Goal: Task Accomplishment & Management: Manage account settings

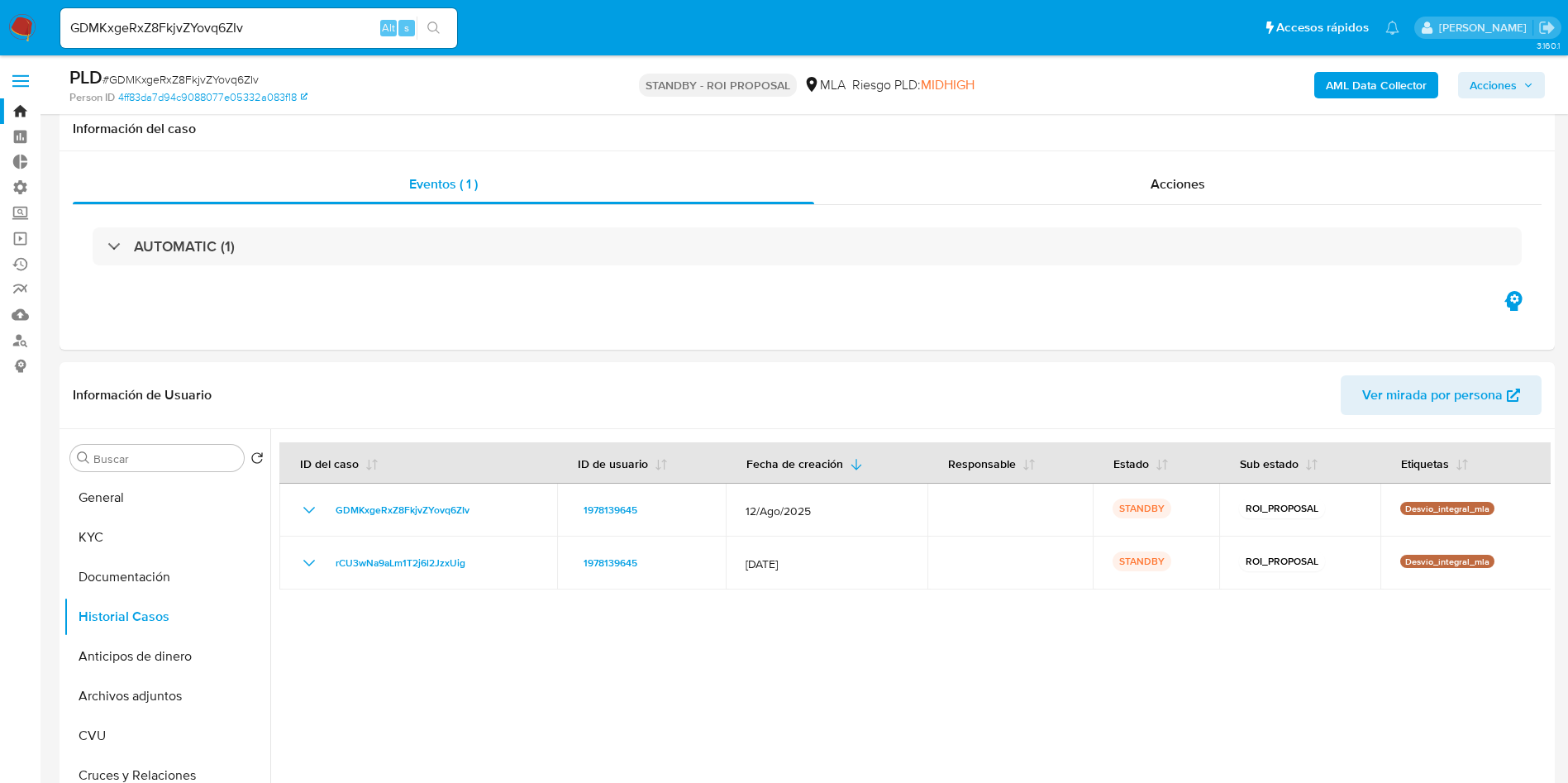
select select "10"
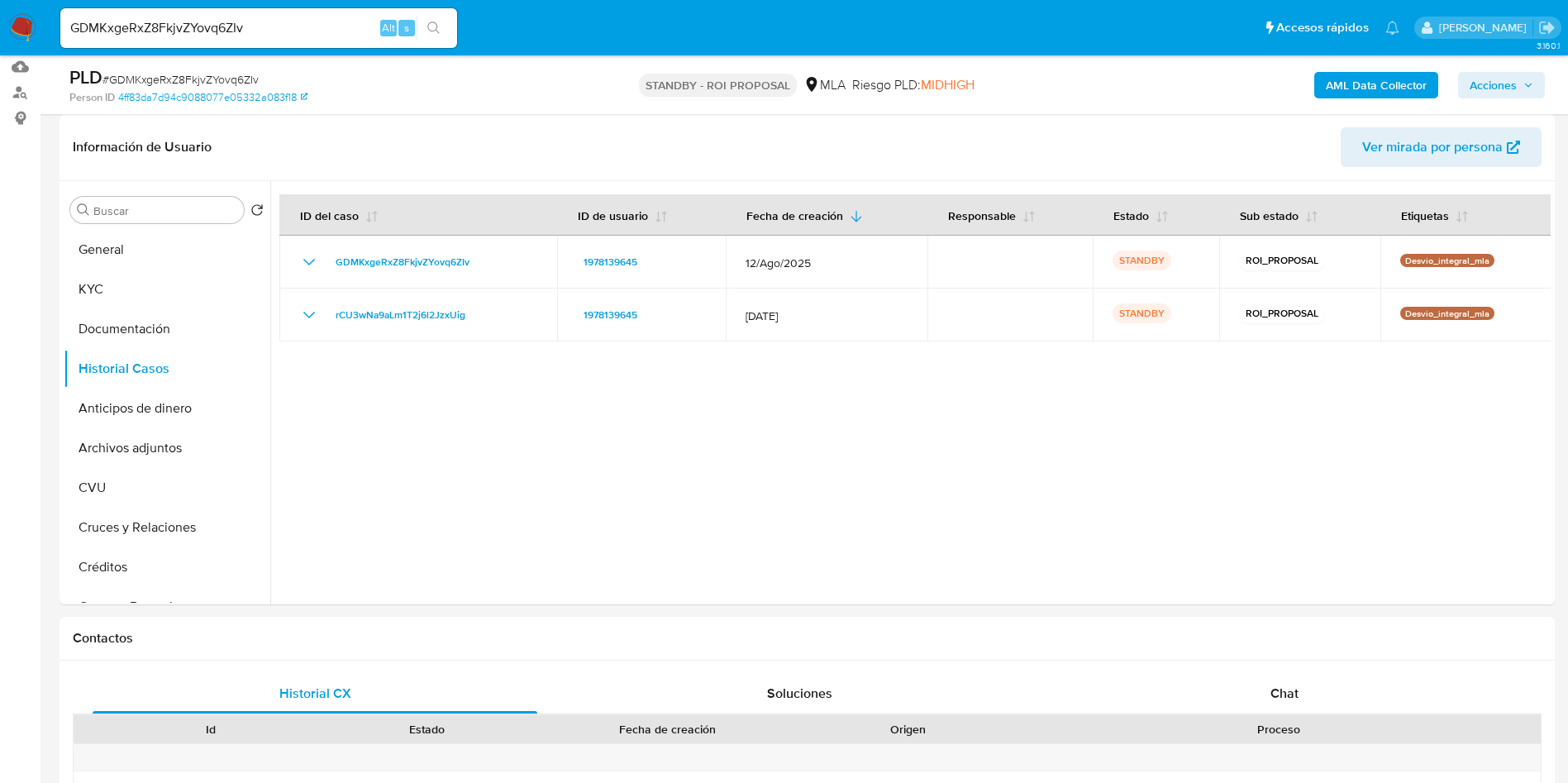
drag, startPoint x: 0, startPoint y: 0, endPoint x: 24, endPoint y: 34, distance: 41.6
click at [24, 34] on img at bounding box center [22, 28] width 28 height 28
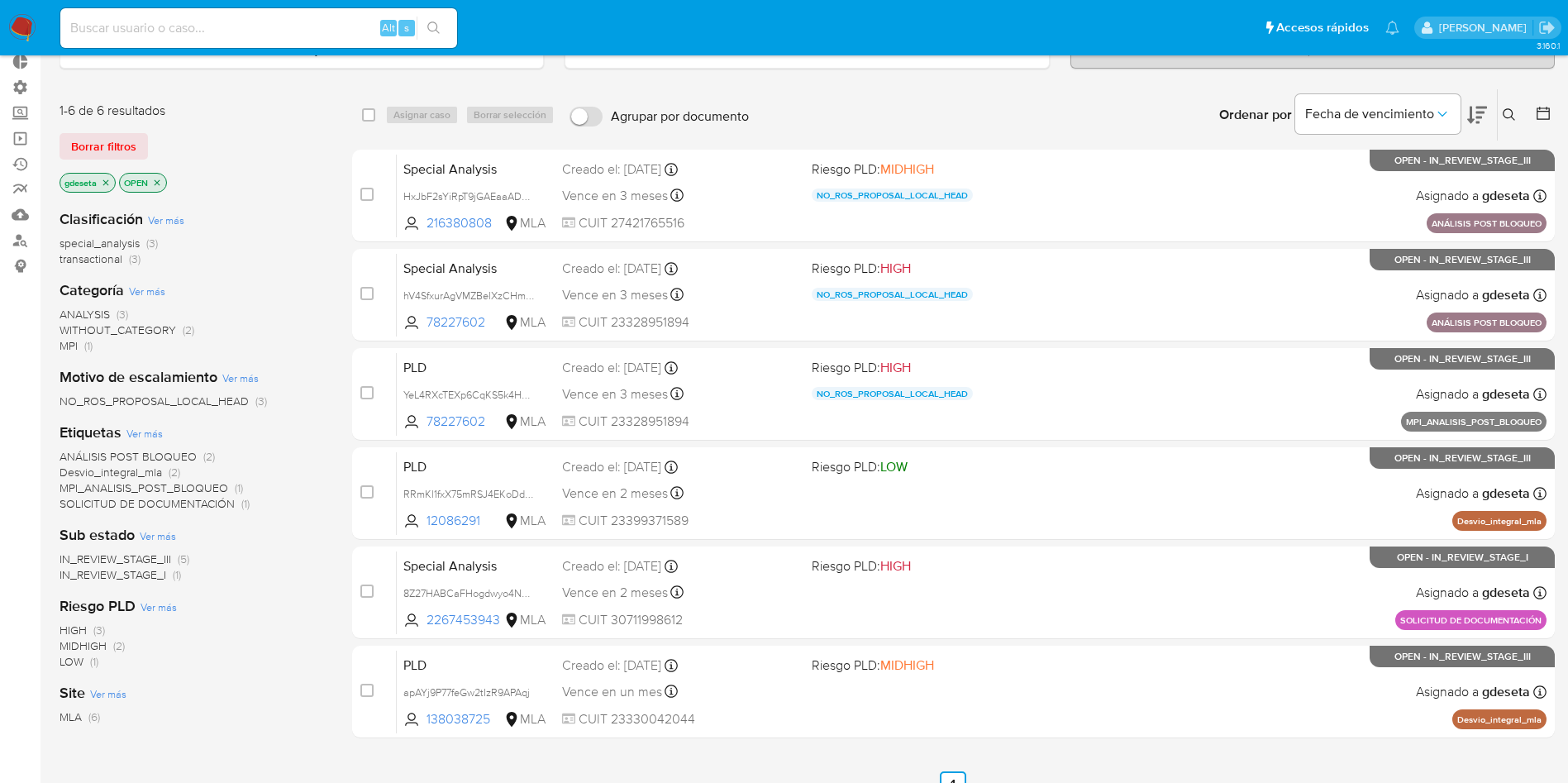
scroll to position [224, 0]
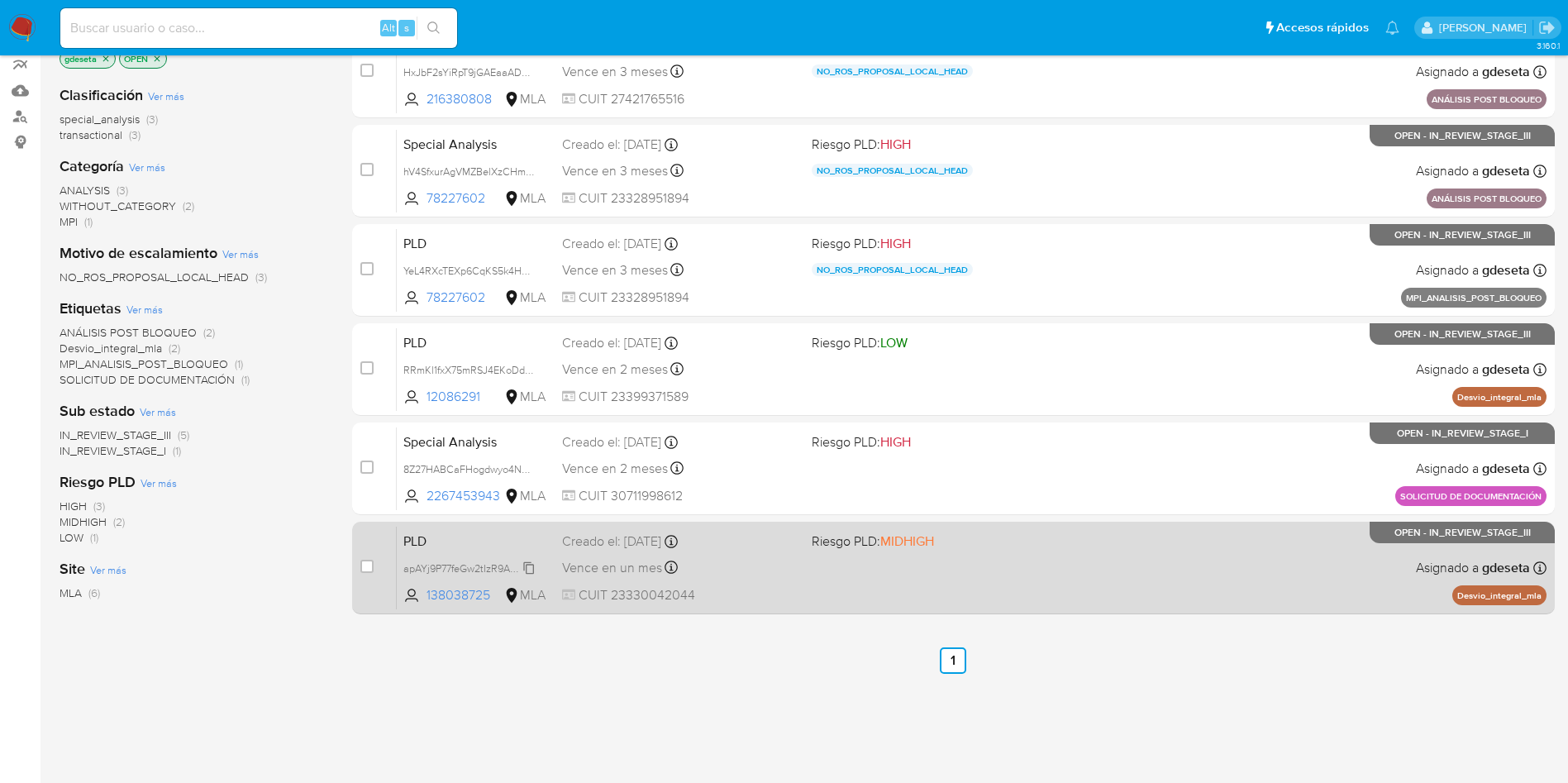
click at [424, 567] on span "apAYj9P77feGw2tIzR9APAqj" at bounding box center [466, 567] width 127 height 18
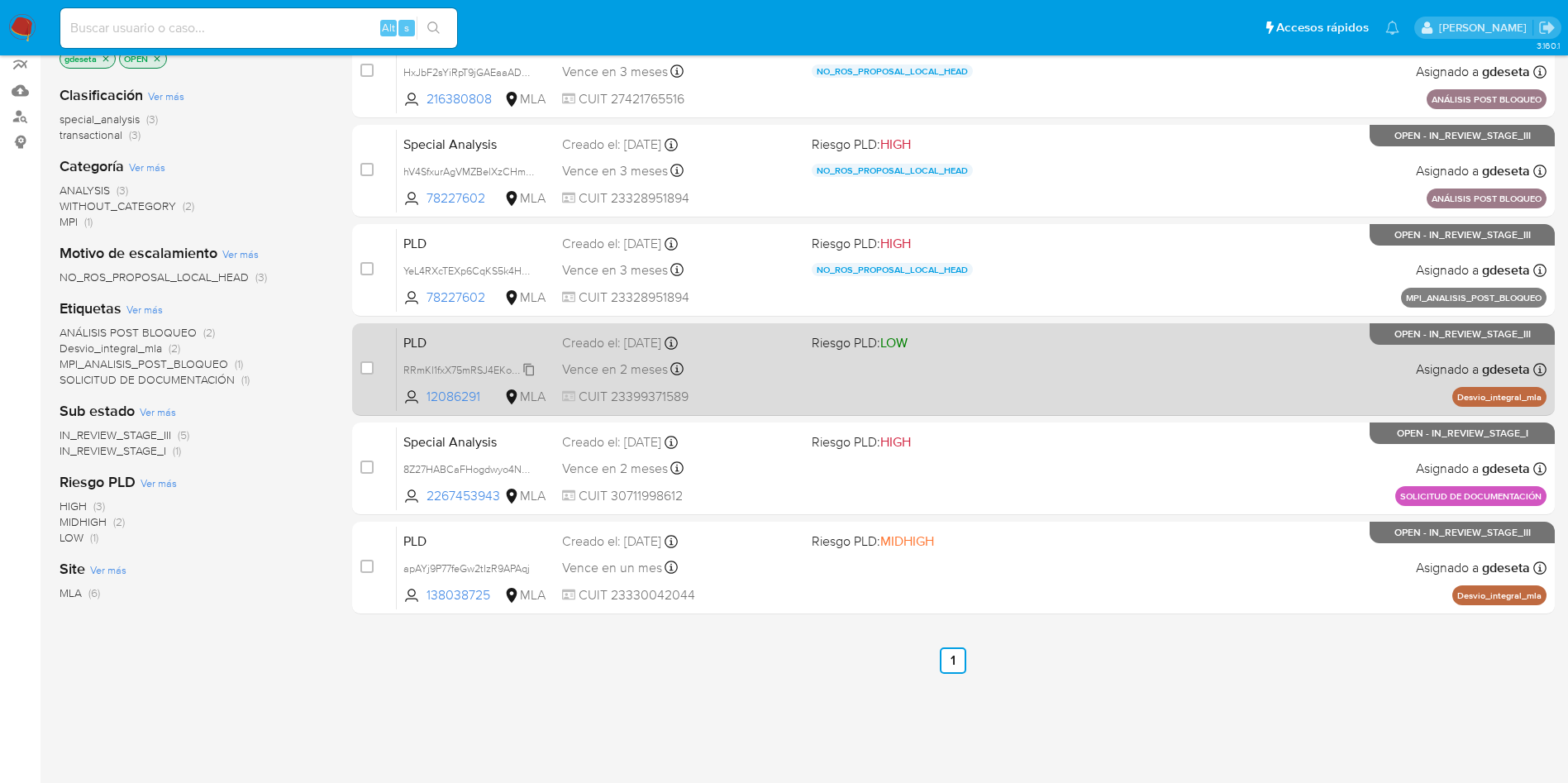
click at [463, 362] on span "RRmKl1fxX75mRSJ4EKoDdTsL" at bounding box center [471, 368] width 137 height 18
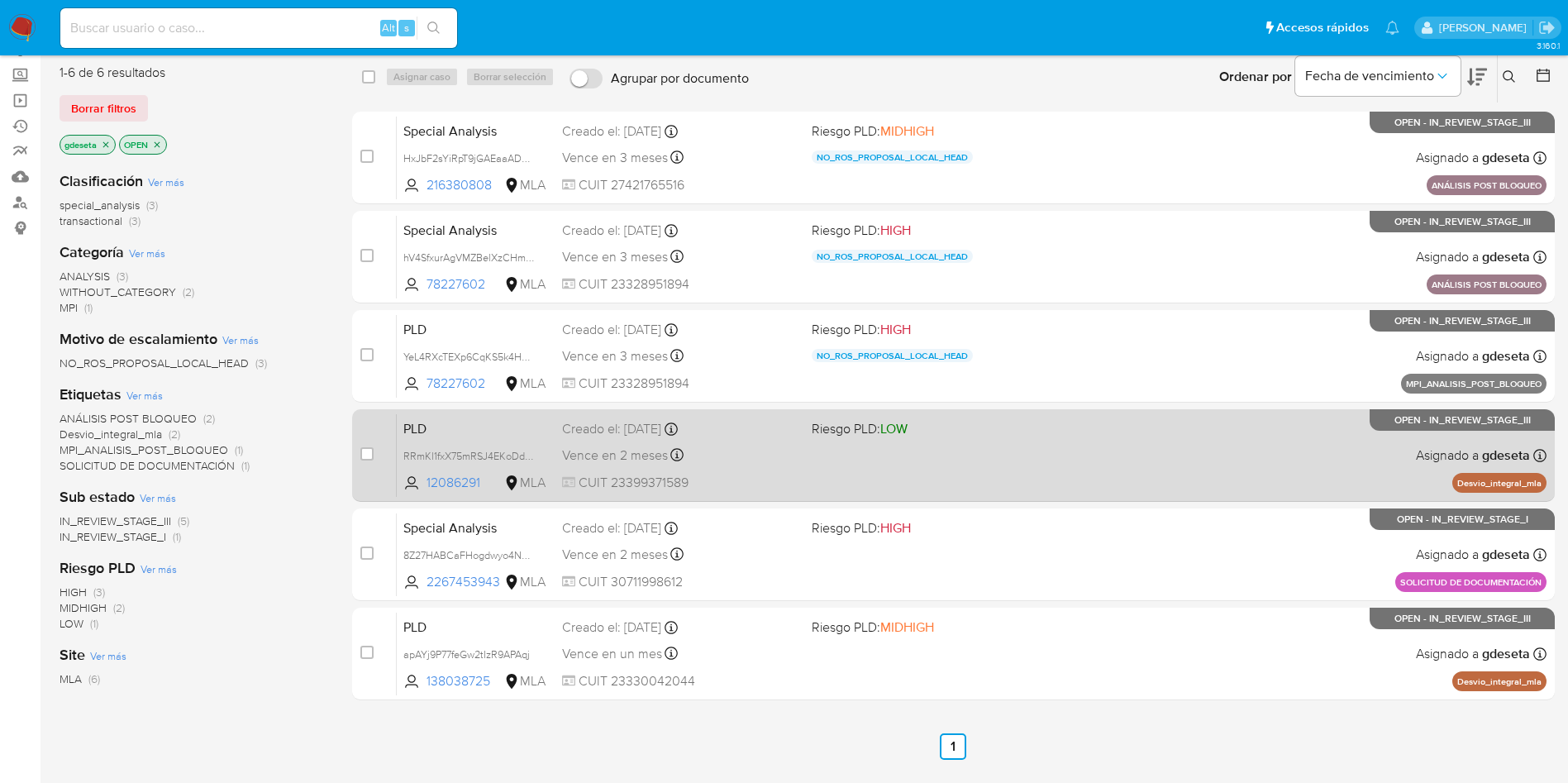
scroll to position [100, 0]
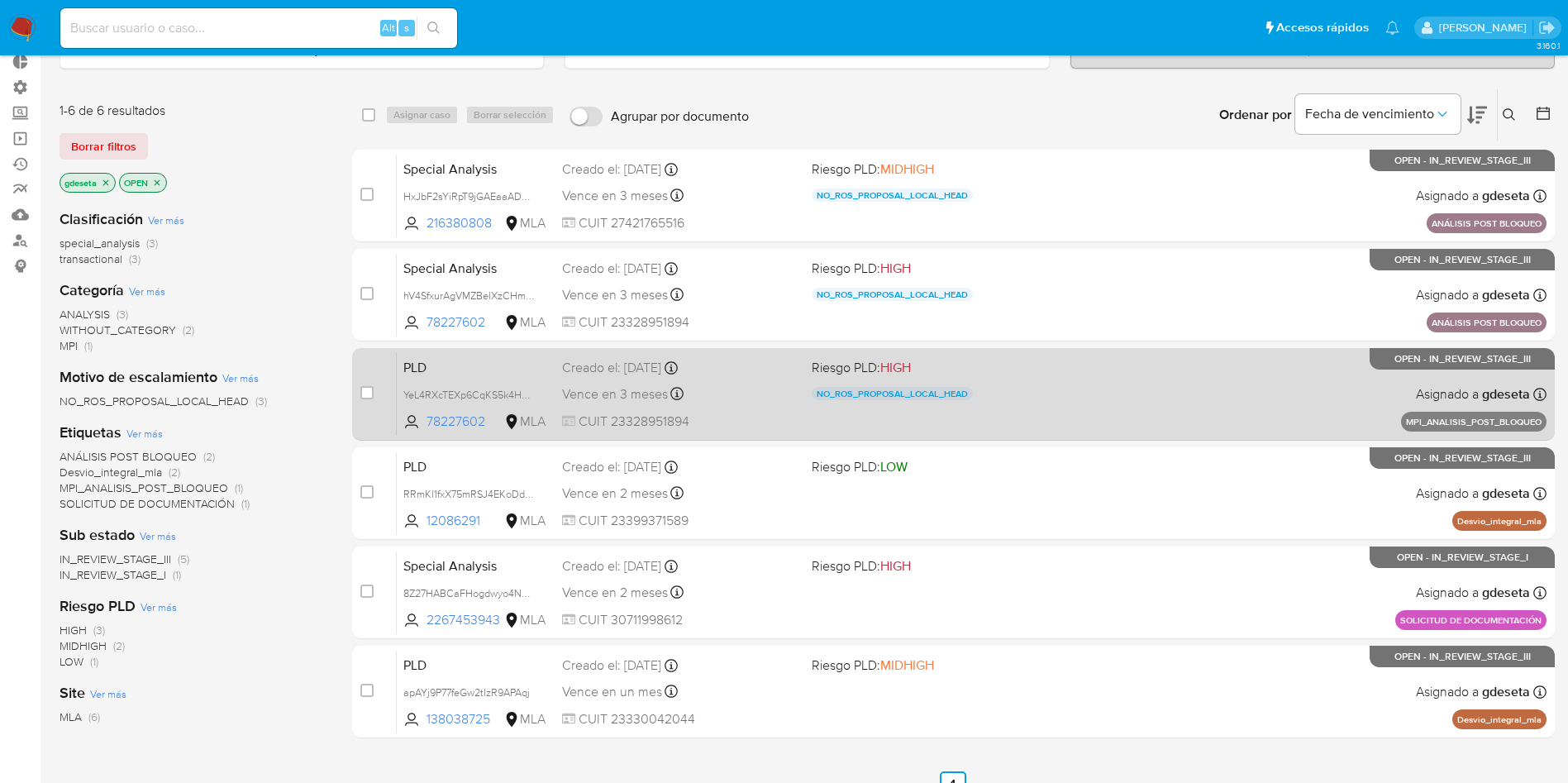
click at [442, 368] on span "PLD" at bounding box center [476, 366] width 145 height 21
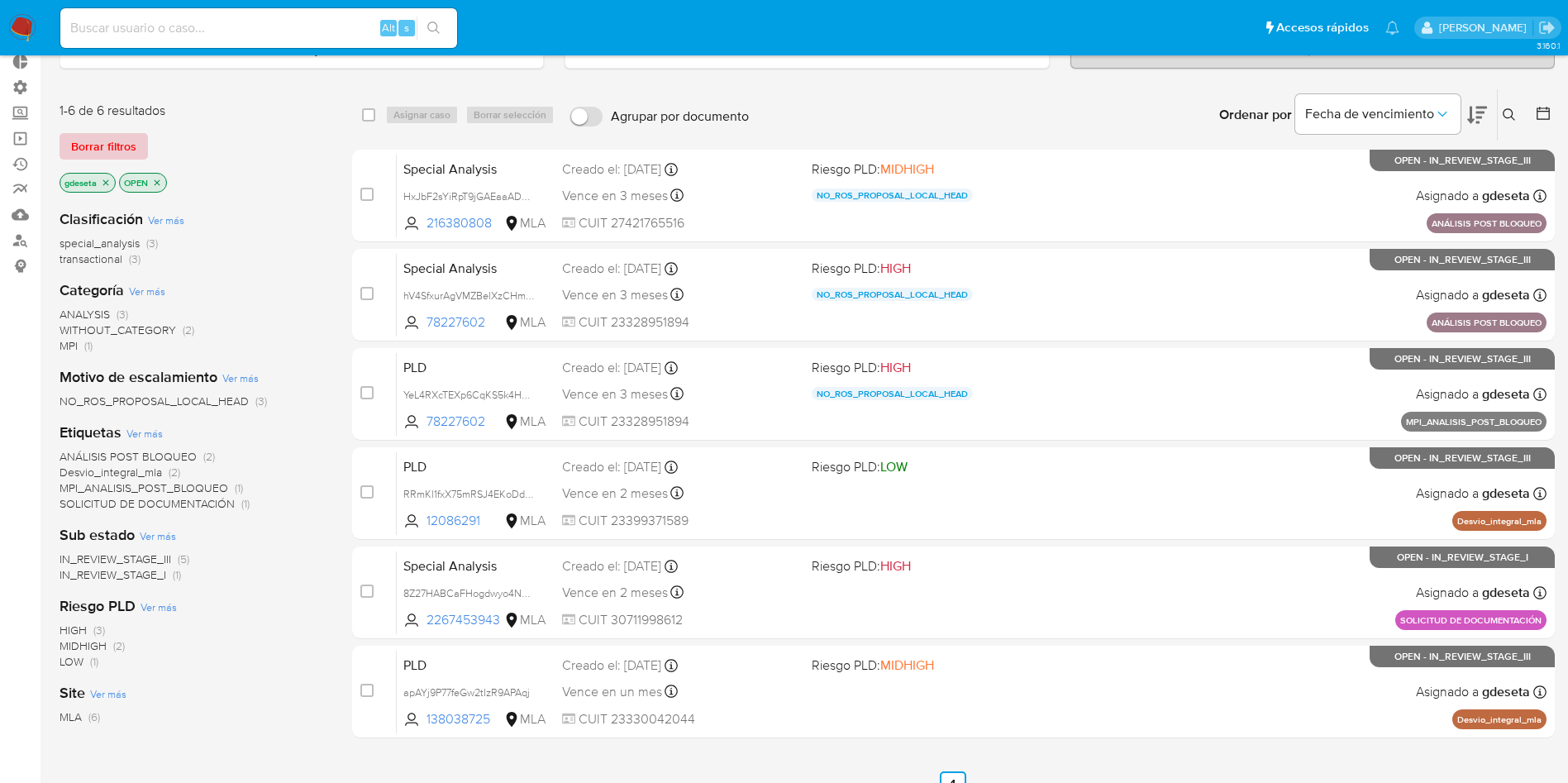
click at [92, 149] on span "Borrar filtros" at bounding box center [103, 146] width 65 height 23
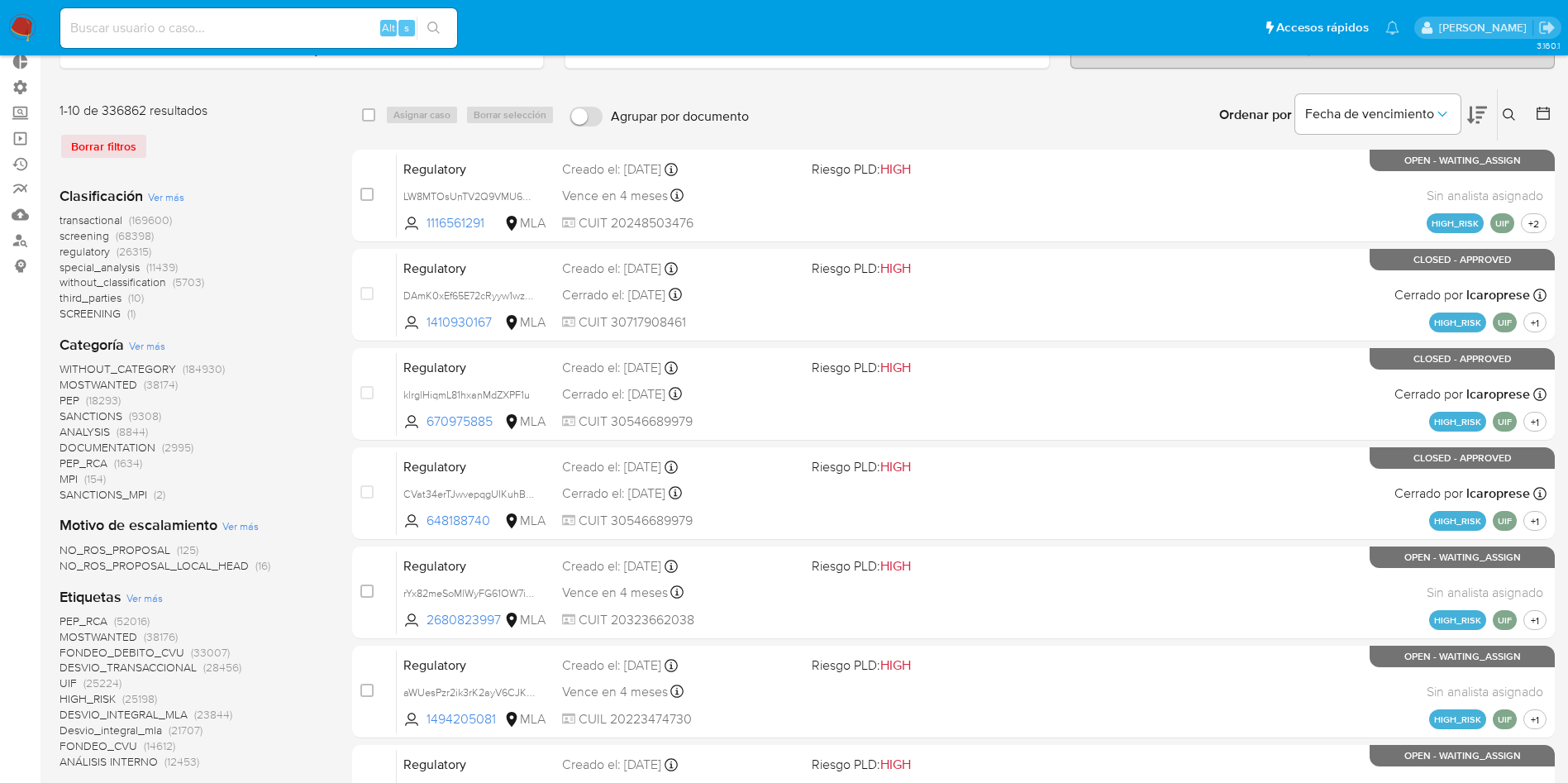
click at [1516, 115] on icon at bounding box center [1510, 115] width 14 height 14
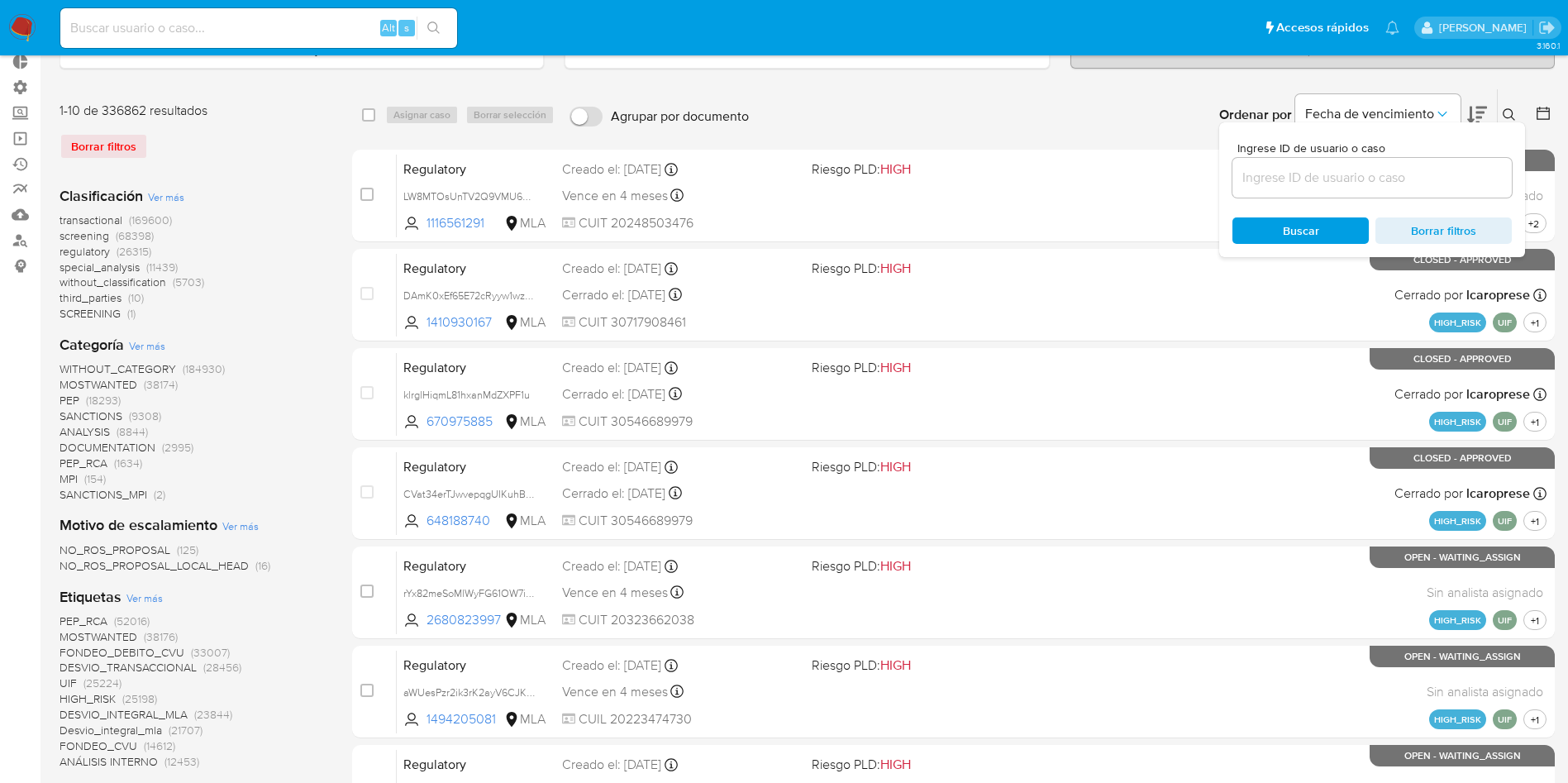
click at [1359, 174] on input at bounding box center [1372, 177] width 279 height 21
type input "MaPeKmZUkV4H5AQgteypFluN"
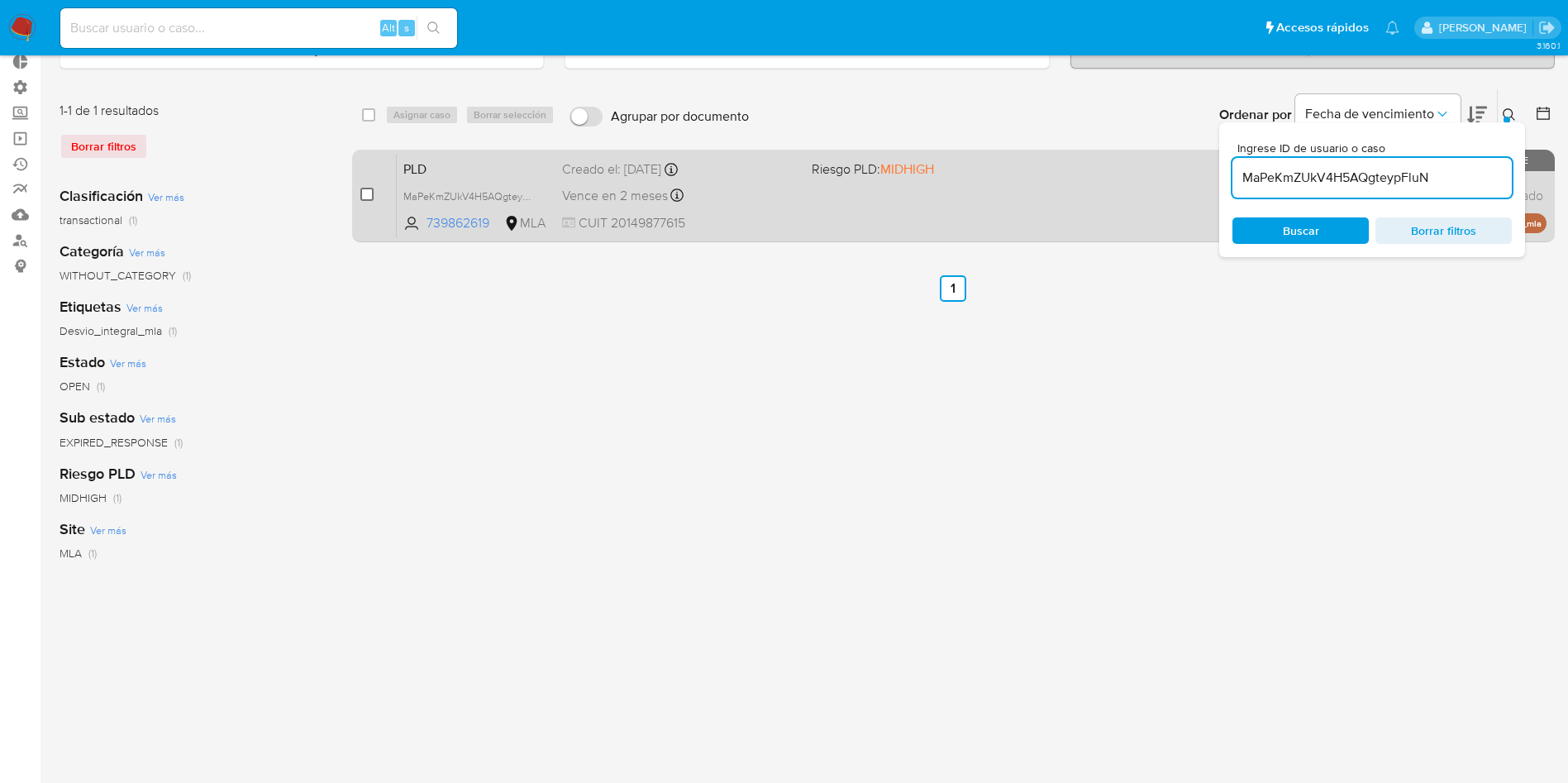
click at [368, 199] on input "checkbox" at bounding box center [367, 195] width 14 height 14
checkbox input "true"
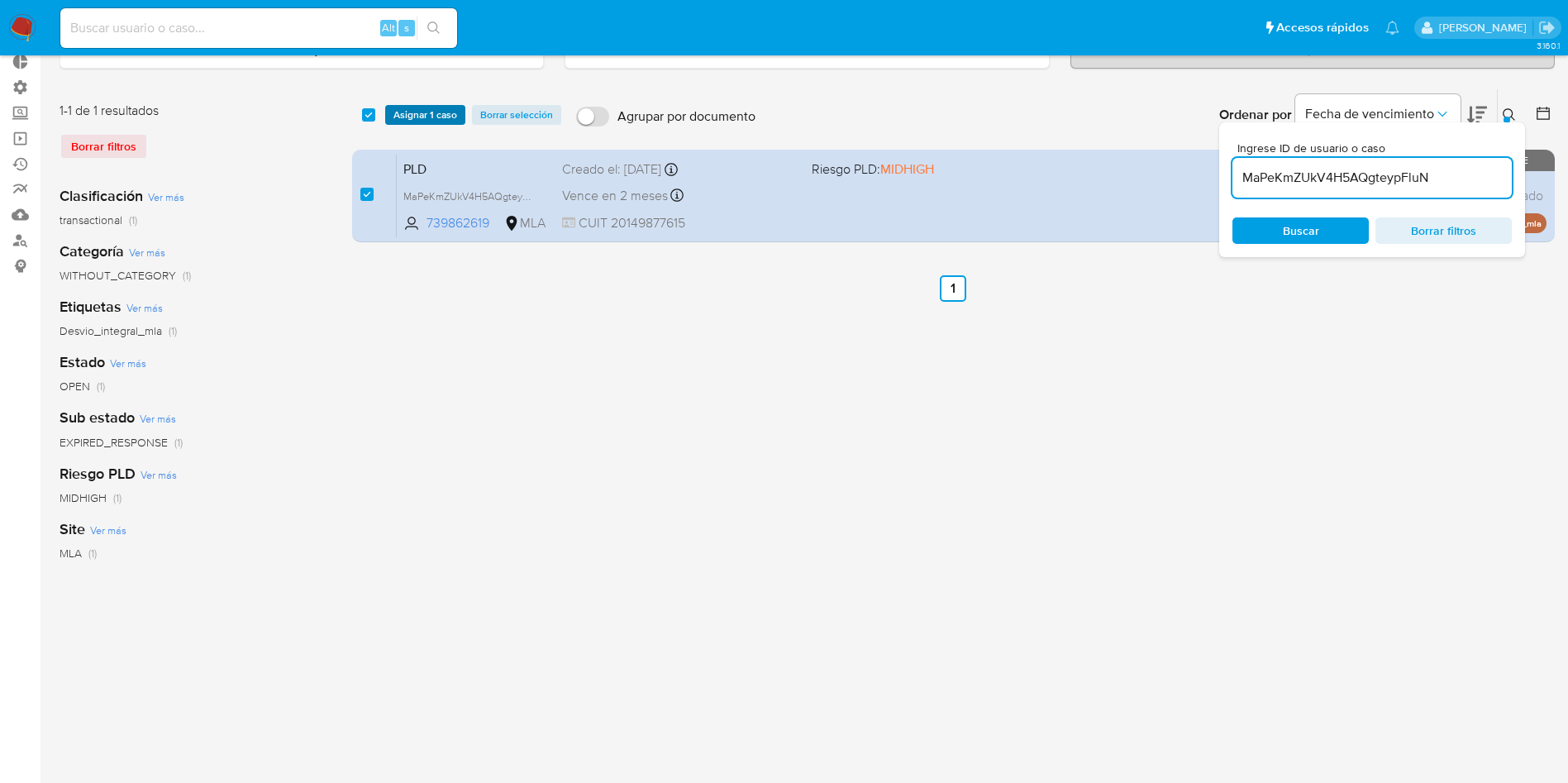
click at [413, 120] on span "Asignar 1 caso" at bounding box center [425, 114] width 64 height 16
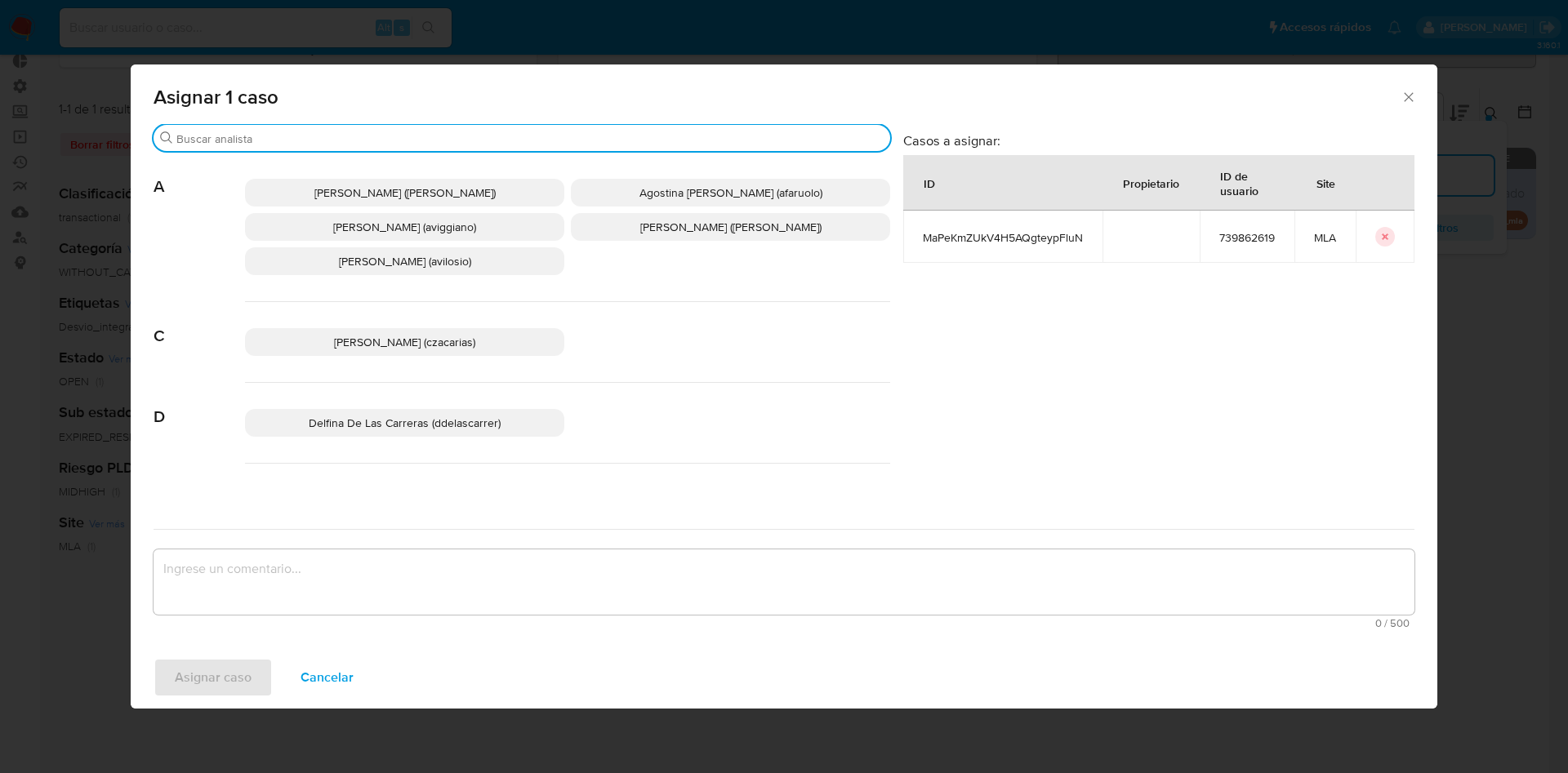
click at [408, 145] on input "Buscar" at bounding box center [529, 138] width 707 height 14
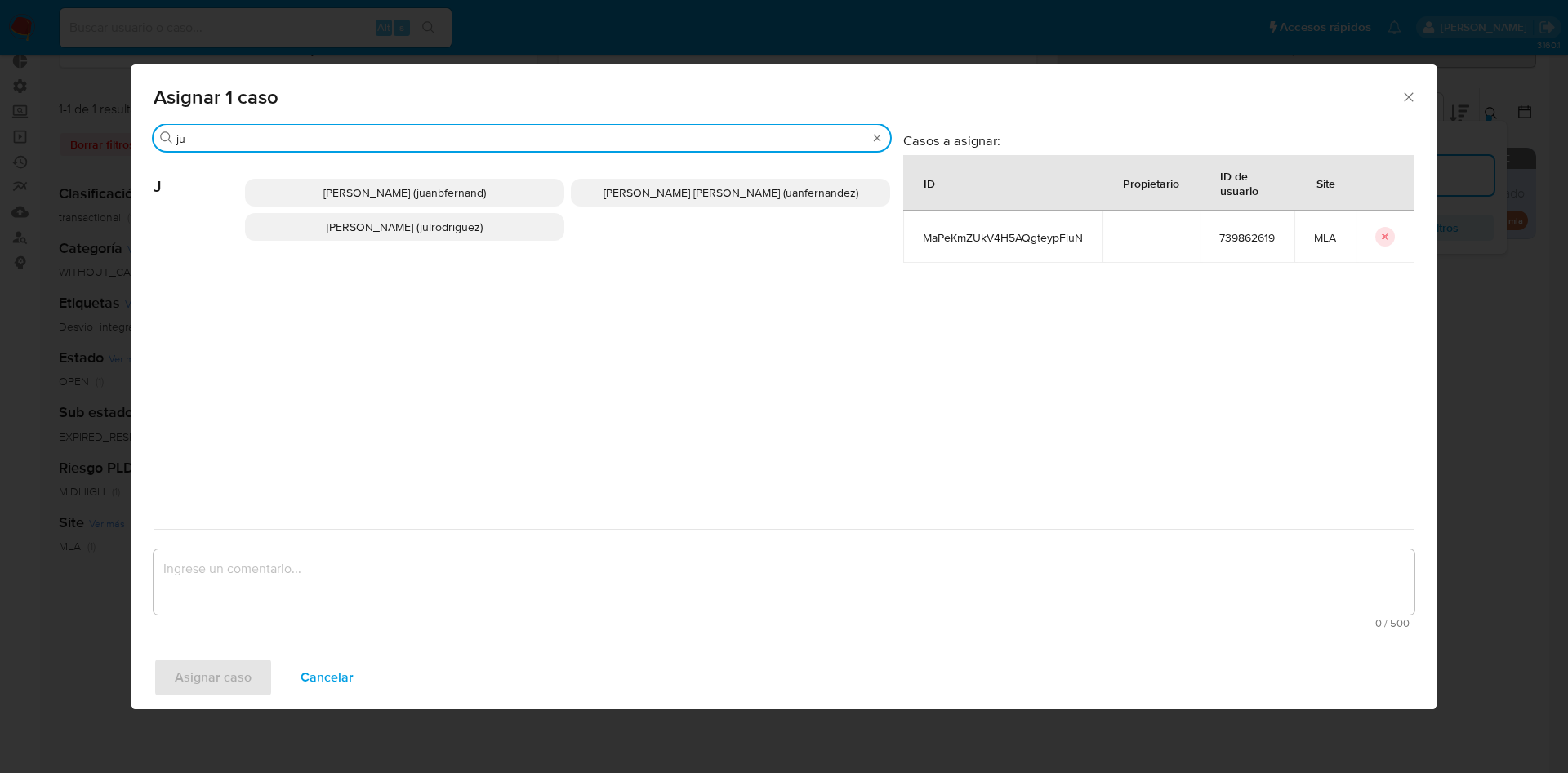
type input "ju"
click at [393, 231] on span "Julieta Rodriguez (julrodriguez)" at bounding box center [404, 227] width 156 height 16
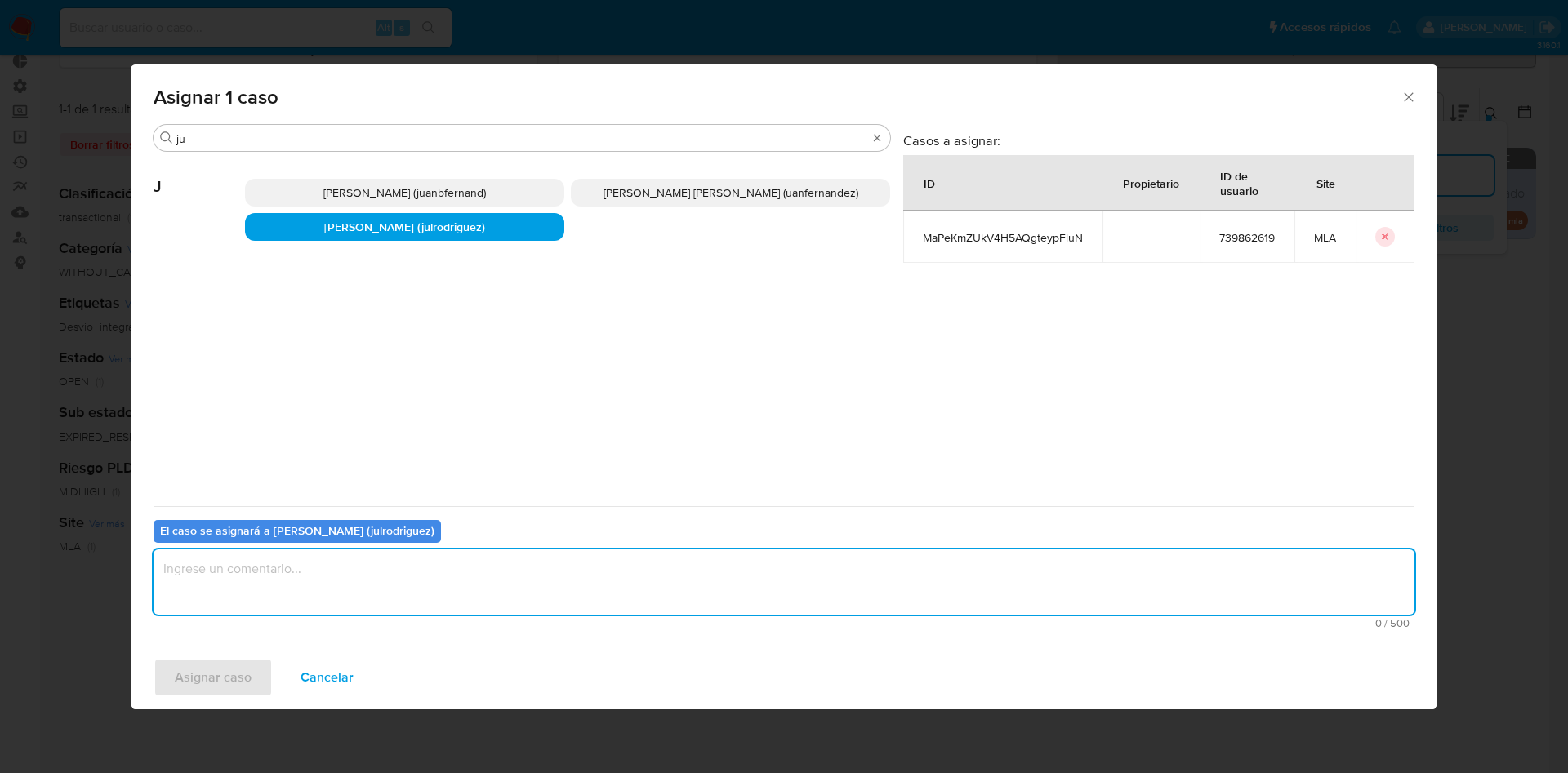
click at [298, 581] on textarea "assign-modal" at bounding box center [783, 582] width 1261 height 65
click at [236, 669] on span "Asignar caso" at bounding box center [213, 677] width 77 height 36
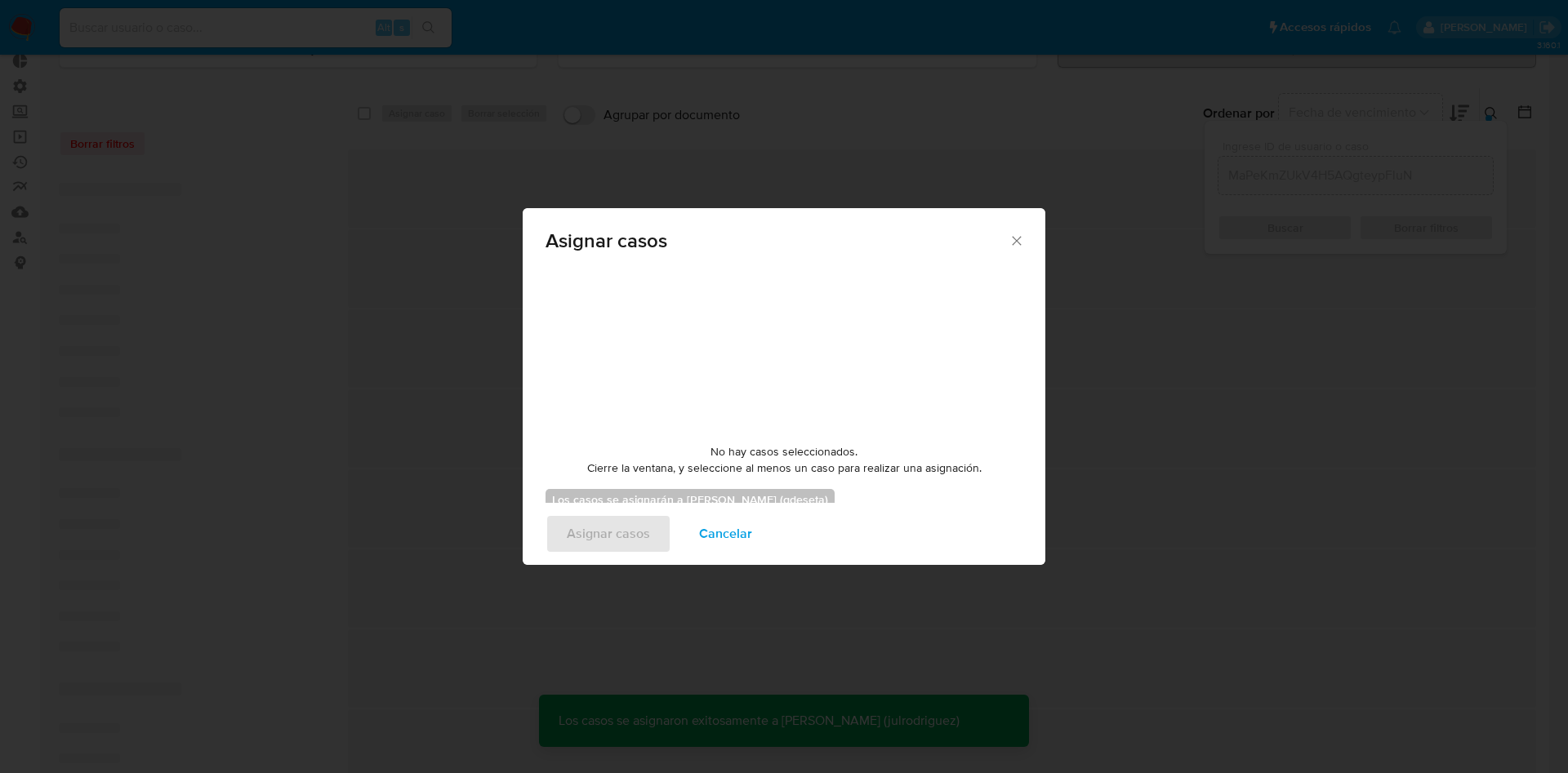
checkbox input "false"
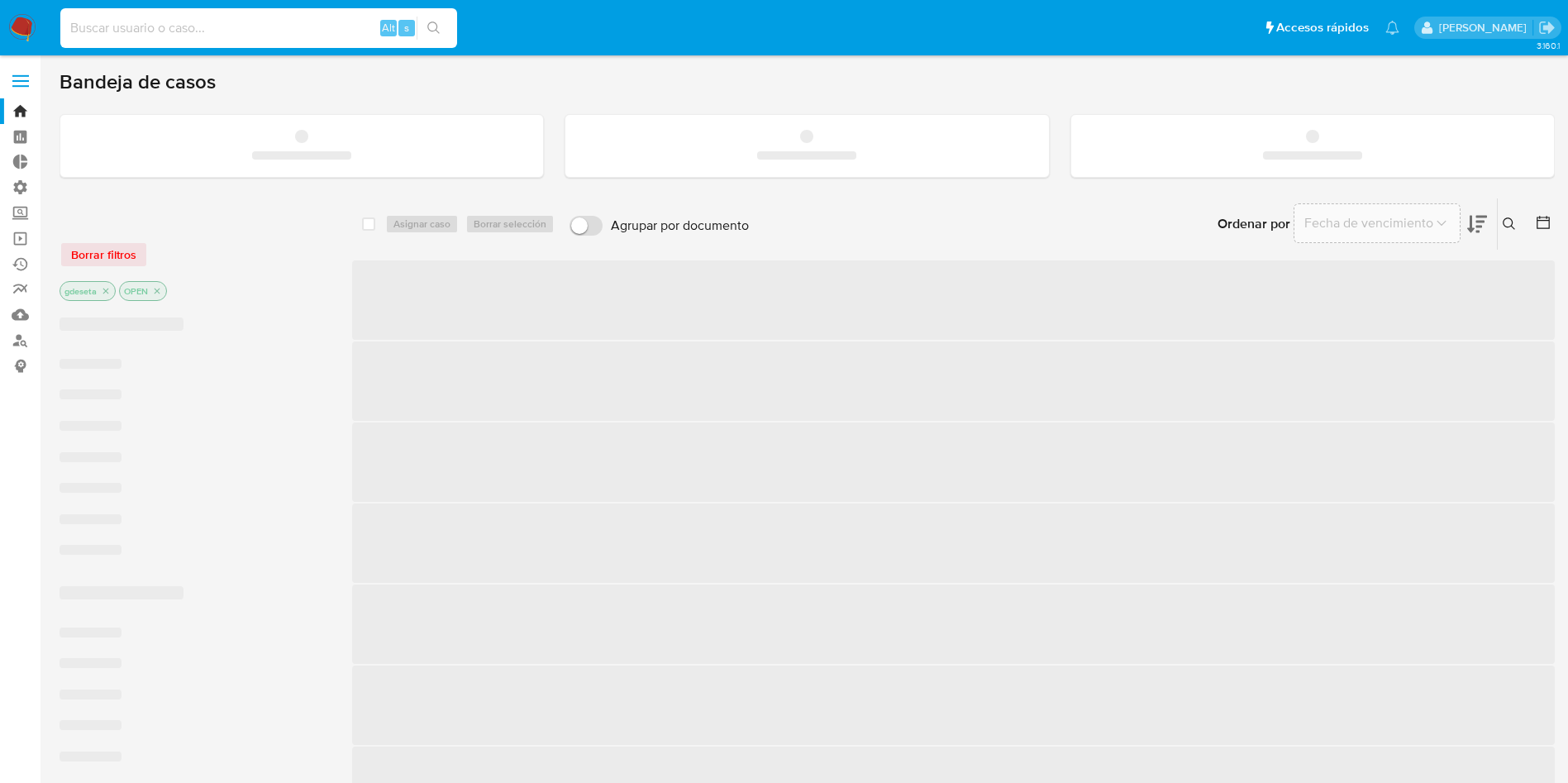
click at [224, 24] on input at bounding box center [258, 28] width 396 height 21
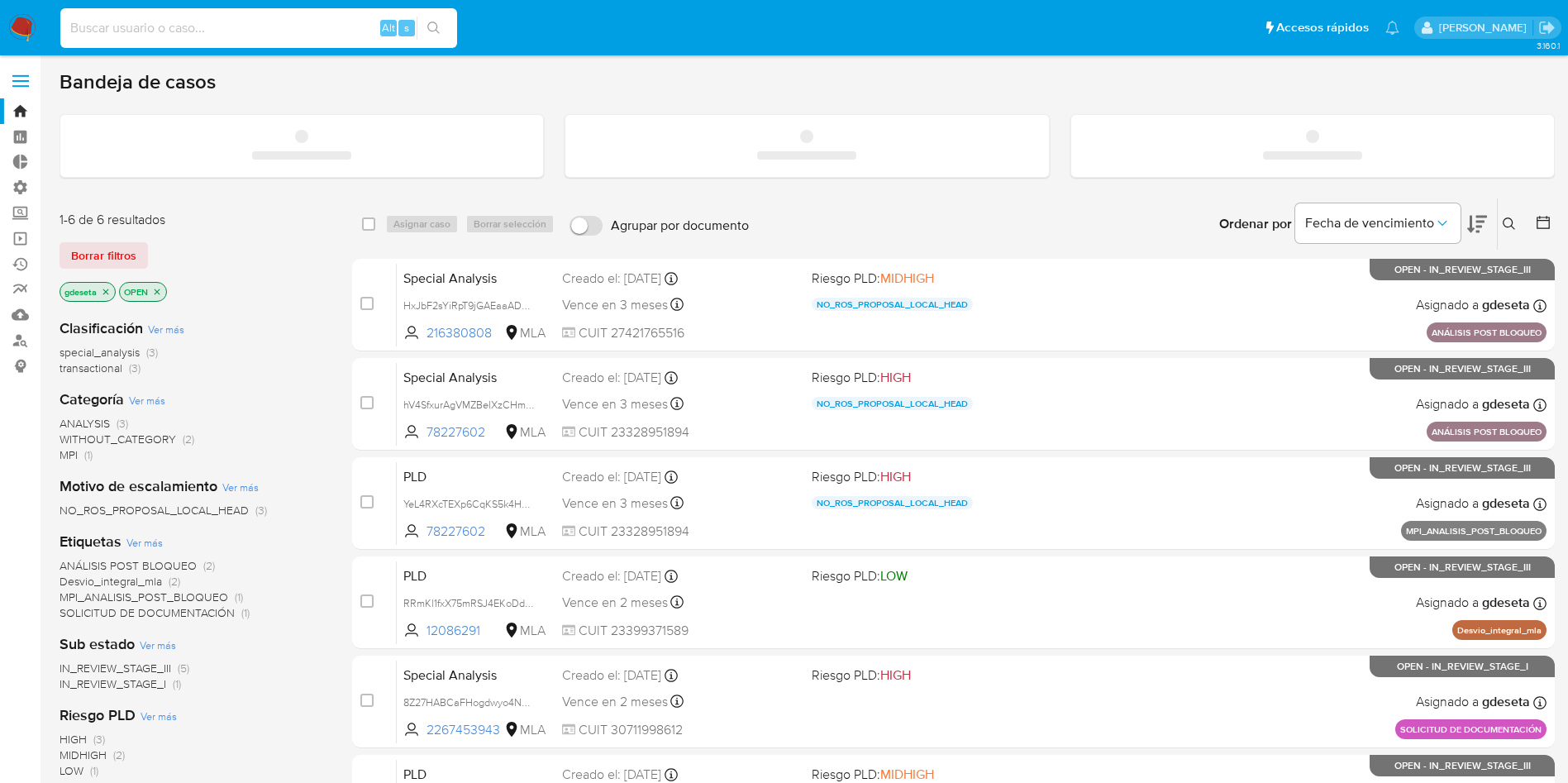
paste input "apAYj9P77feGw2tIzR9APAqj"
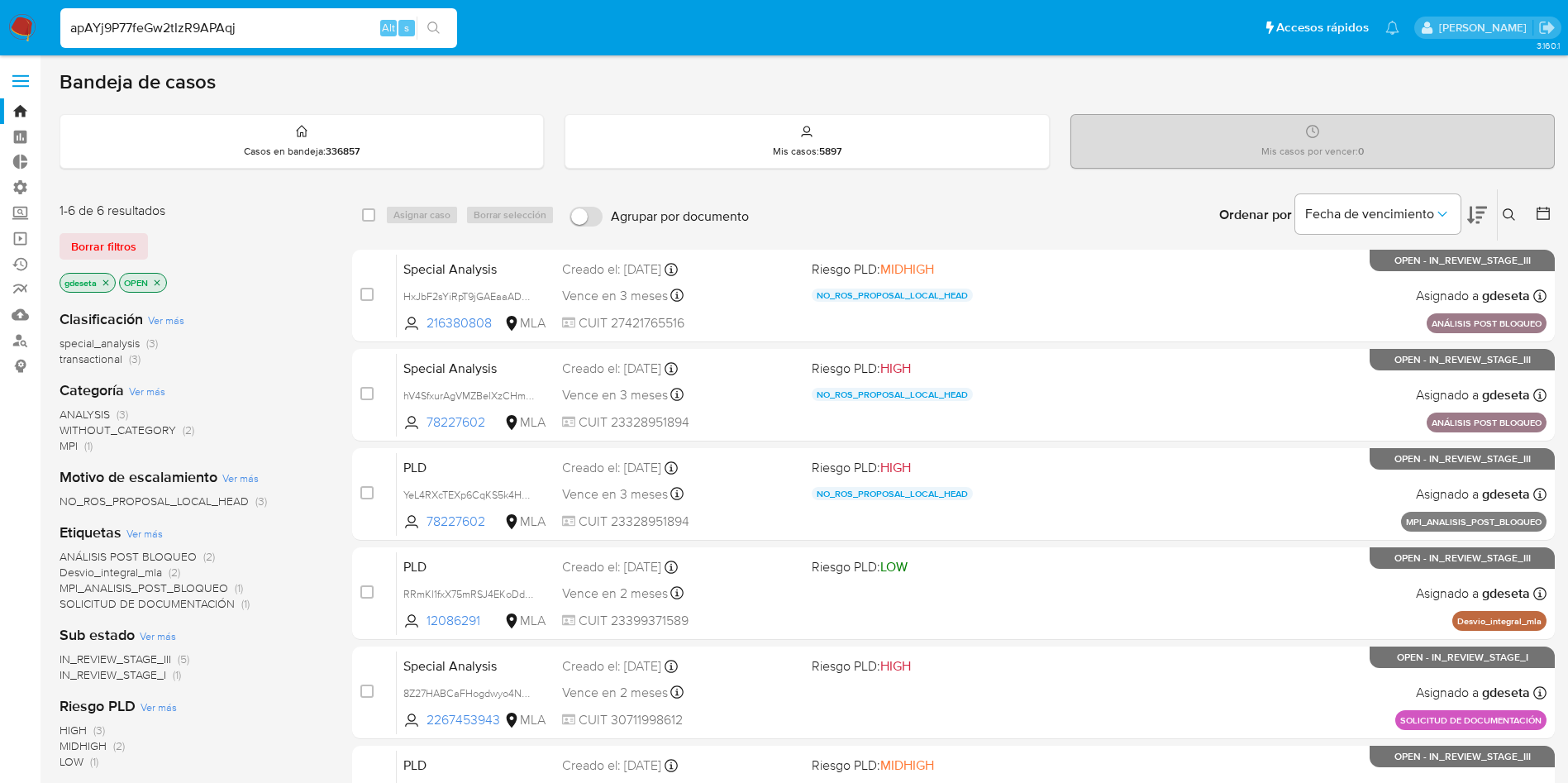
type input "apAYj9P77feGw2tIzR9APAqj"
click at [441, 19] on button "search-icon" at bounding box center [433, 28] width 34 height 23
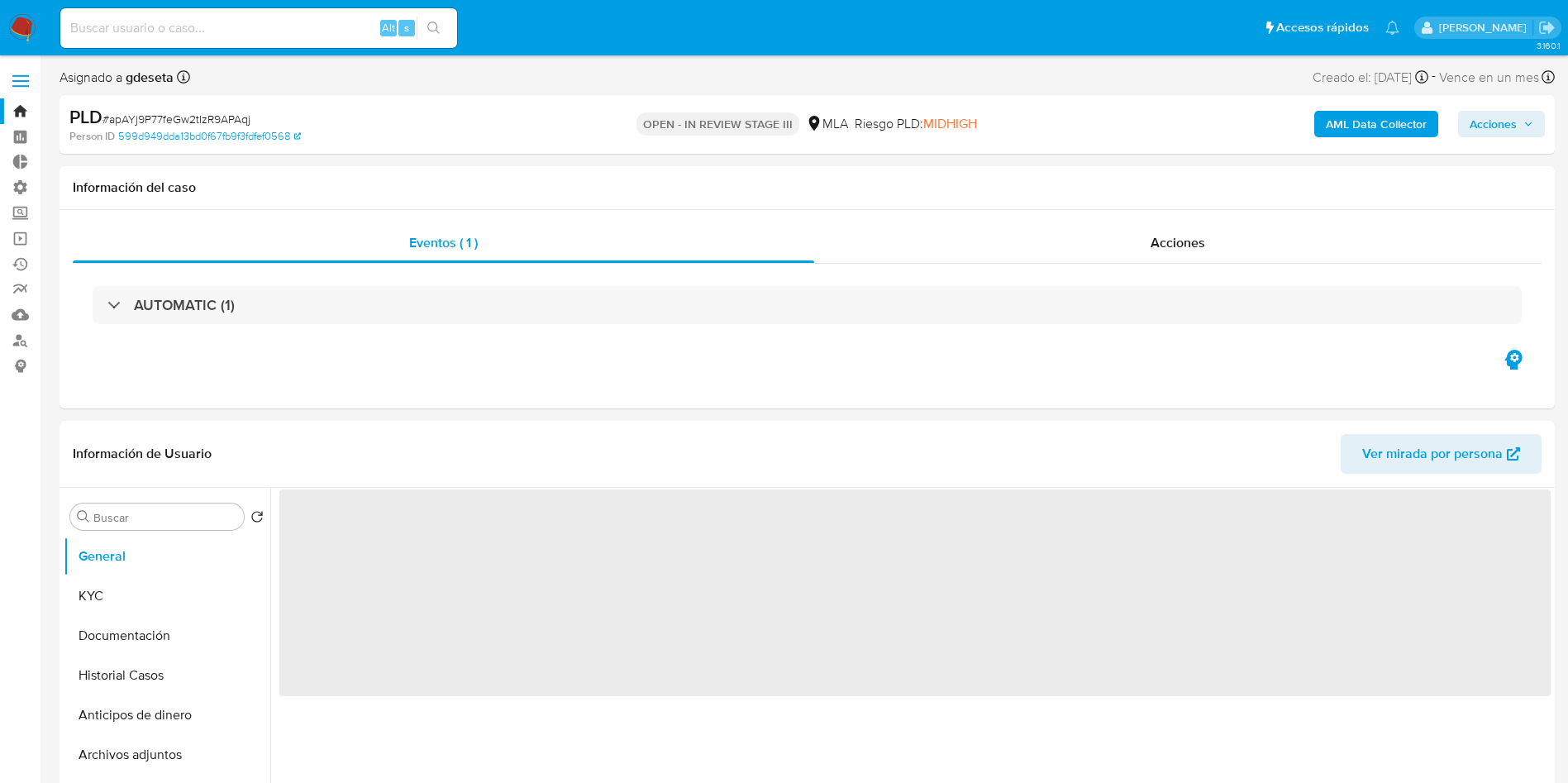
select select "10"
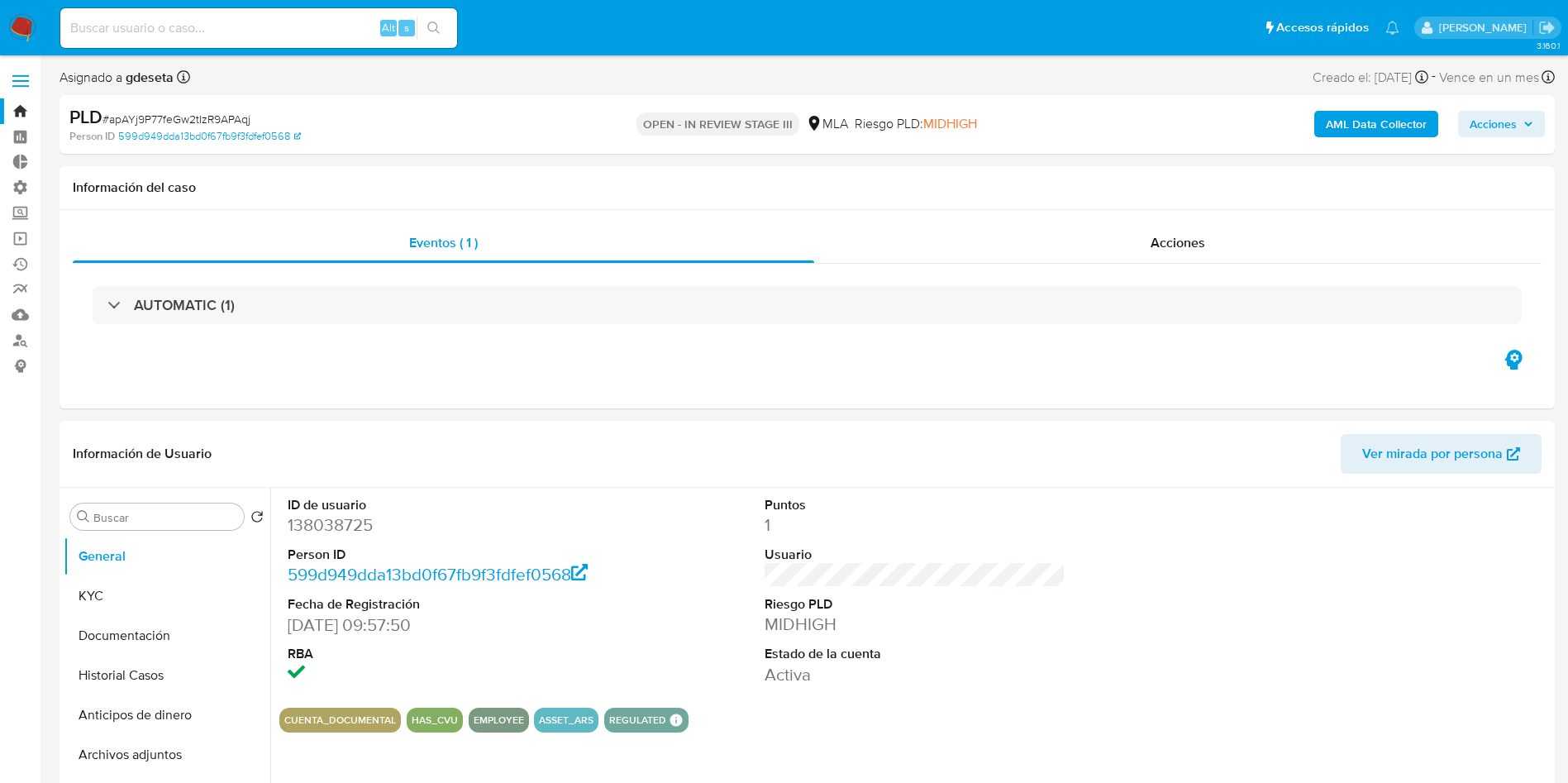
click at [231, 25] on input at bounding box center [258, 28] width 396 height 21
paste input "MaPeKmZUkV4H5AQgteypFluN"
type input "MaPeKmZUkV4H5AQgteypFluN"
click at [434, 27] on icon "search-icon" at bounding box center [434, 28] width 14 height 14
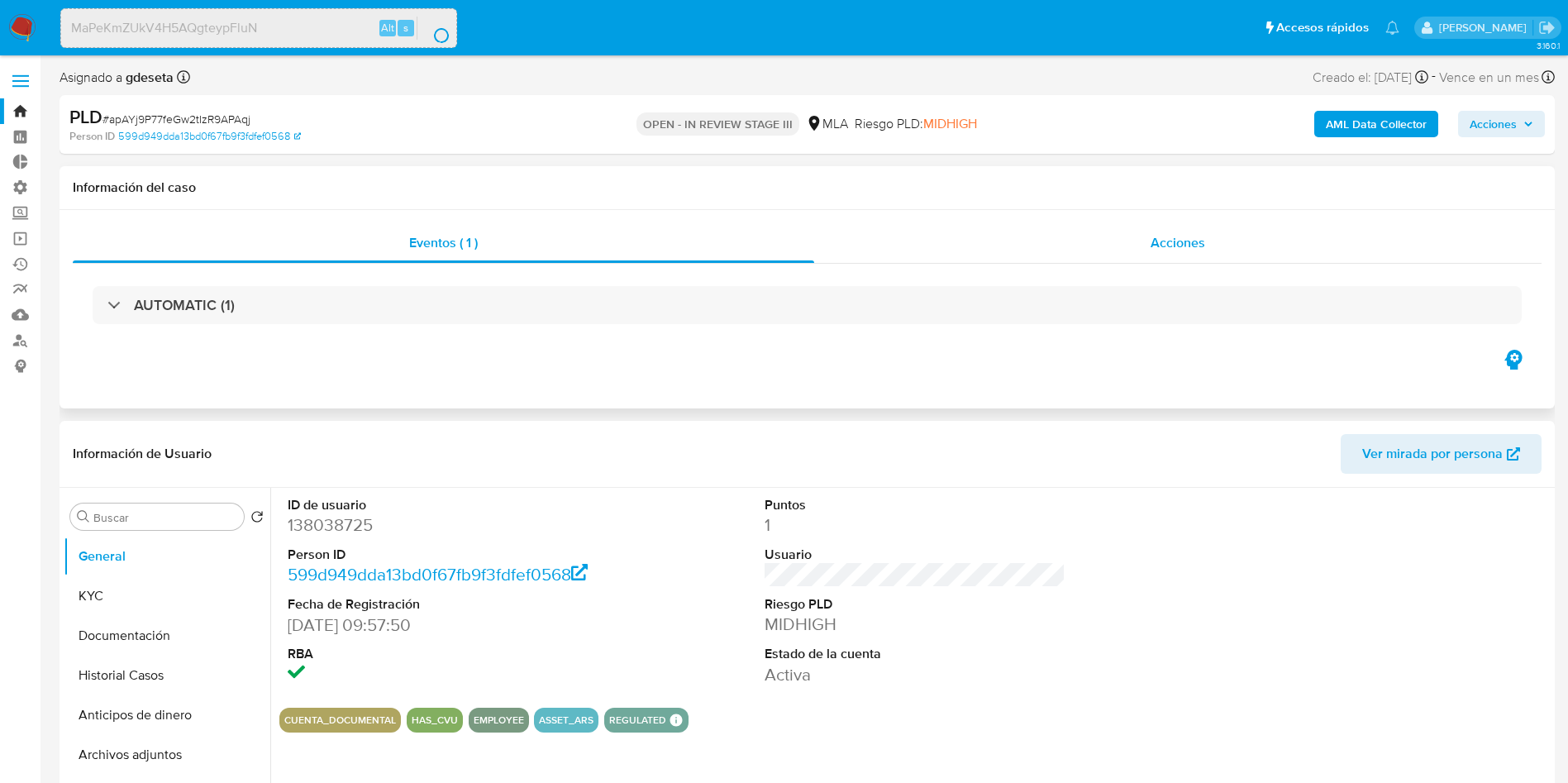
click at [1171, 250] on span "Acciones" at bounding box center [1178, 243] width 54 height 19
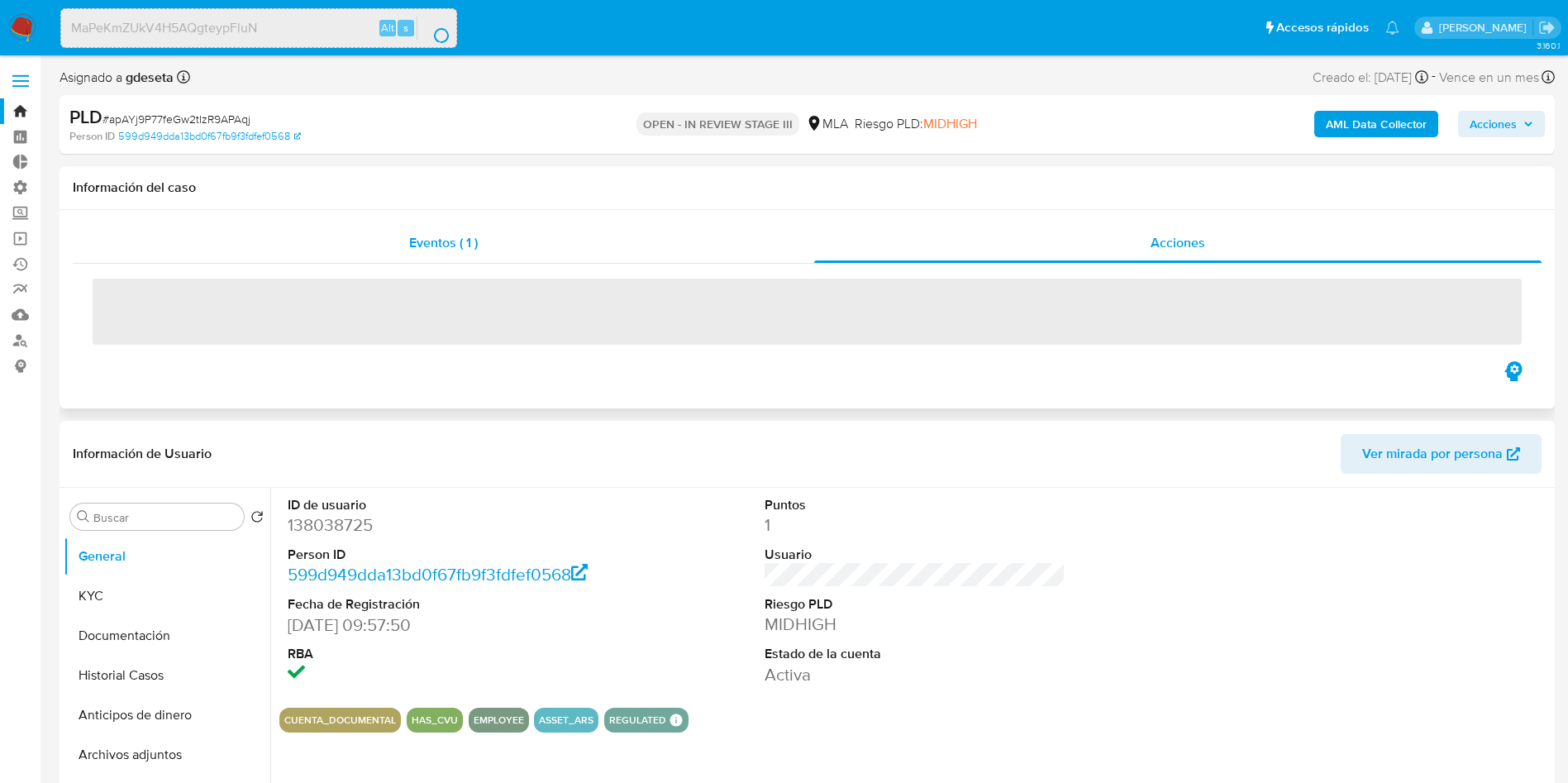
click at [469, 236] on span "Eventos ( 1 )" at bounding box center [443, 243] width 69 height 19
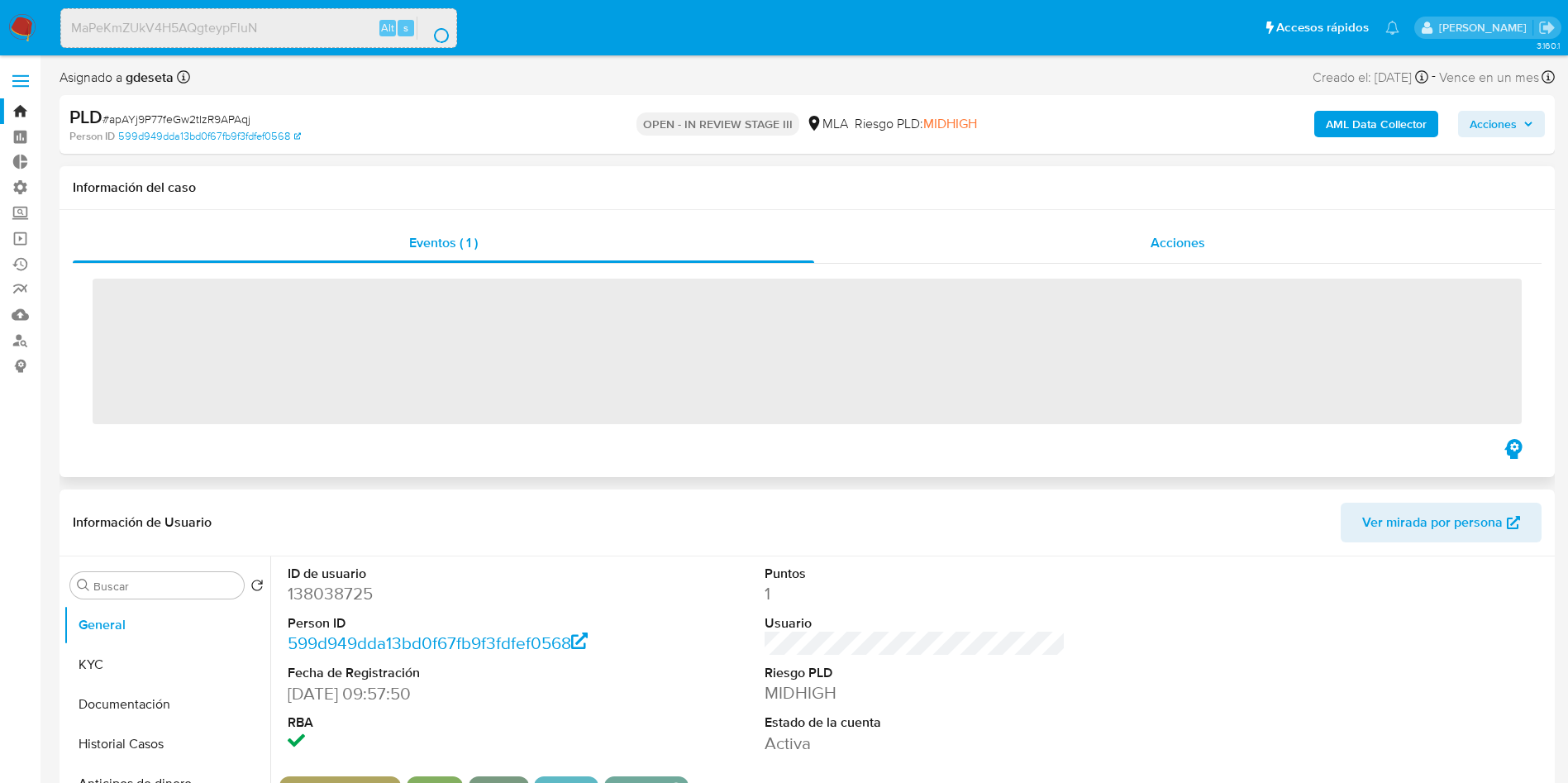
click at [1082, 230] on div "Acciones" at bounding box center [1177, 242] width 728 height 40
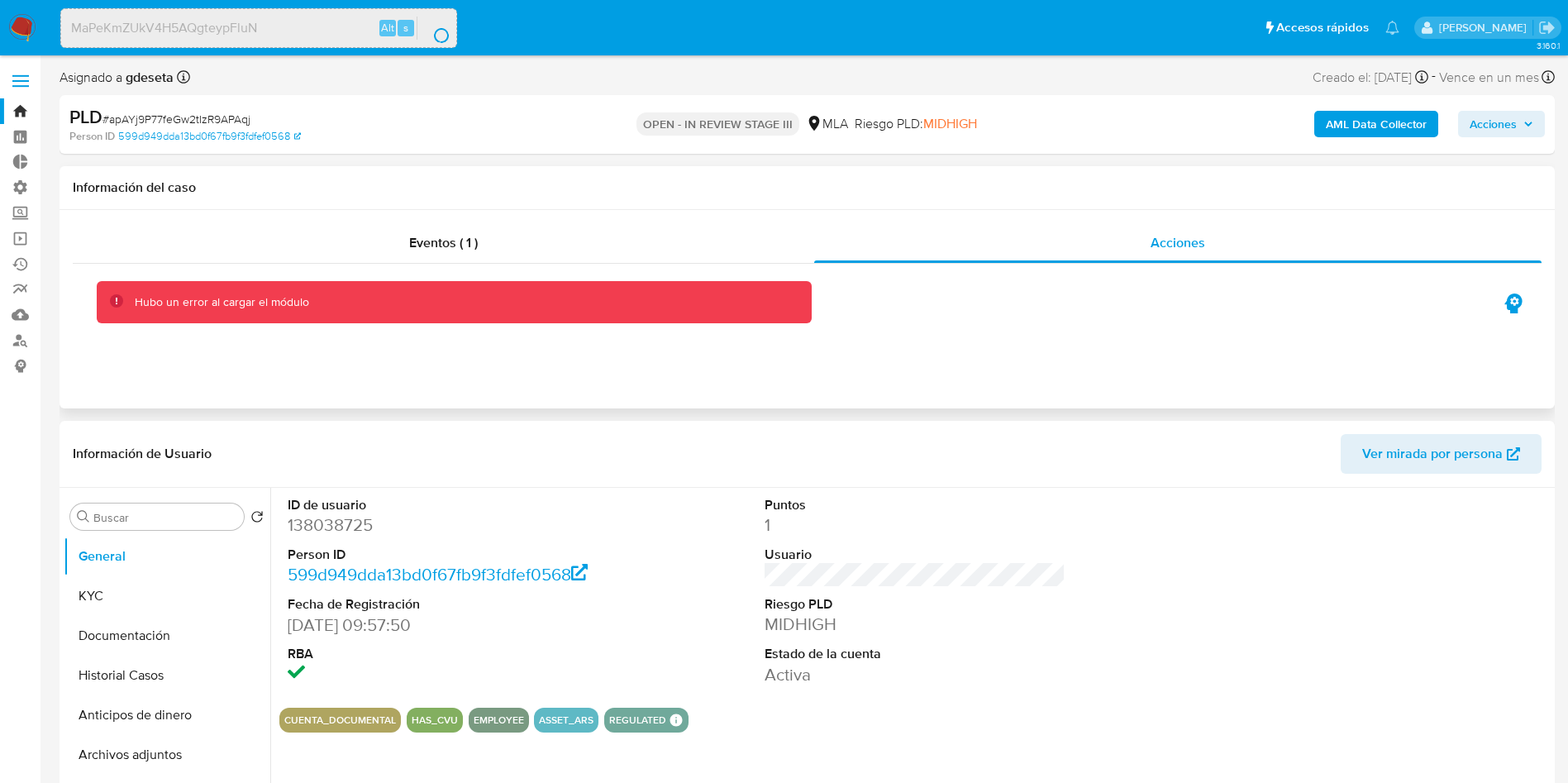
click at [479, 279] on div "Hubo un error al cargar el módulo" at bounding box center [807, 276] width 1469 height 26
click at [465, 253] on div "Eventos ( 1 )" at bounding box center [443, 242] width 741 height 40
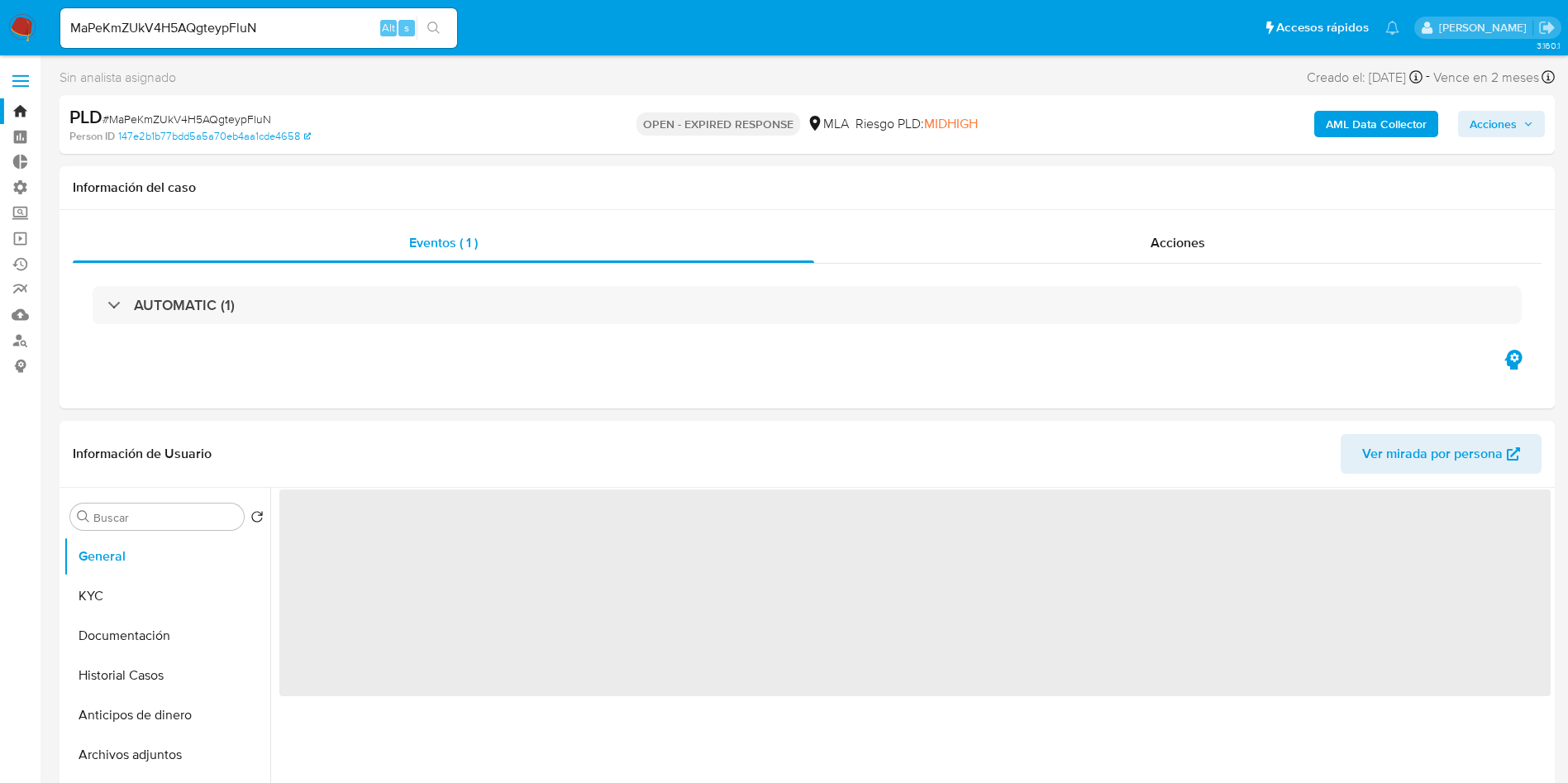
select select "10"
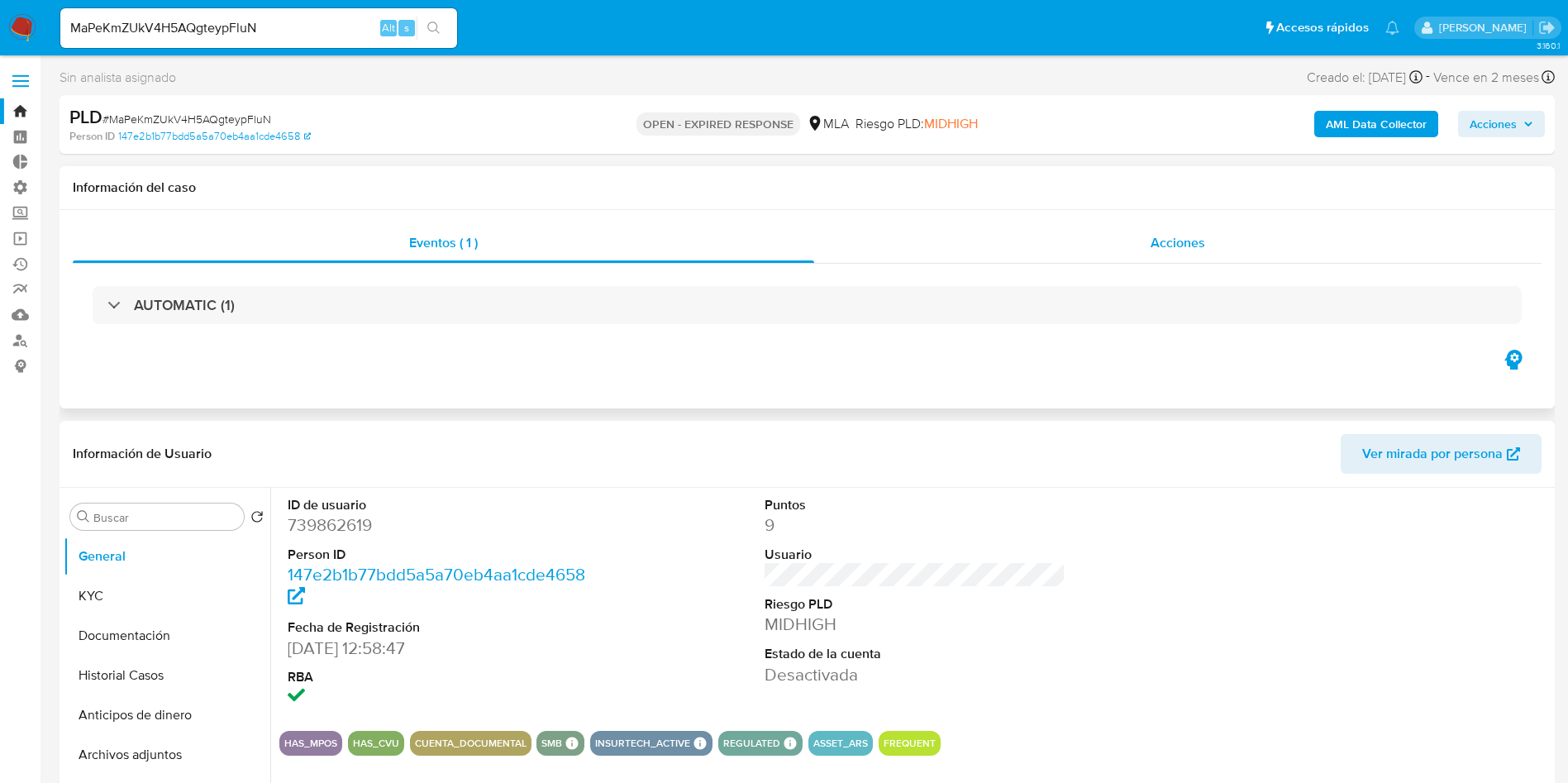
click at [1222, 242] on div "Acciones" at bounding box center [1177, 242] width 728 height 40
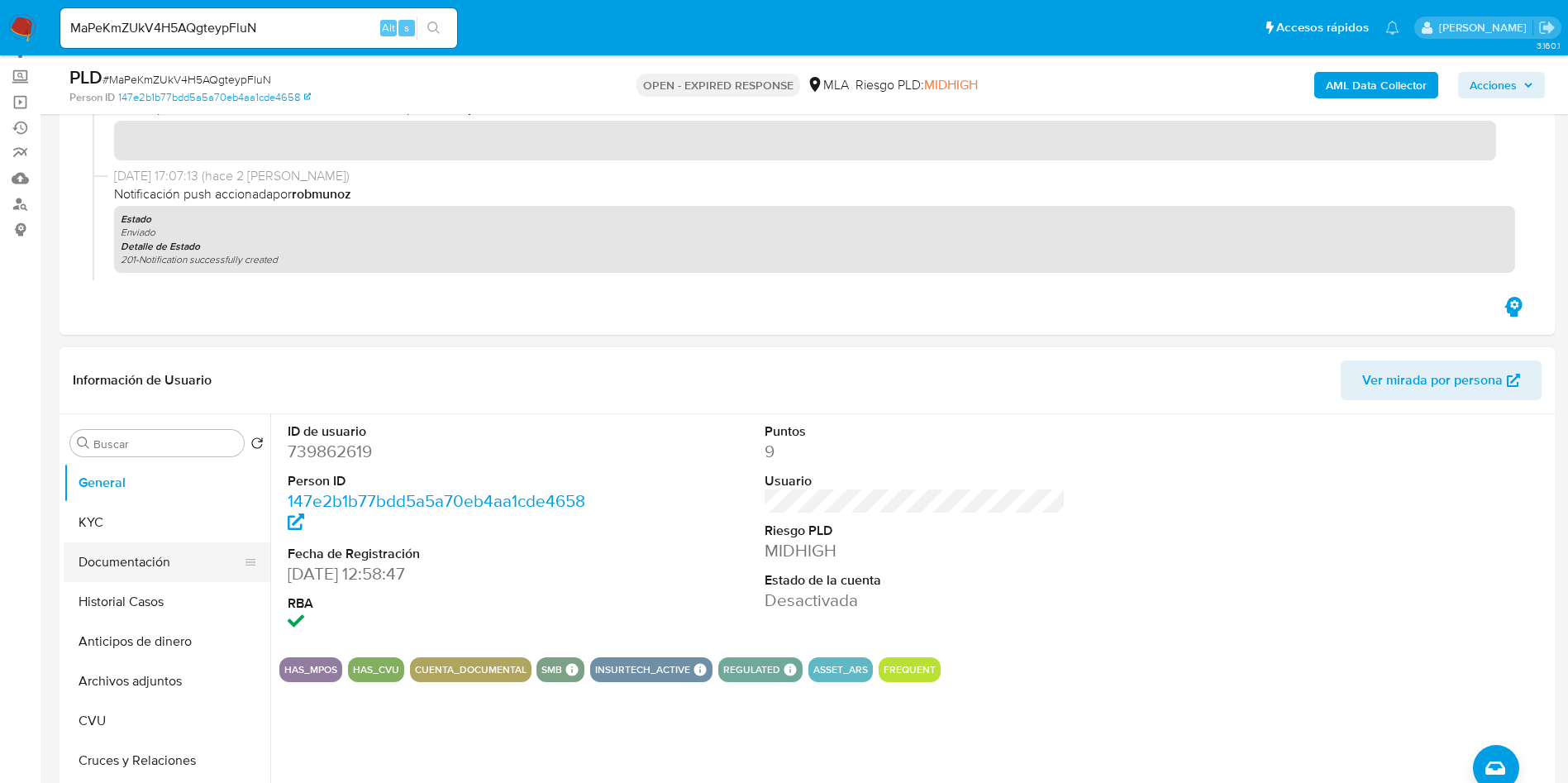
scroll to position [248, 0]
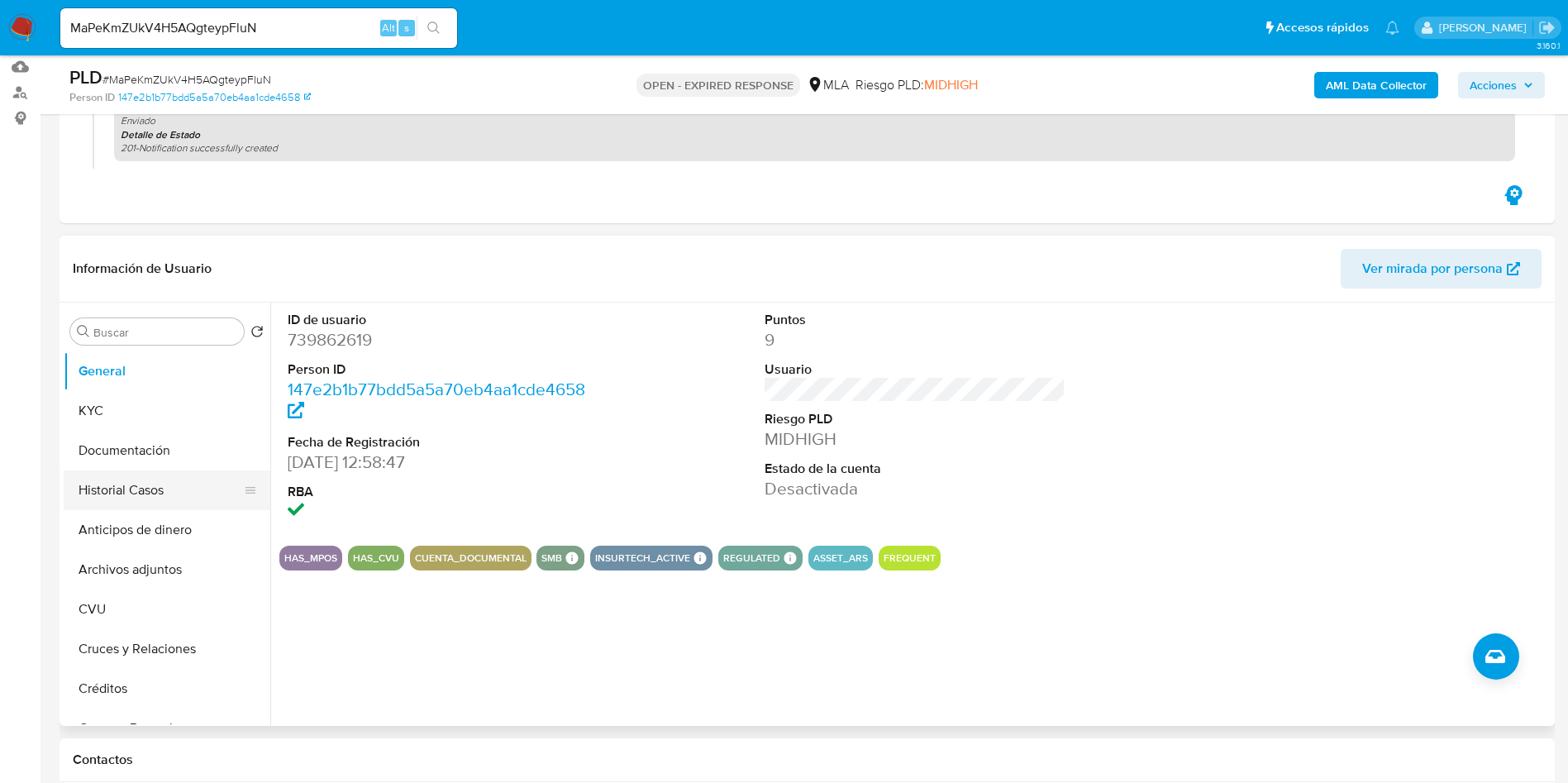
click at [148, 486] on button "Historial Casos" at bounding box center [161, 489] width 194 height 40
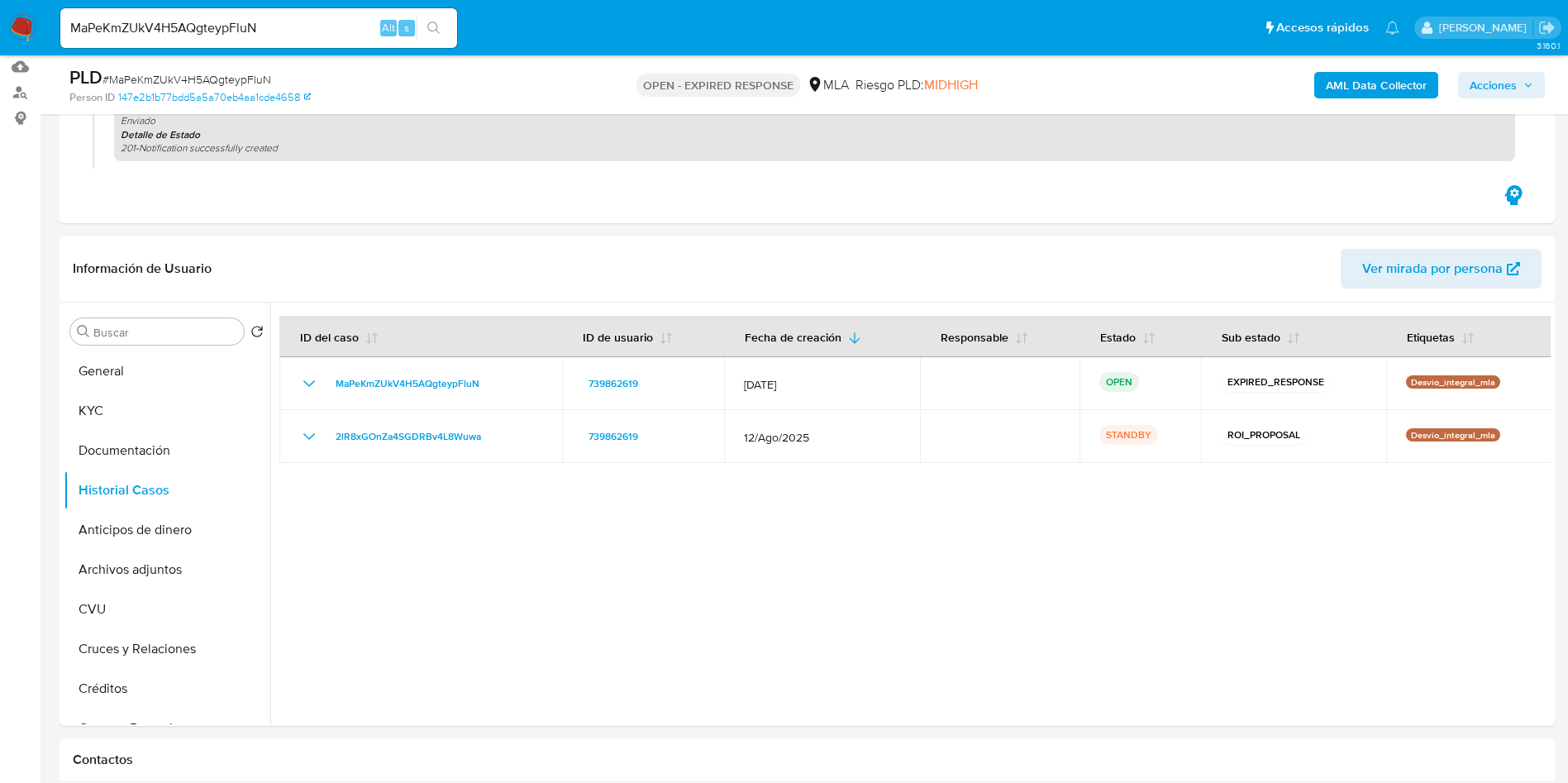
click at [199, 41] on div "MaPeKmZUkV4H5AQgteypFluN Alt s" at bounding box center [258, 28] width 396 height 40
click at [200, 31] on input "MaPeKmZUkV4H5AQgteypFluN" at bounding box center [258, 28] width 396 height 21
paste input "KZdFm1p3S2wpkNEdnFRJDE5L"
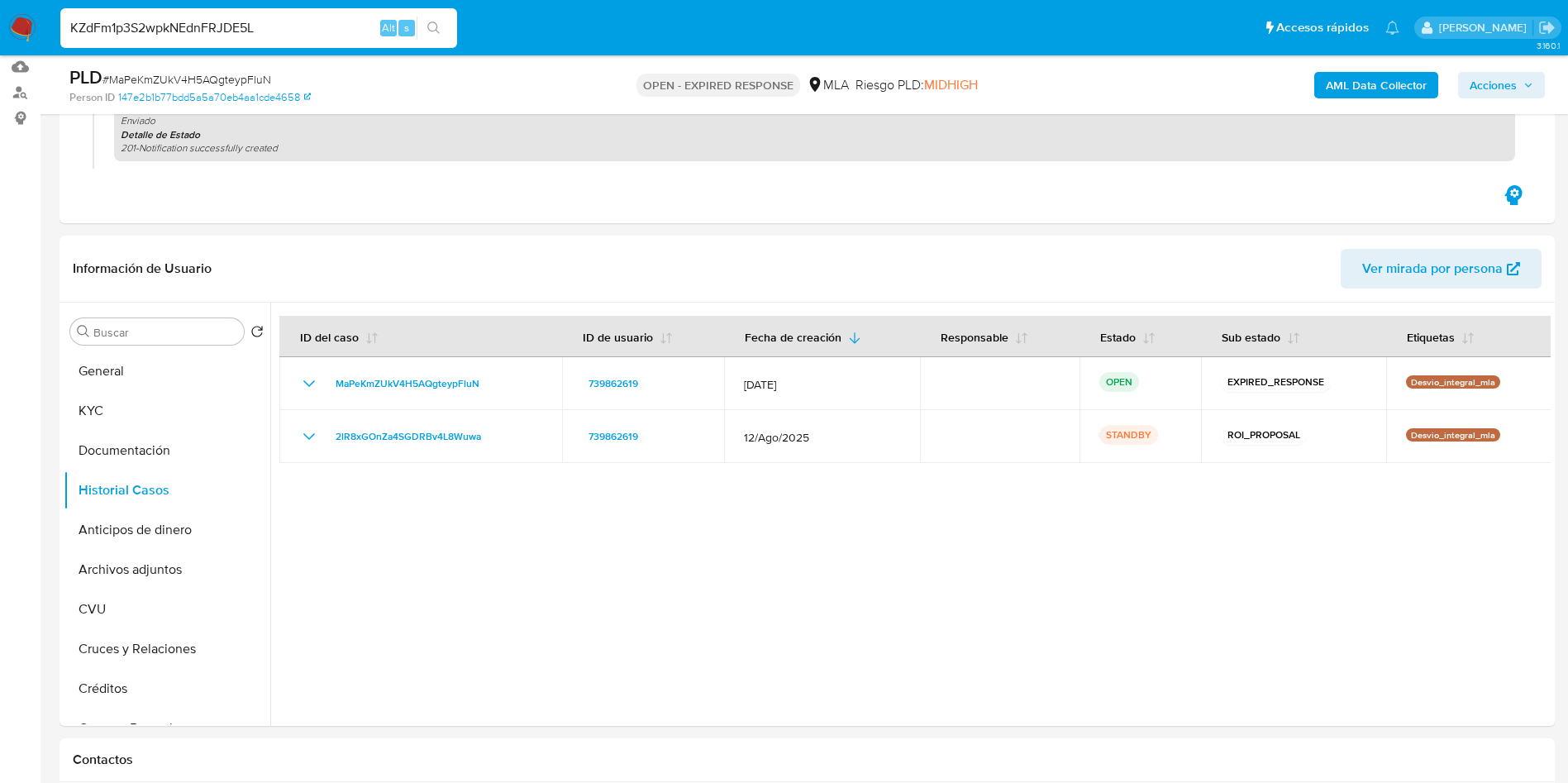
type input "KZdFm1p3S2wpkNEdnFRJDE5L"
click at [430, 30] on icon "search-icon" at bounding box center [433, 27] width 13 height 13
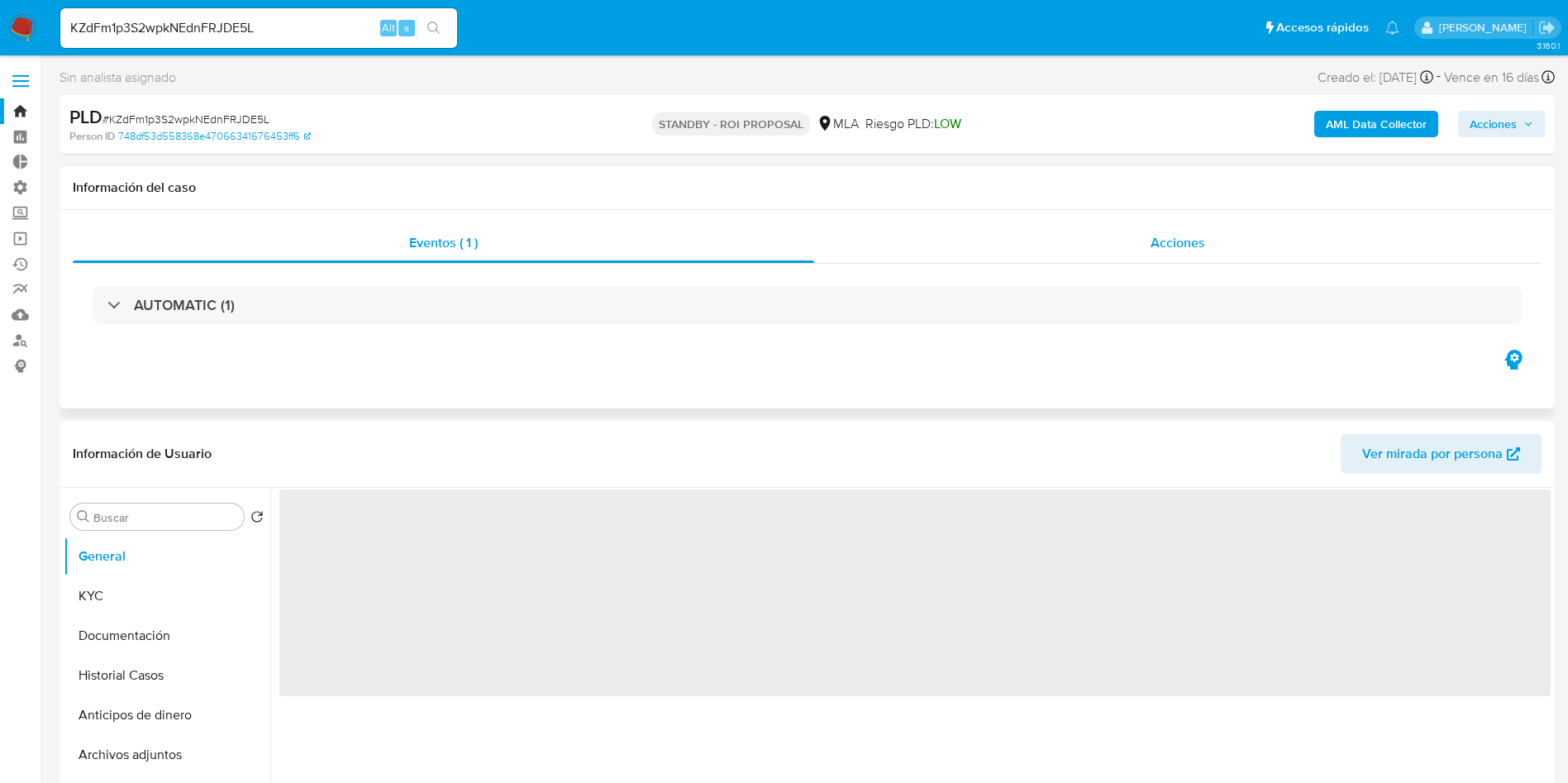
select select "10"
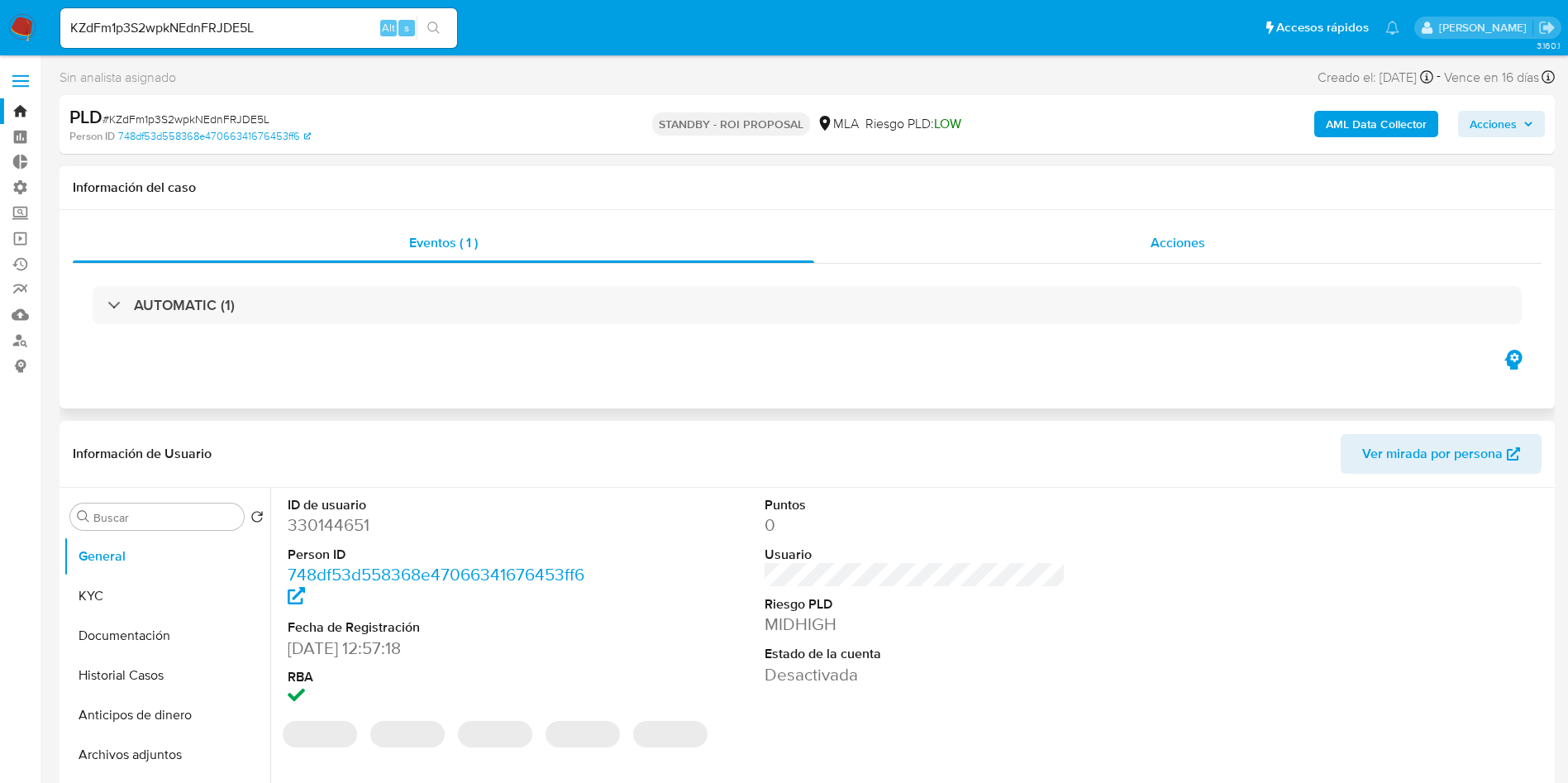
click at [1175, 246] on span "Acciones" at bounding box center [1178, 243] width 54 height 19
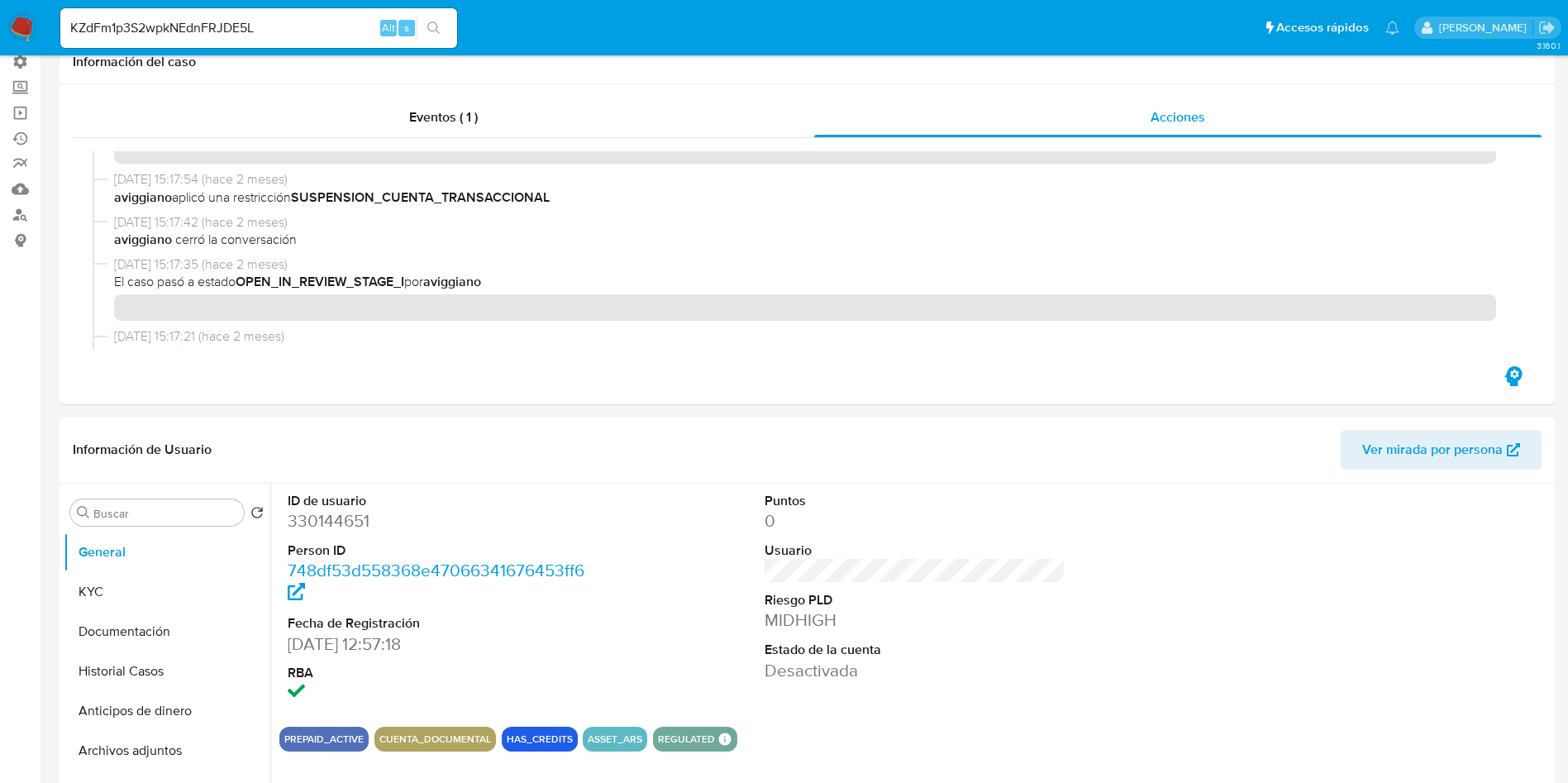
scroll to position [248, 0]
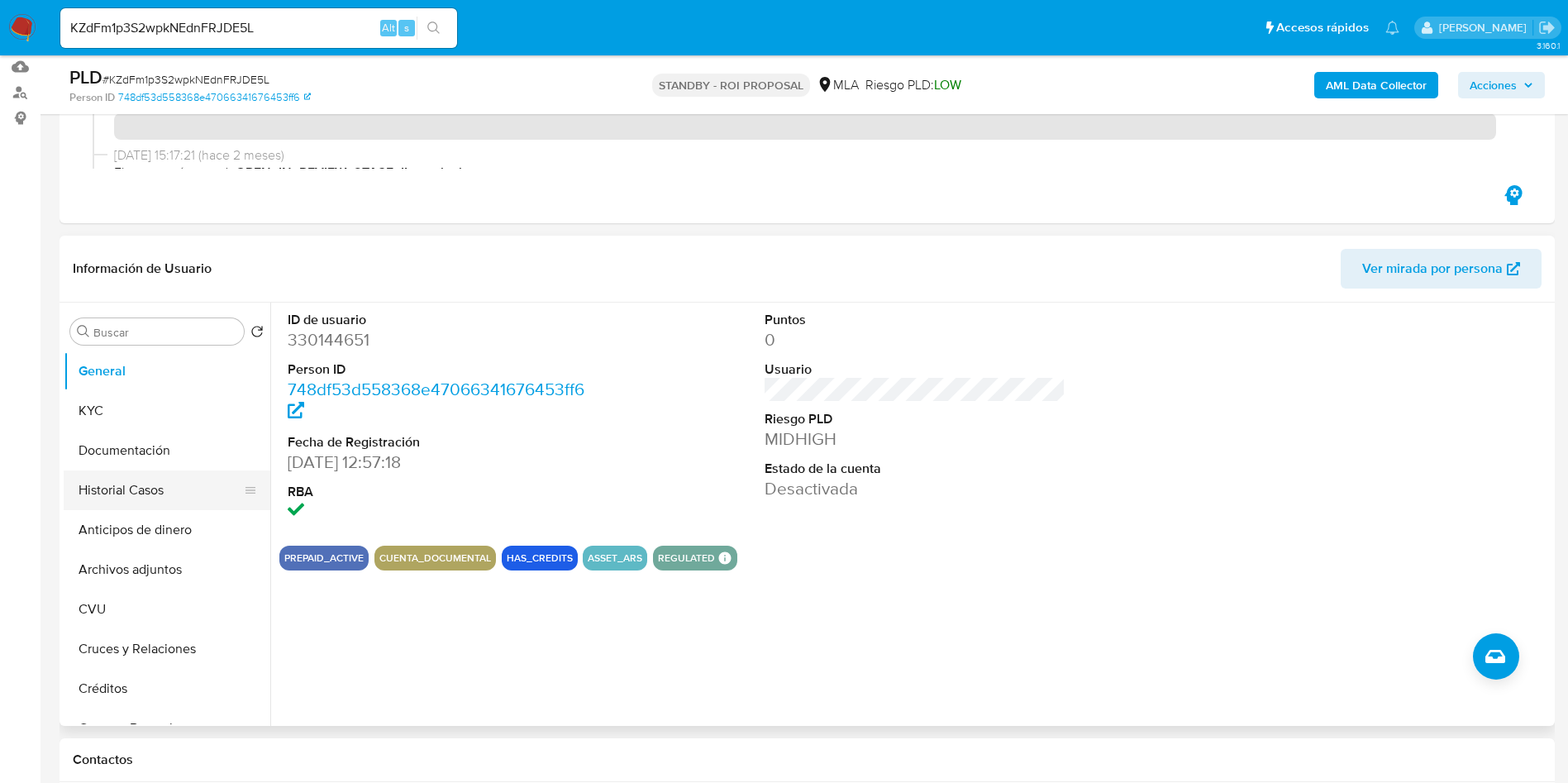
click at [148, 488] on button "Historial Casos" at bounding box center [161, 489] width 194 height 40
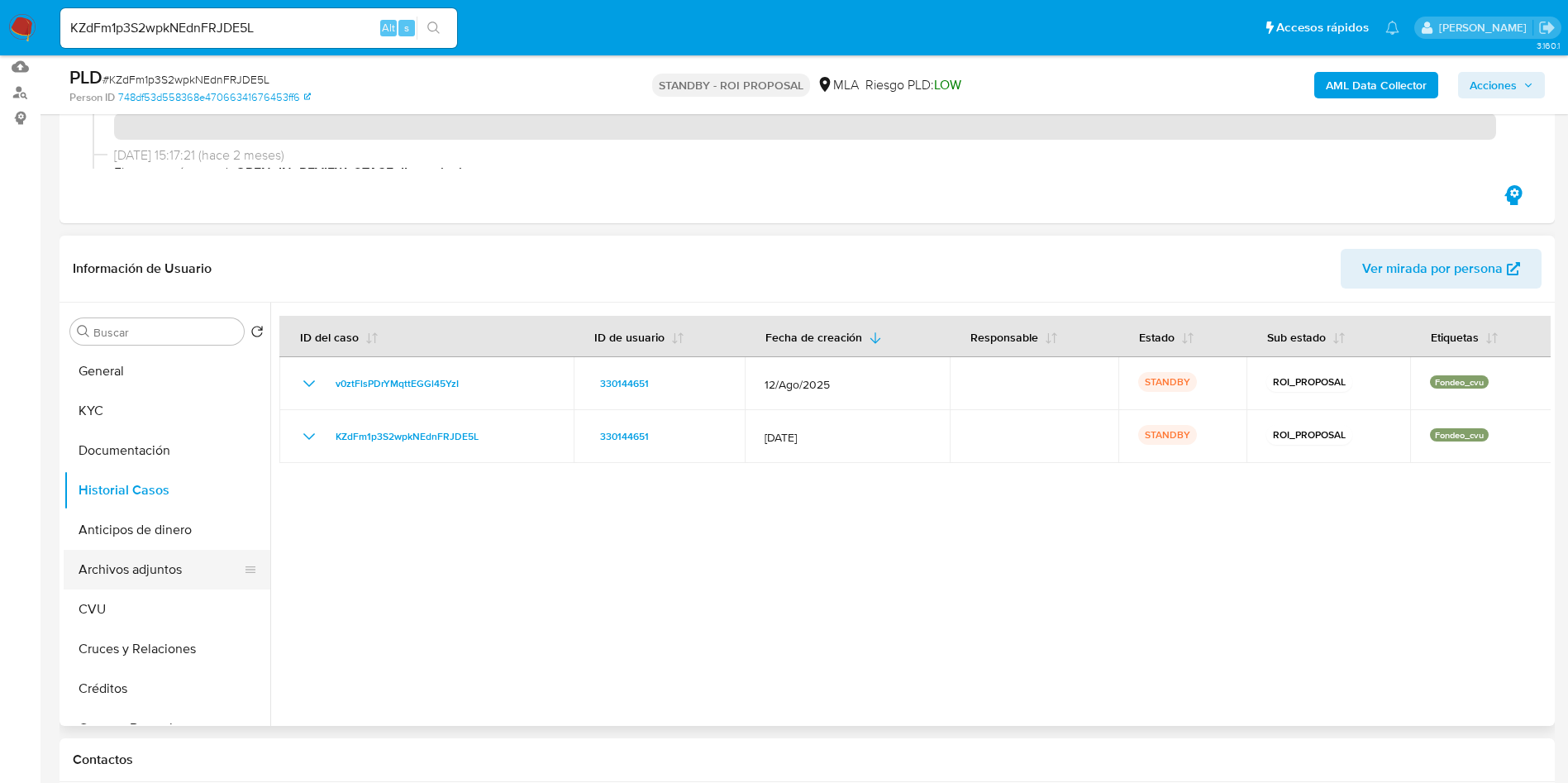
click at [197, 563] on button "Archivos adjuntos" at bounding box center [161, 569] width 194 height 40
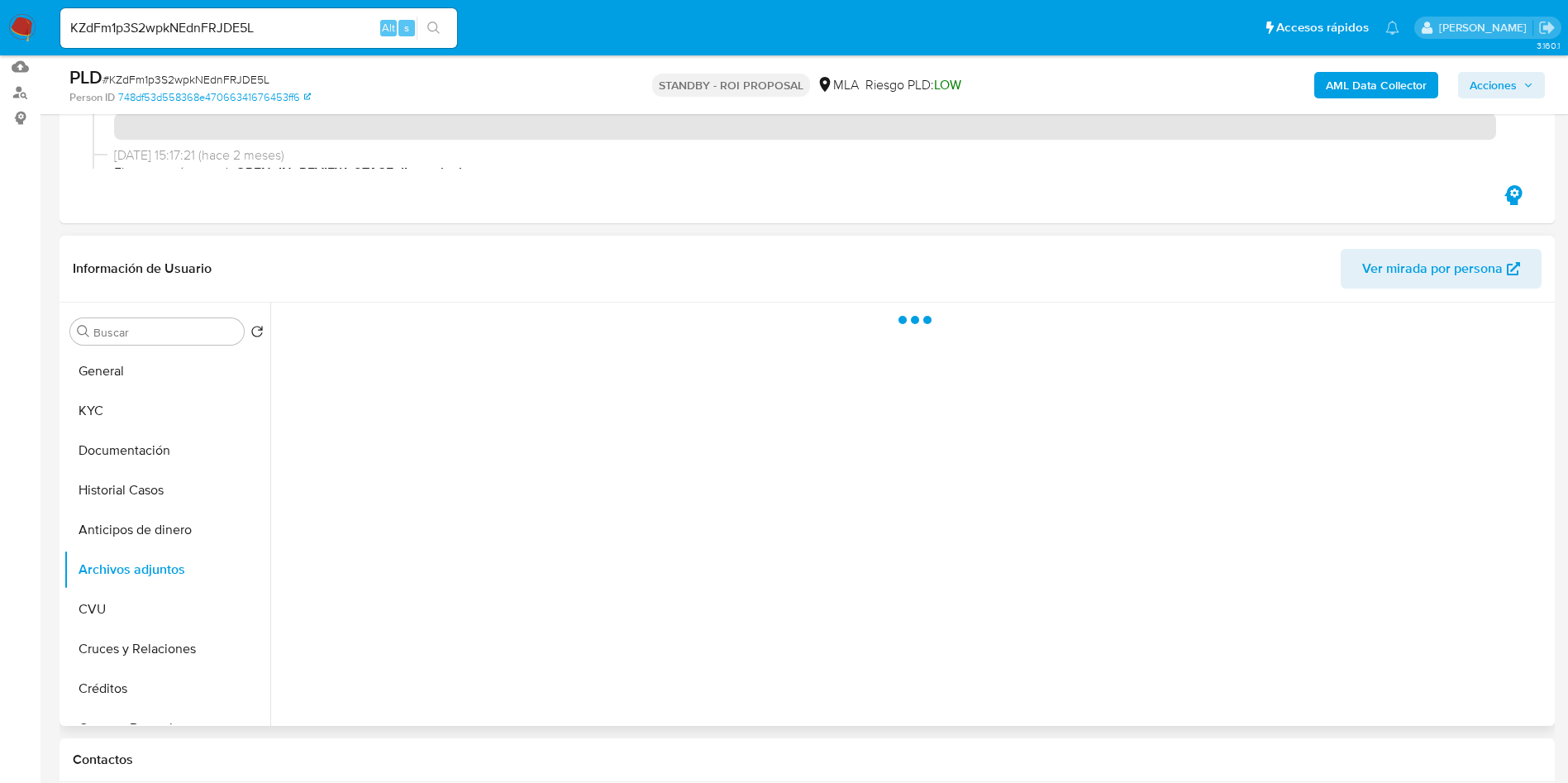
scroll to position [124, 0]
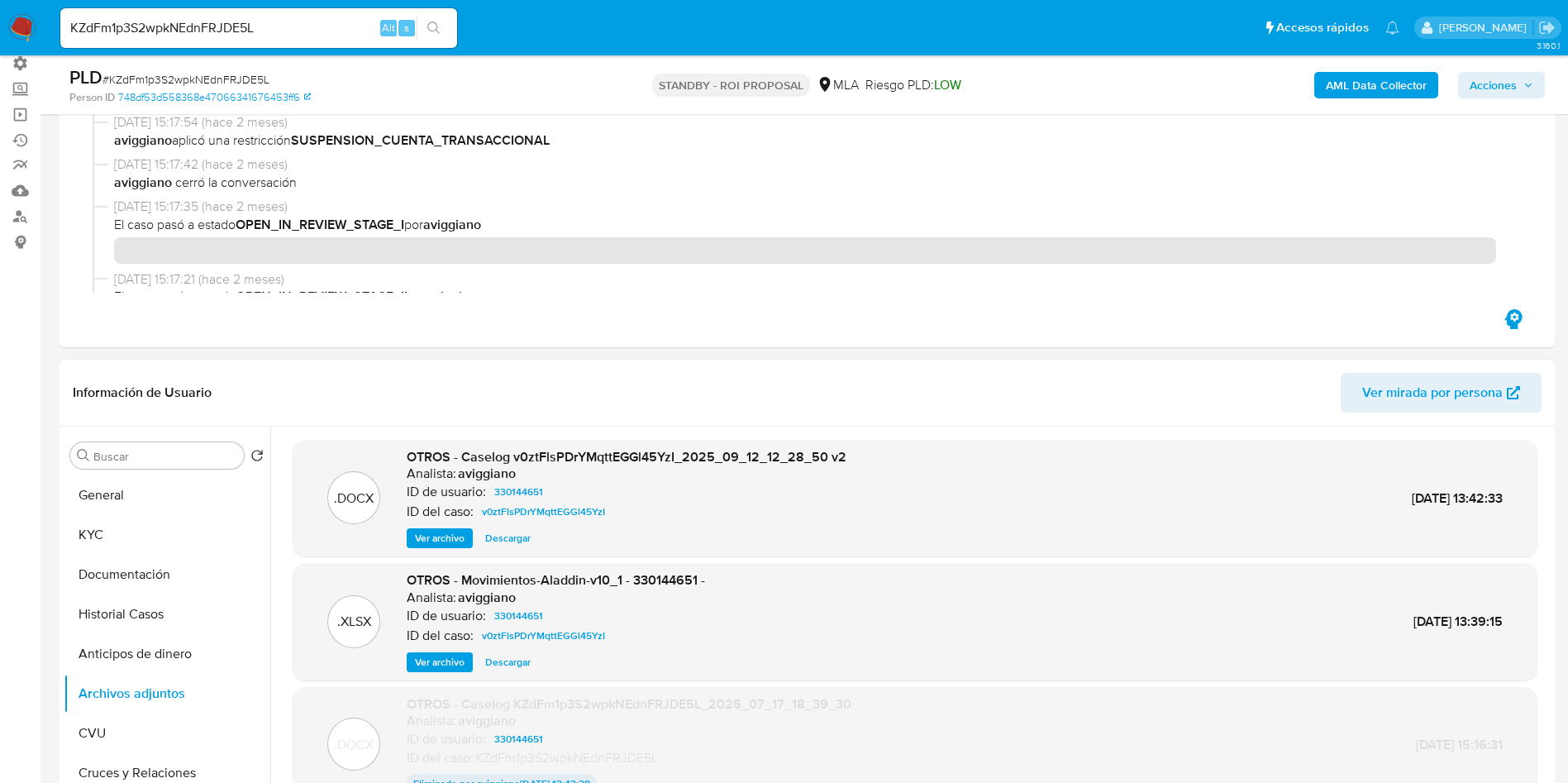
click at [489, 538] on span "Descargar" at bounding box center [508, 538] width 46 height 16
click at [132, 616] on button "Historial Casos" at bounding box center [161, 613] width 194 height 40
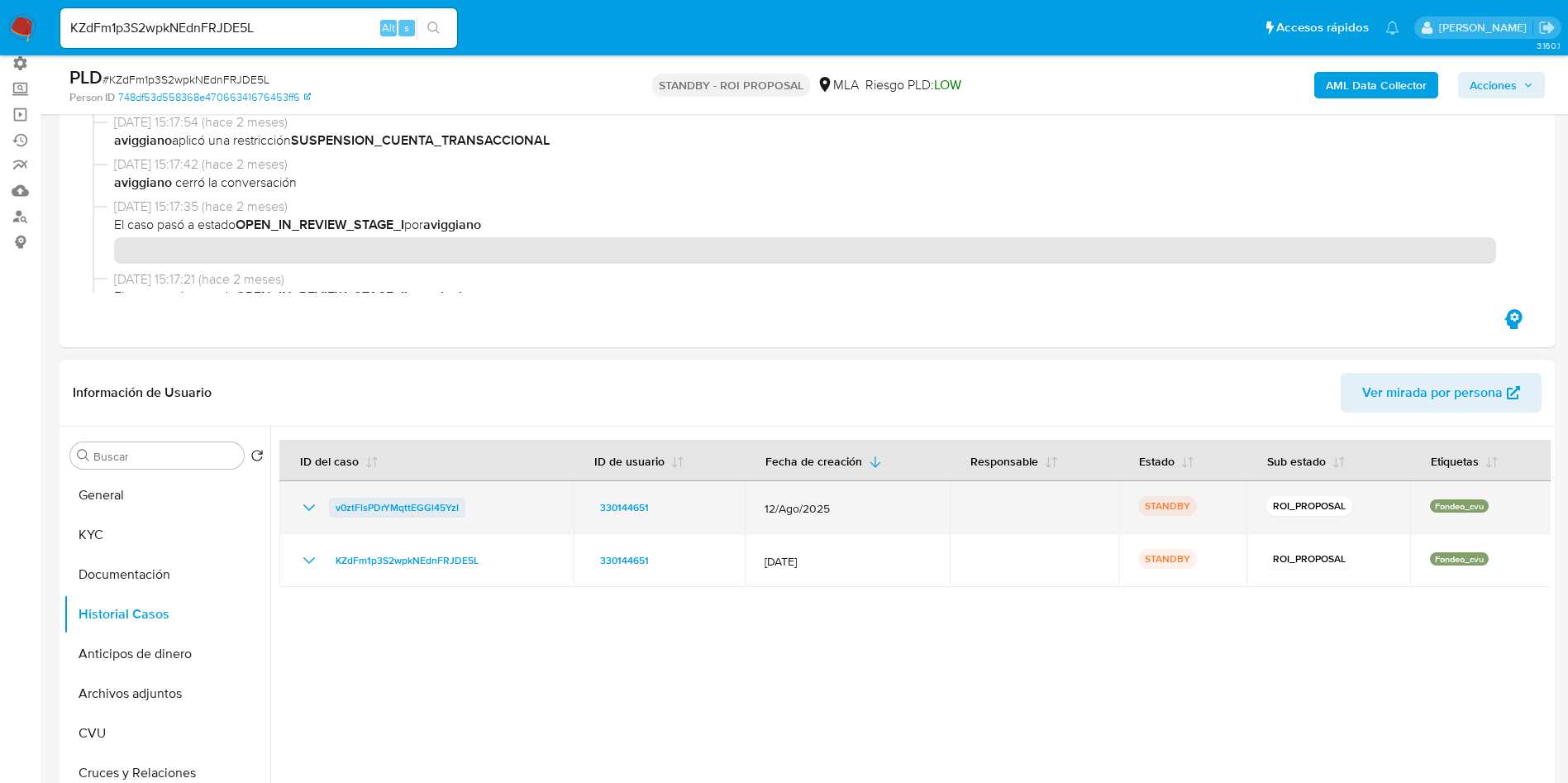
drag, startPoint x: 531, startPoint y: 513, endPoint x: 329, endPoint y: 514, distance: 202.0
click at [329, 514] on div "v0ztFlsPDrYMqttEGGl45YzI" at bounding box center [426, 508] width 255 height 19
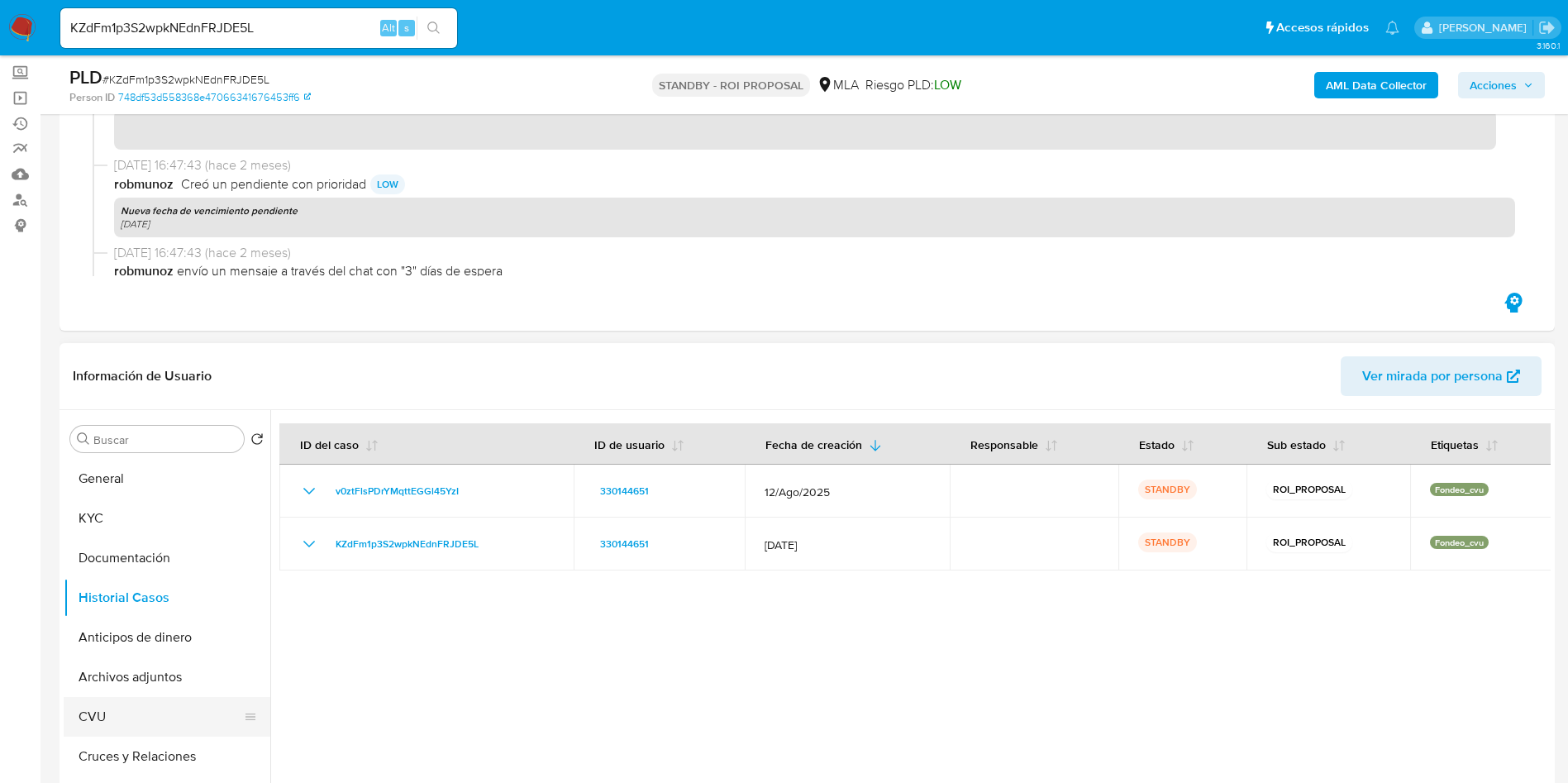
scroll to position [248, 0]
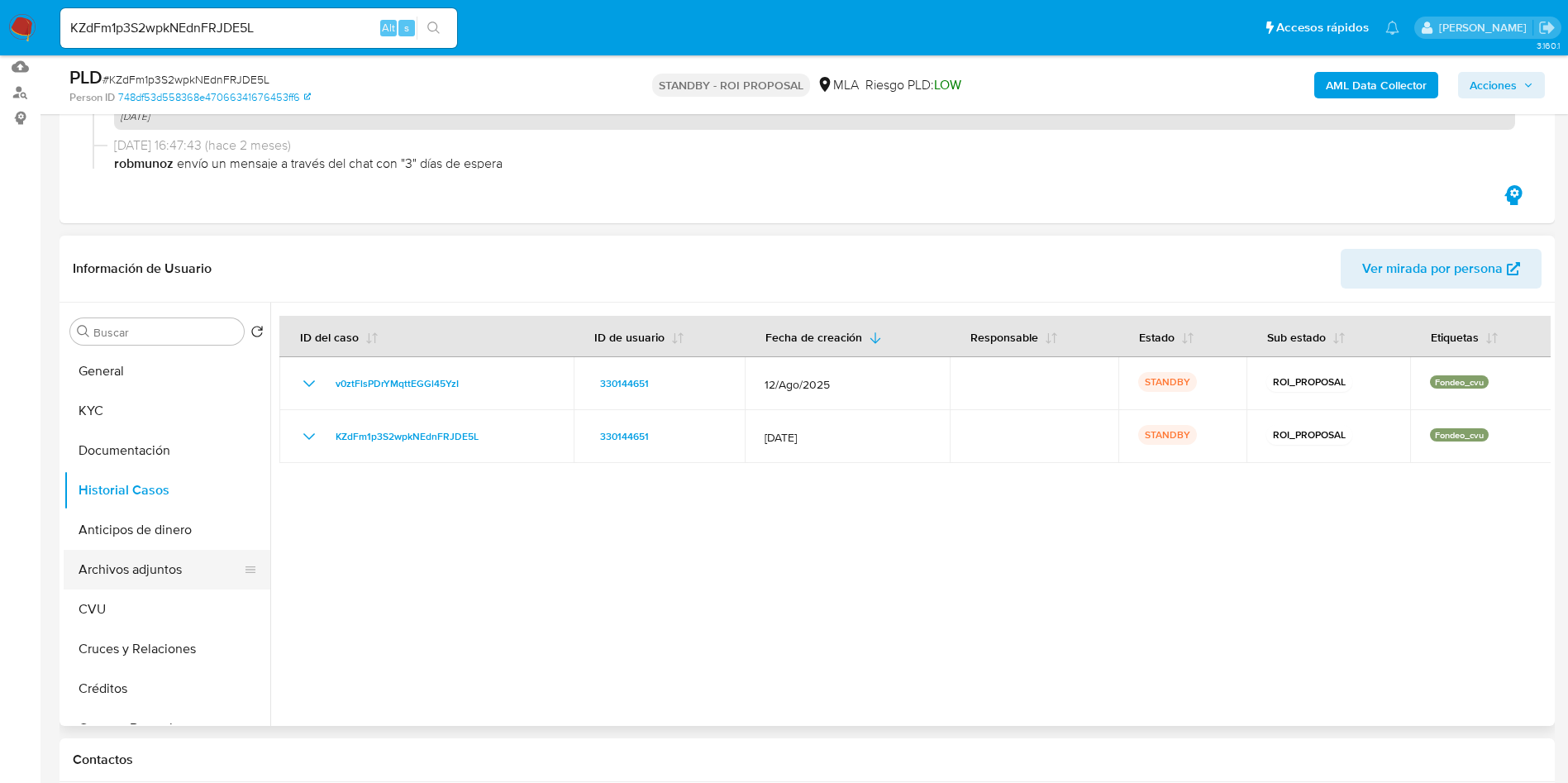
click at [155, 566] on button "Archivos adjuntos" at bounding box center [161, 569] width 194 height 40
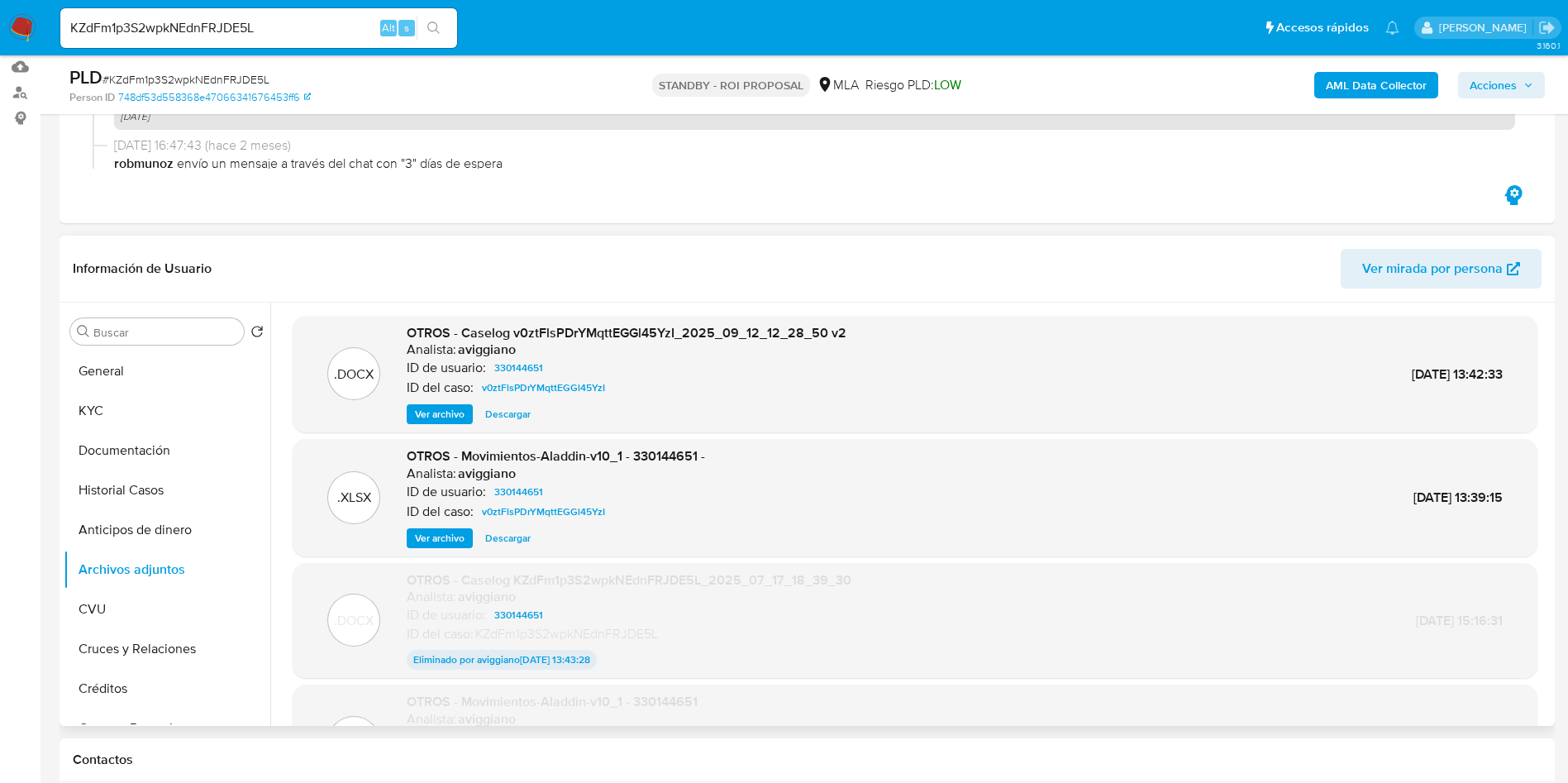
click at [504, 415] on span "Descargar" at bounding box center [508, 414] width 46 height 16
click at [229, 26] on input "KZdFm1p3S2wpkNEdnFRJDE5L" at bounding box center [258, 28] width 396 height 21
paste input "GDMKxgeRxZ8FkjvZYovq6ZIv"
type input "GDMKxgeRxZ8FkjvZYovq6ZIv"
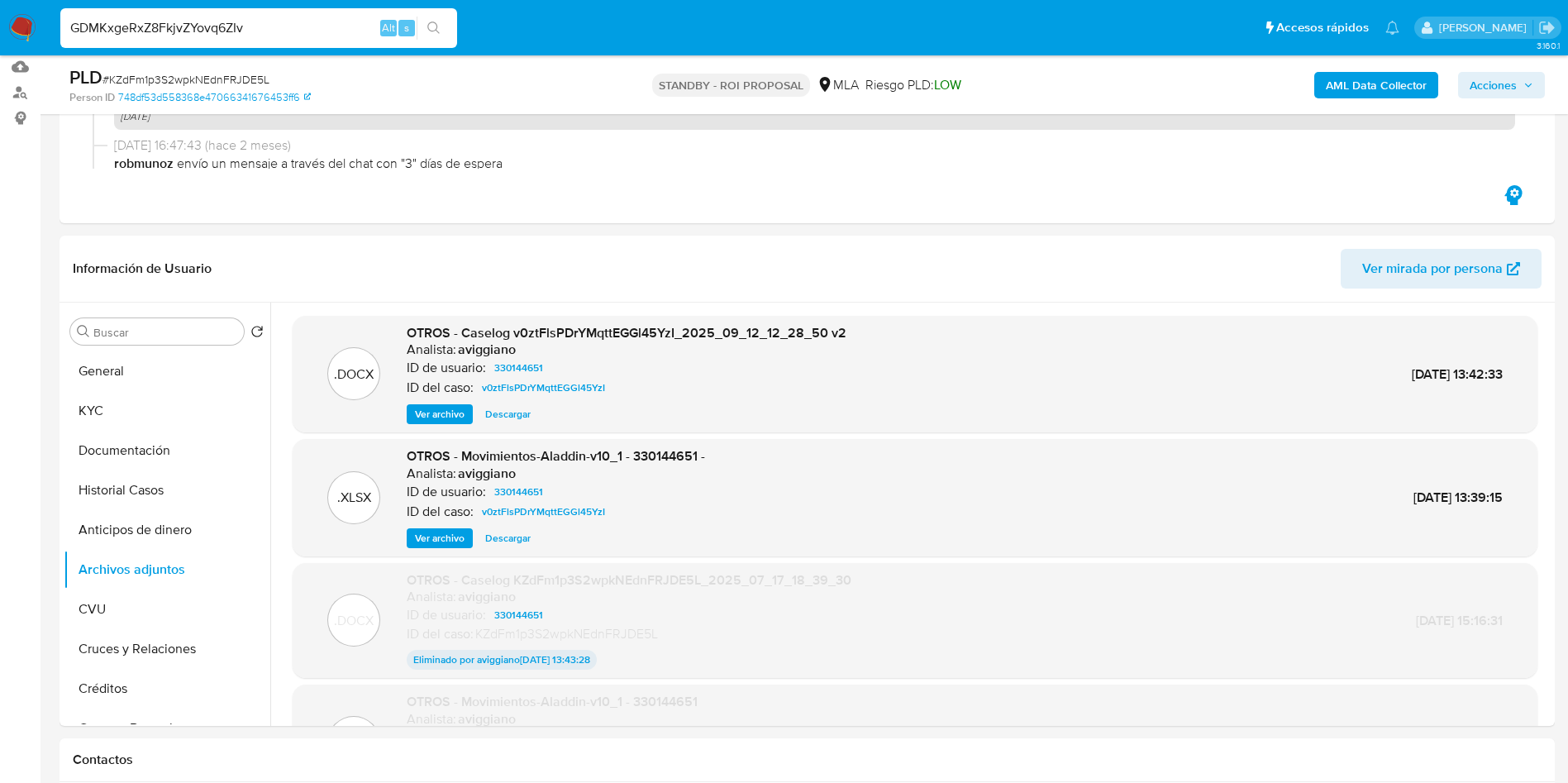
click at [434, 25] on icon "search-icon" at bounding box center [434, 28] width 14 height 14
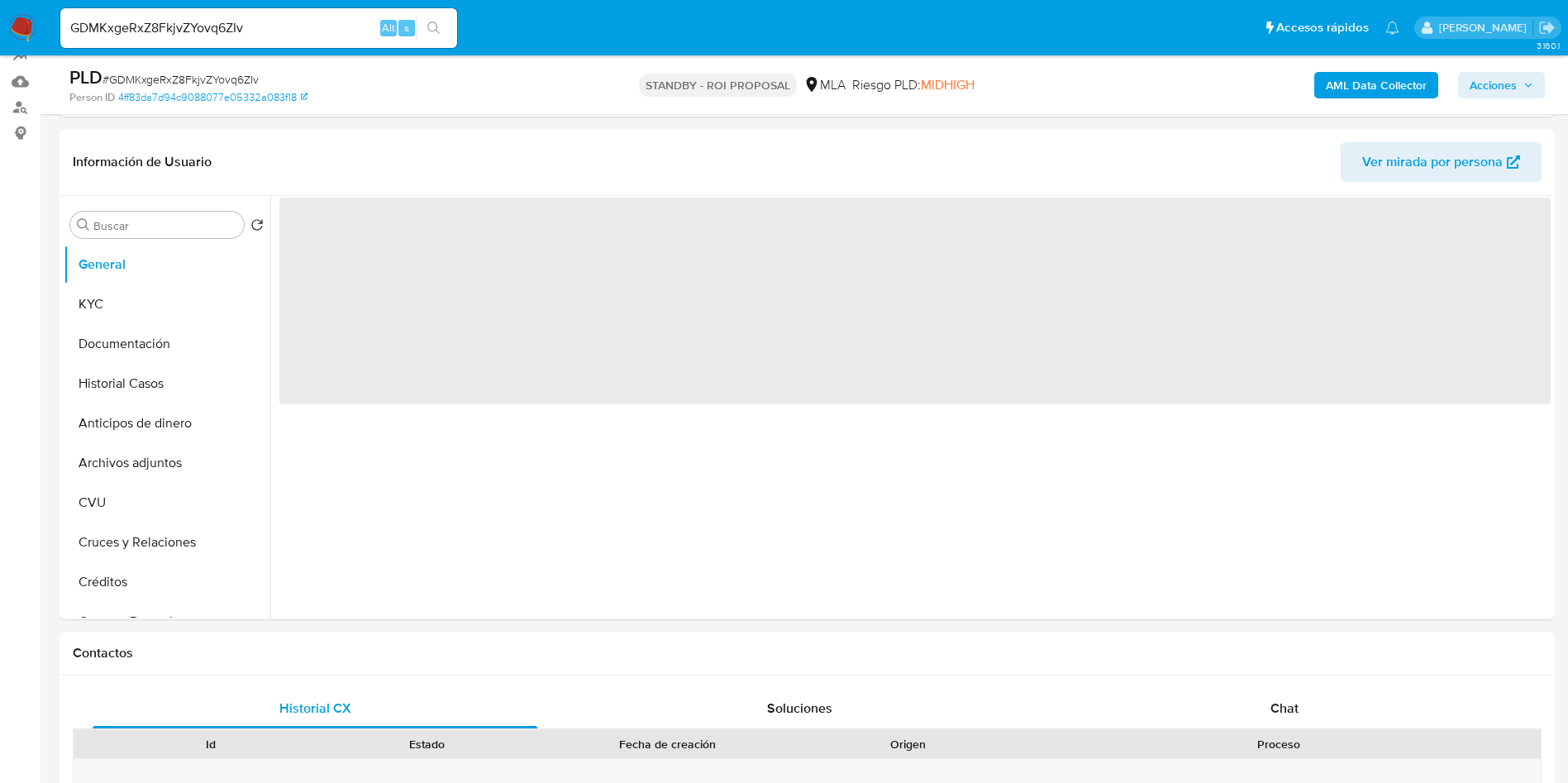
scroll to position [248, 0]
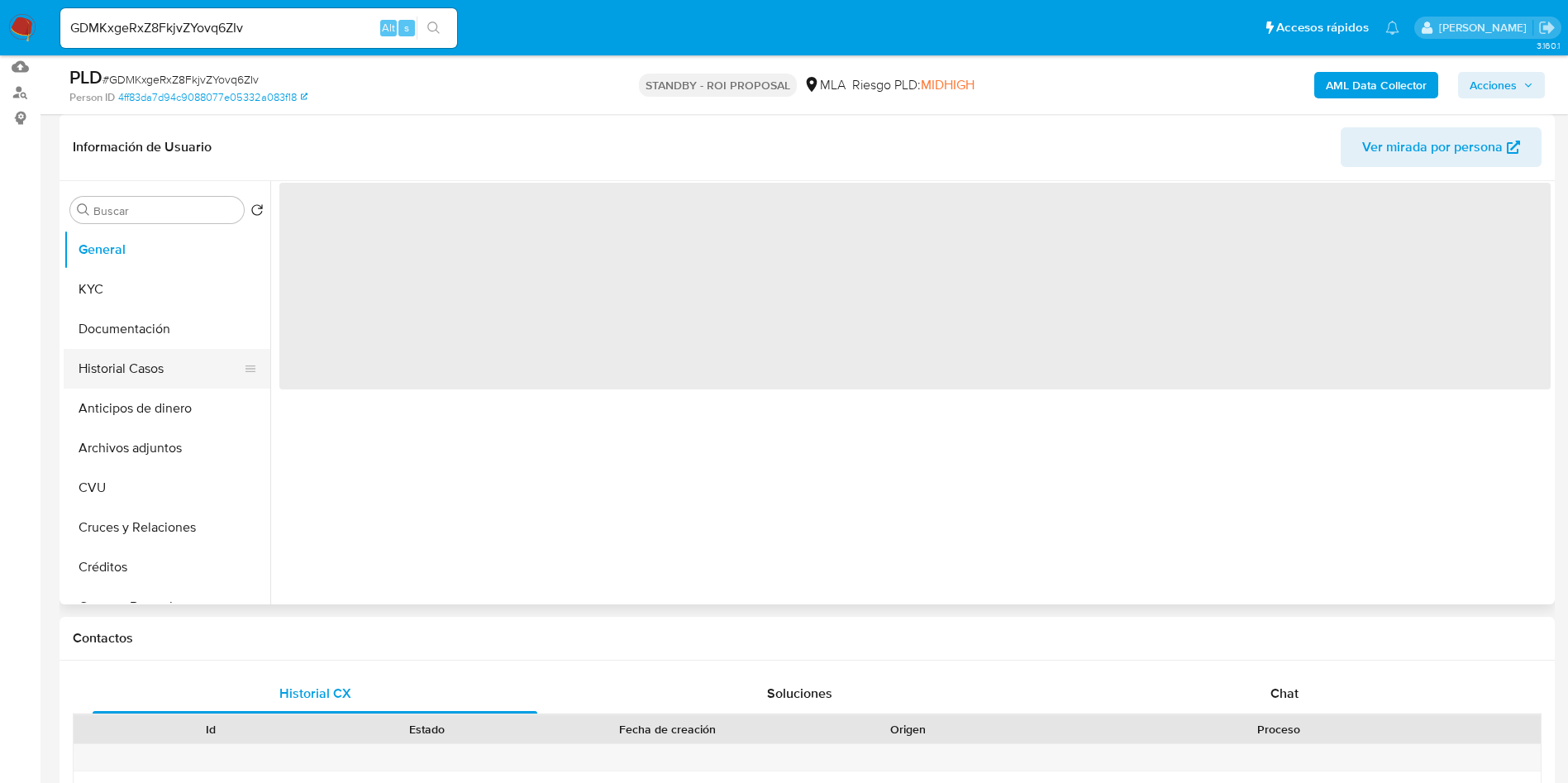
click at [155, 357] on button "Historial Casos" at bounding box center [161, 368] width 194 height 40
select select "10"
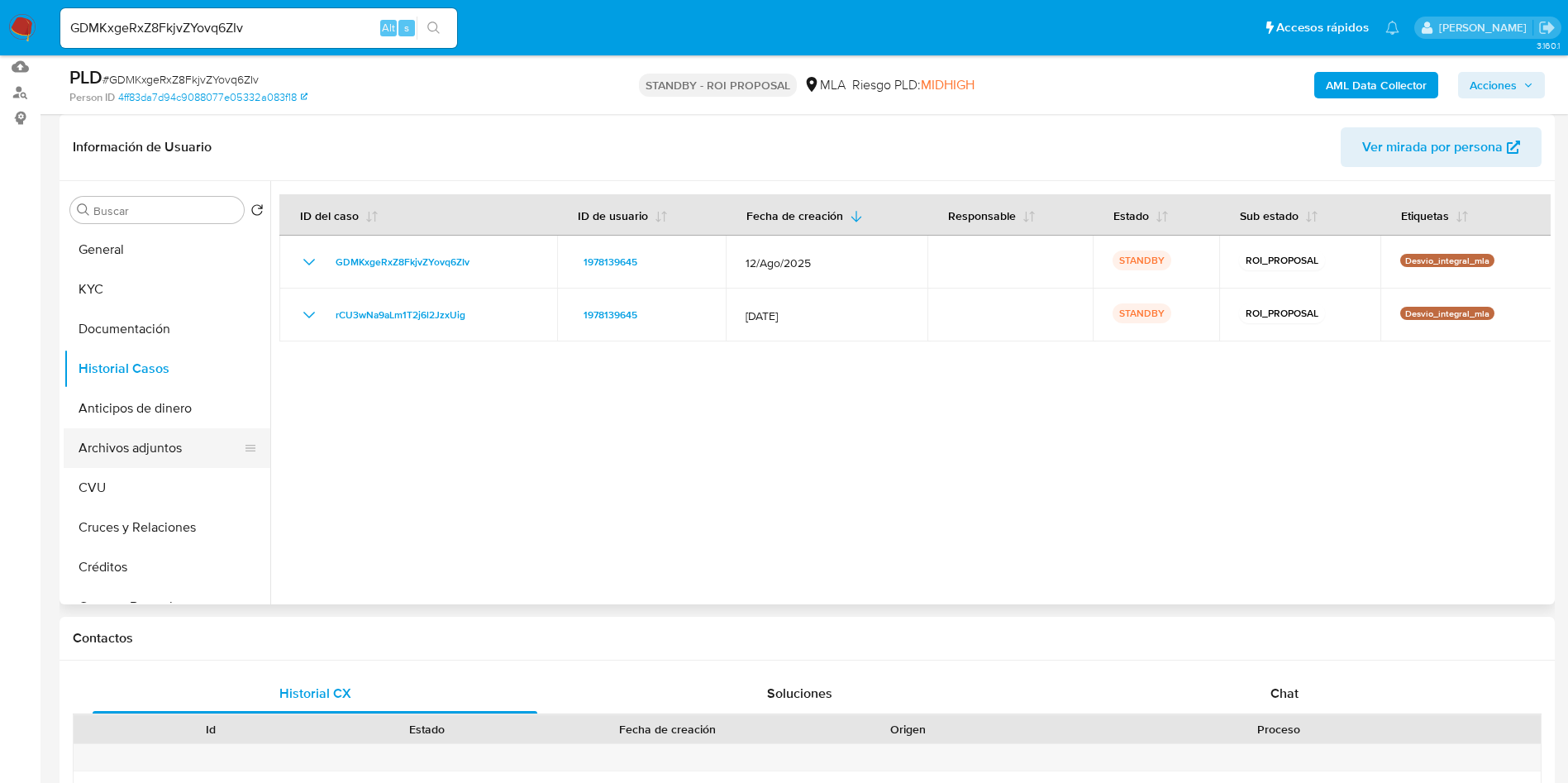
click at [172, 442] on button "Archivos adjuntos" at bounding box center [161, 448] width 194 height 40
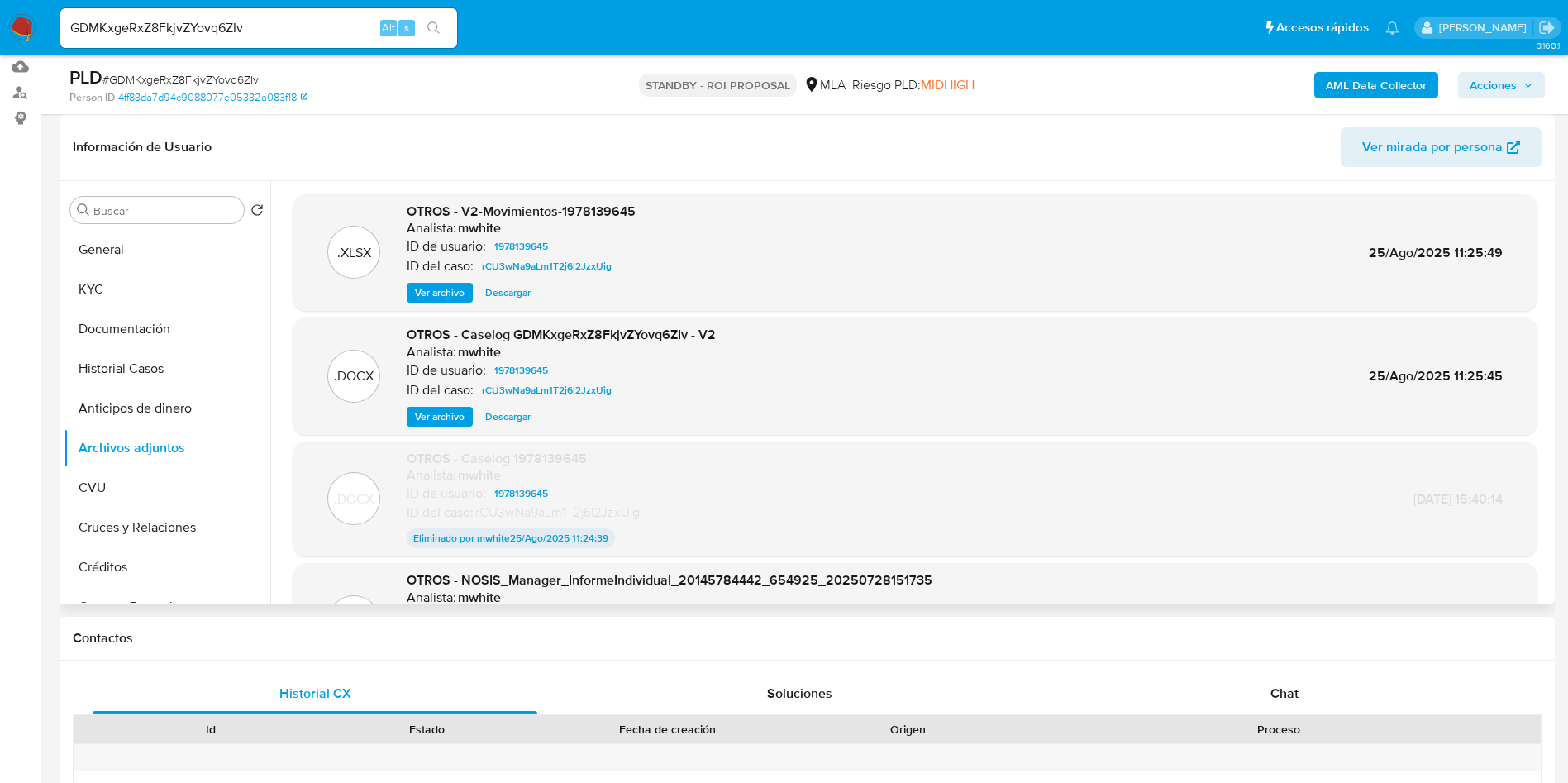
click at [500, 414] on span "Descargar" at bounding box center [508, 416] width 46 height 16
click at [138, 363] on button "Historial Casos" at bounding box center [161, 368] width 194 height 40
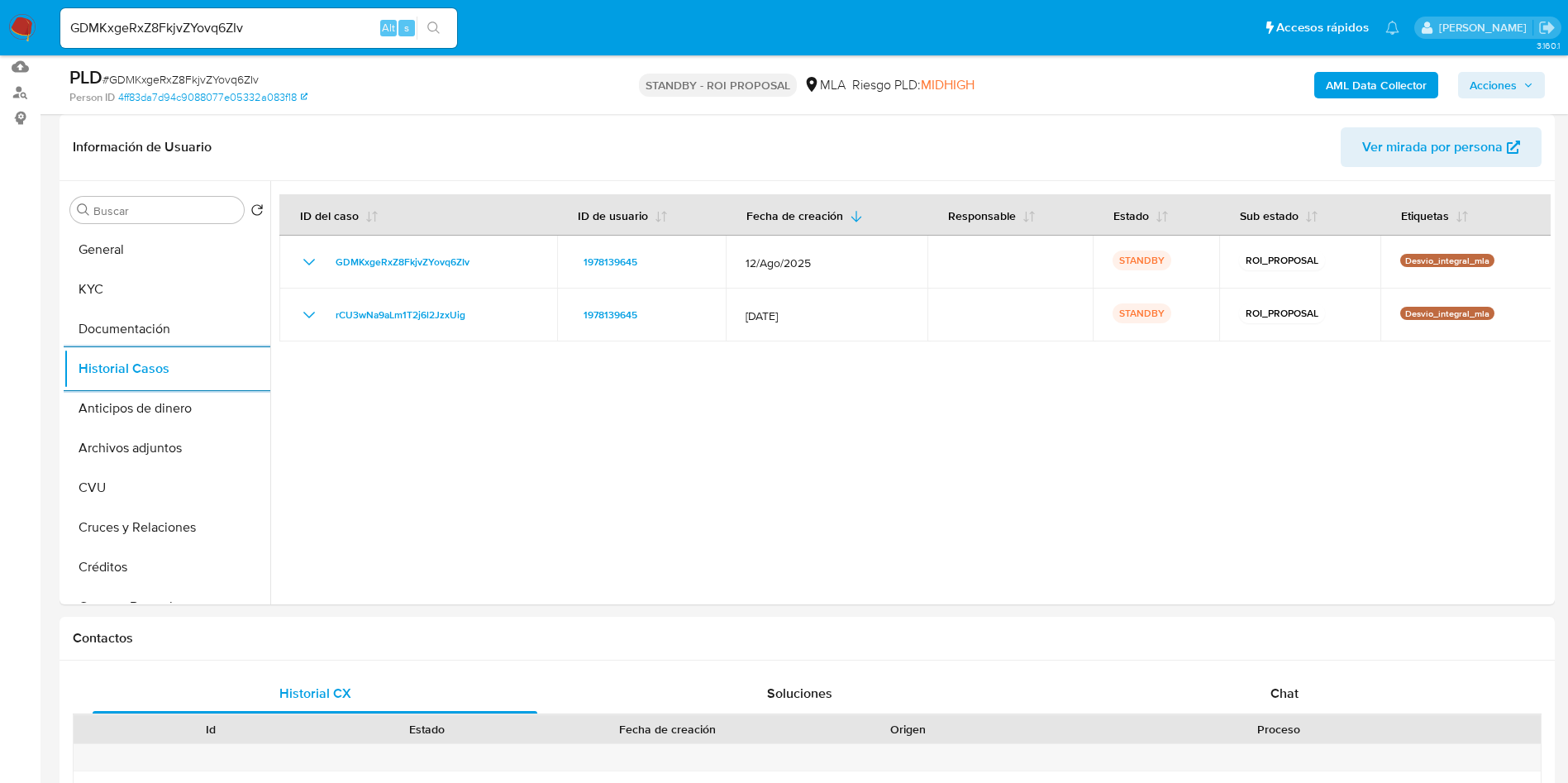
click at [188, 27] on input "GDMKxgeRxZ8FkjvZYovq6ZIv" at bounding box center [258, 28] width 396 height 21
paste input "2427511003"
type input "2427511003"
click at [441, 45] on div "2427511003 Alt s" at bounding box center [258, 28] width 396 height 40
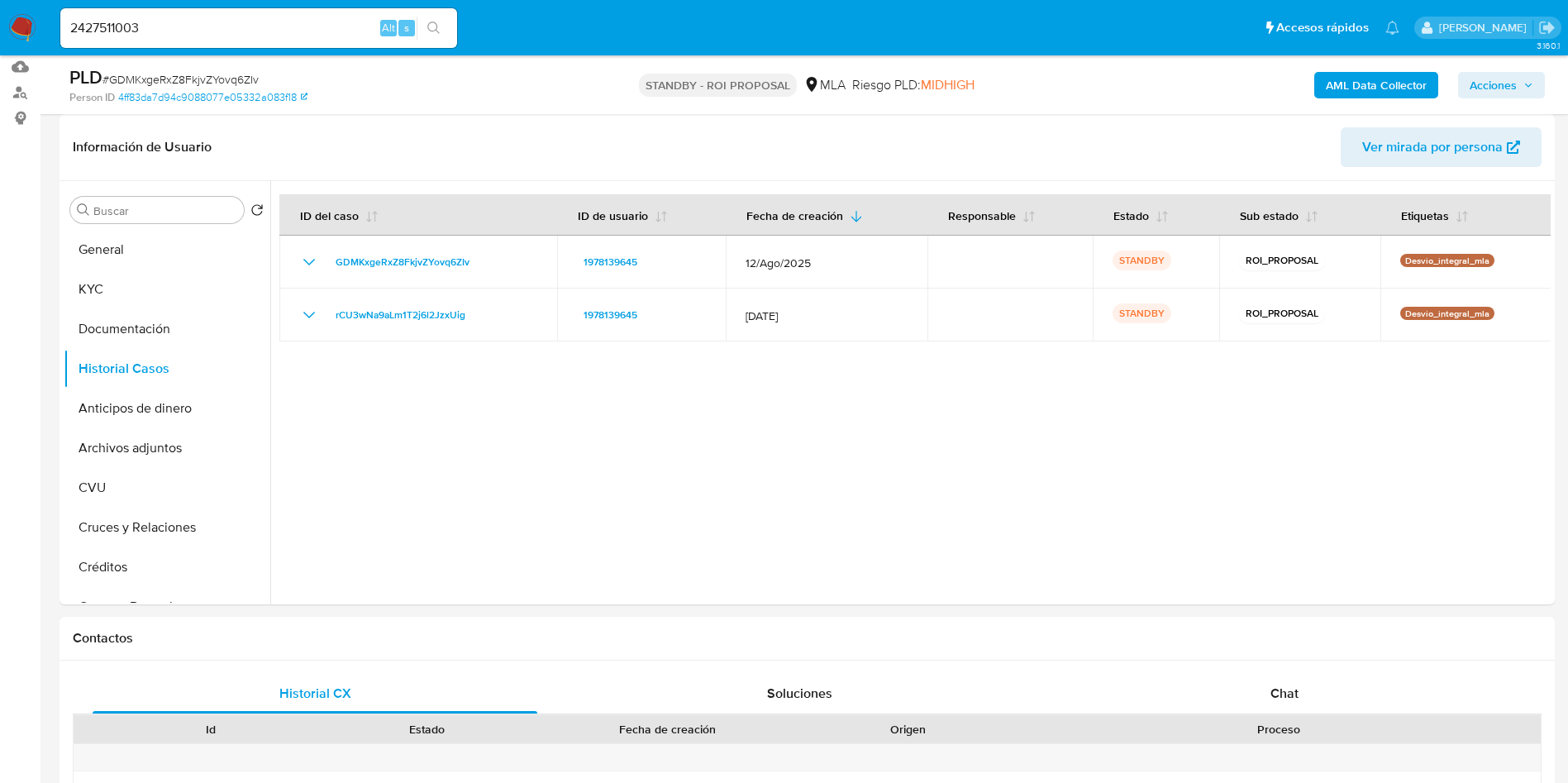
click at [442, 37] on button "search-icon" at bounding box center [433, 28] width 34 height 23
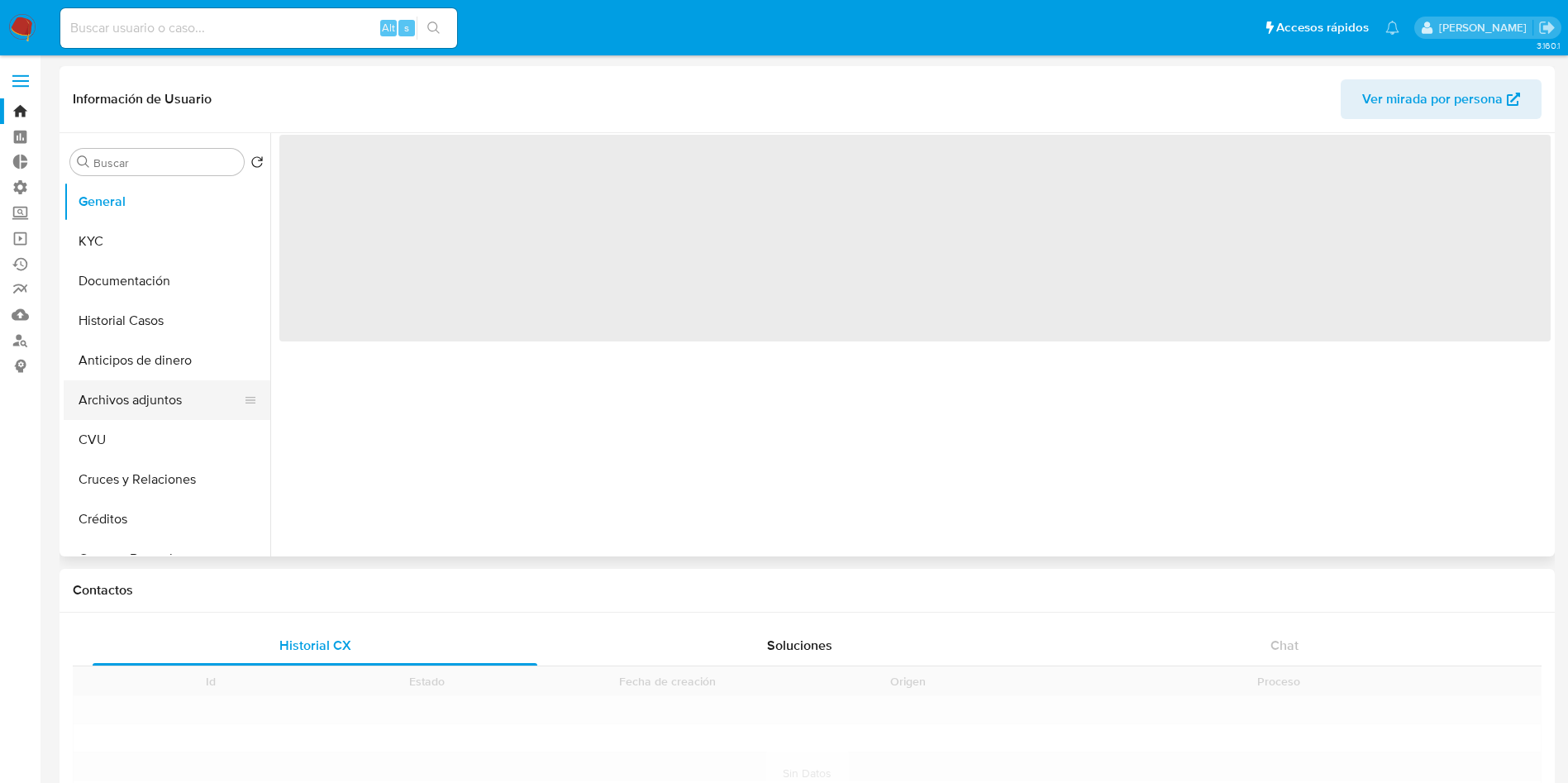
click at [164, 403] on button "Archivos adjuntos" at bounding box center [161, 399] width 194 height 40
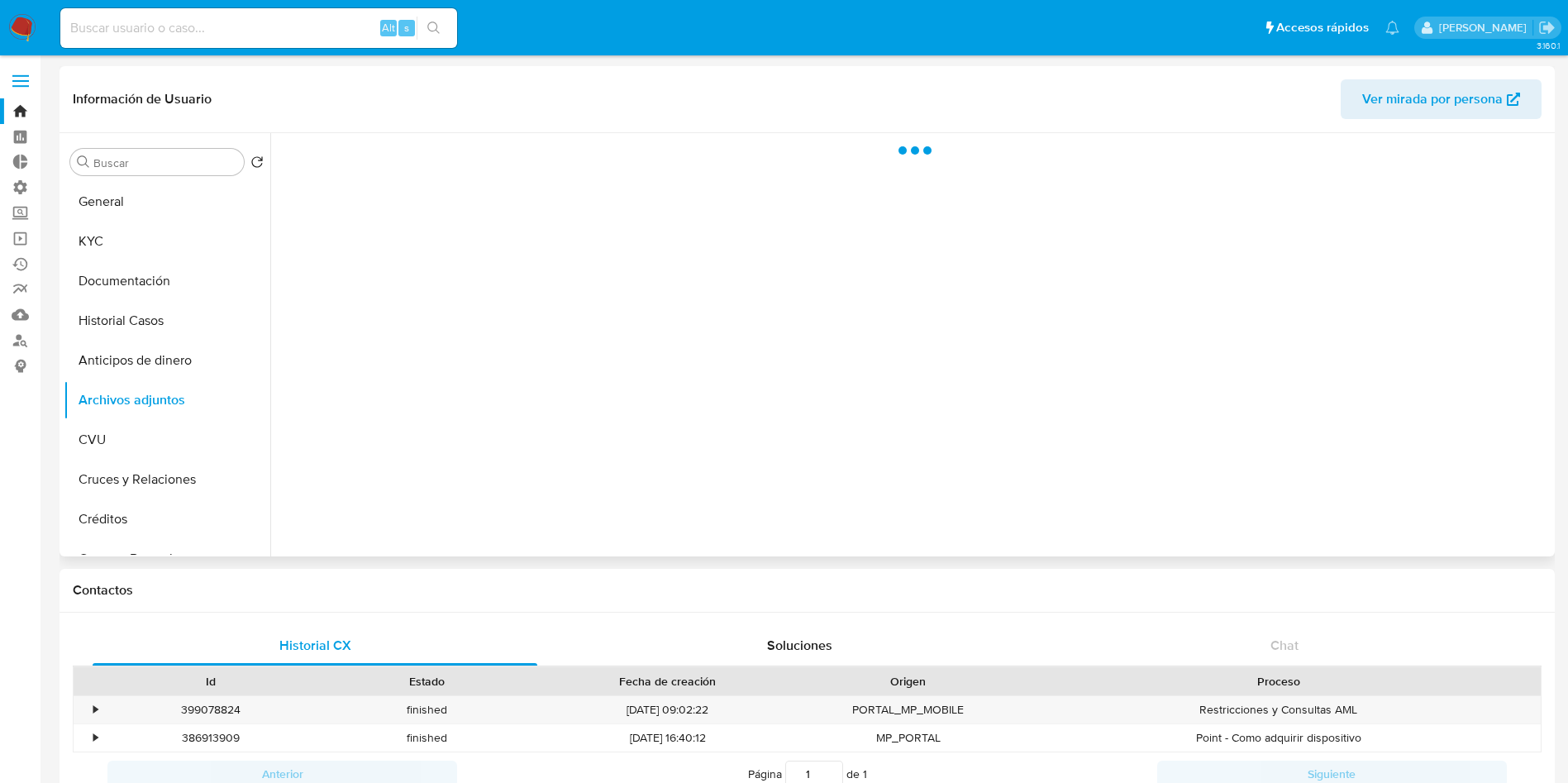
select select "10"
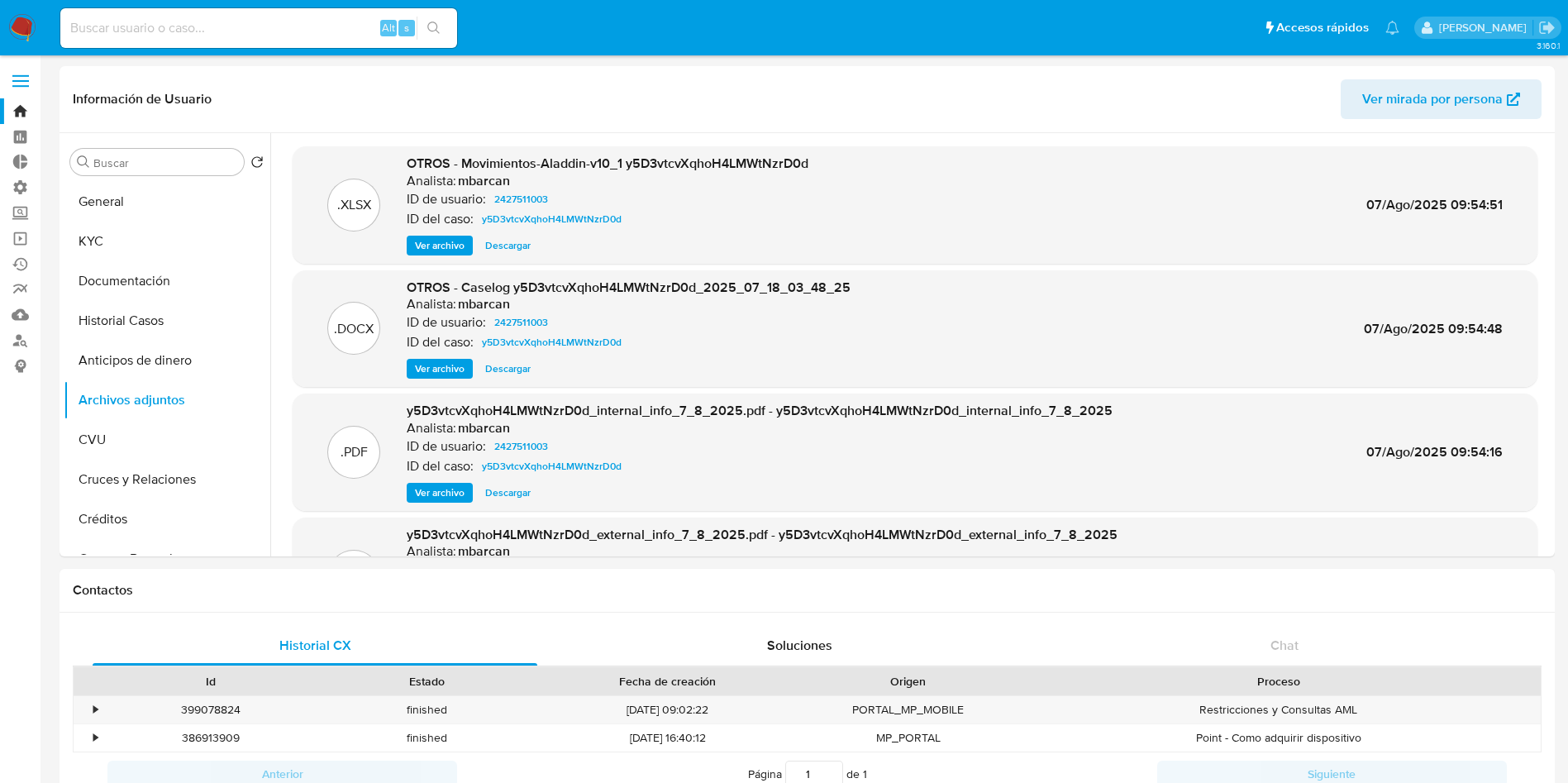
click at [17, 28] on img at bounding box center [22, 28] width 28 height 28
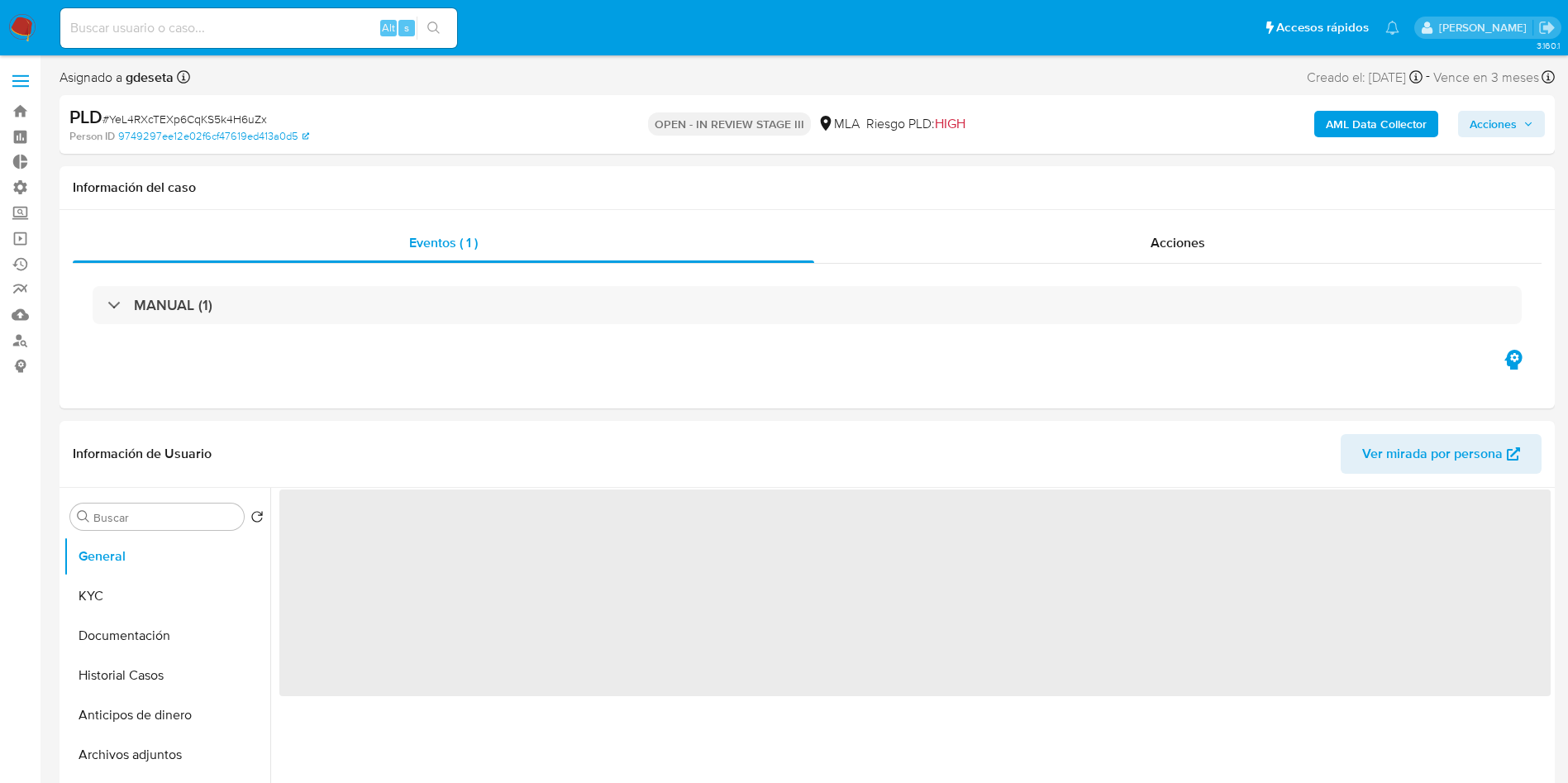
click at [1507, 121] on span "Acciones" at bounding box center [1493, 123] width 47 height 26
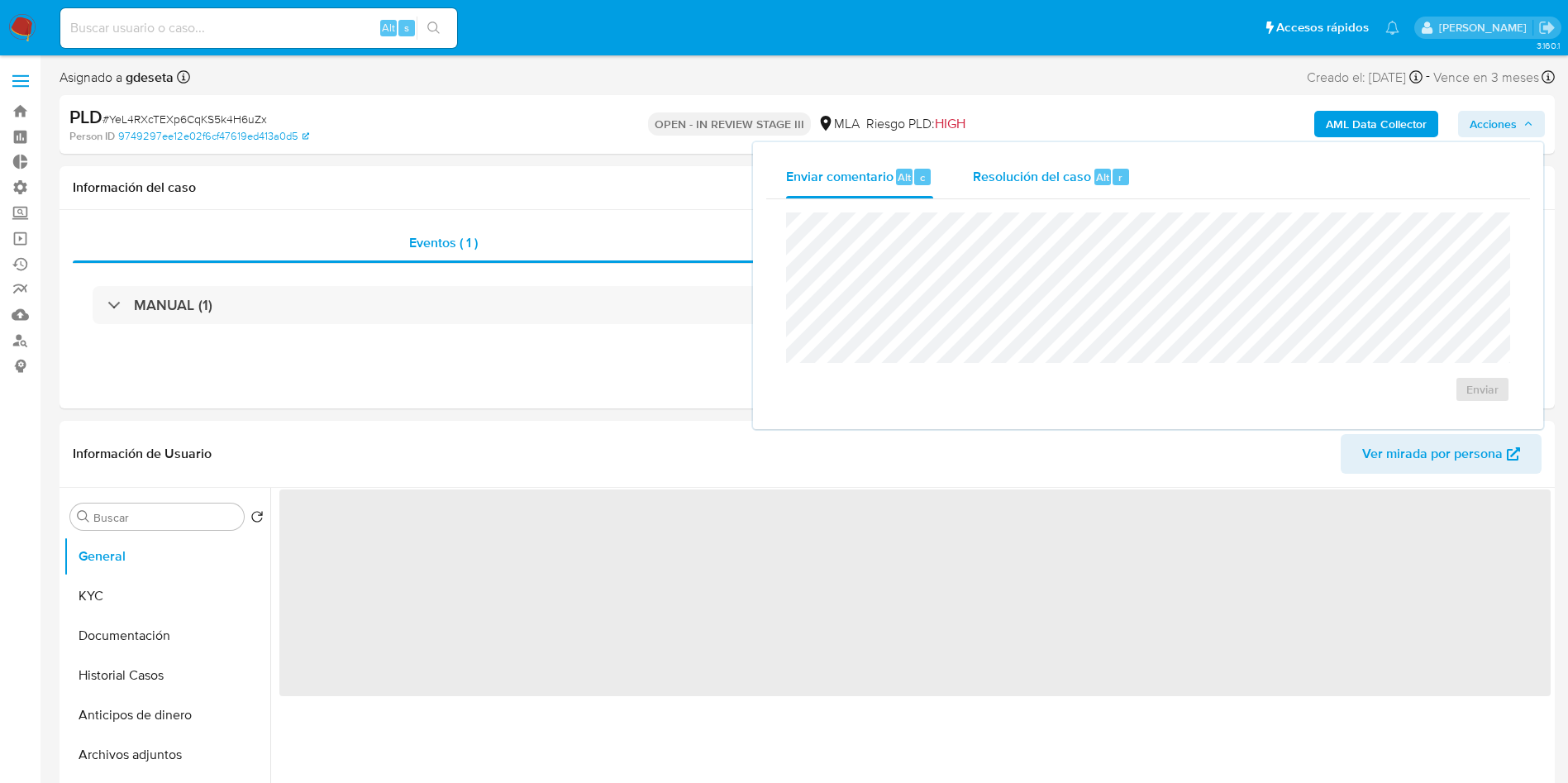
click at [1007, 167] on span "Resolución del caso" at bounding box center [1032, 176] width 118 height 19
select select "10"
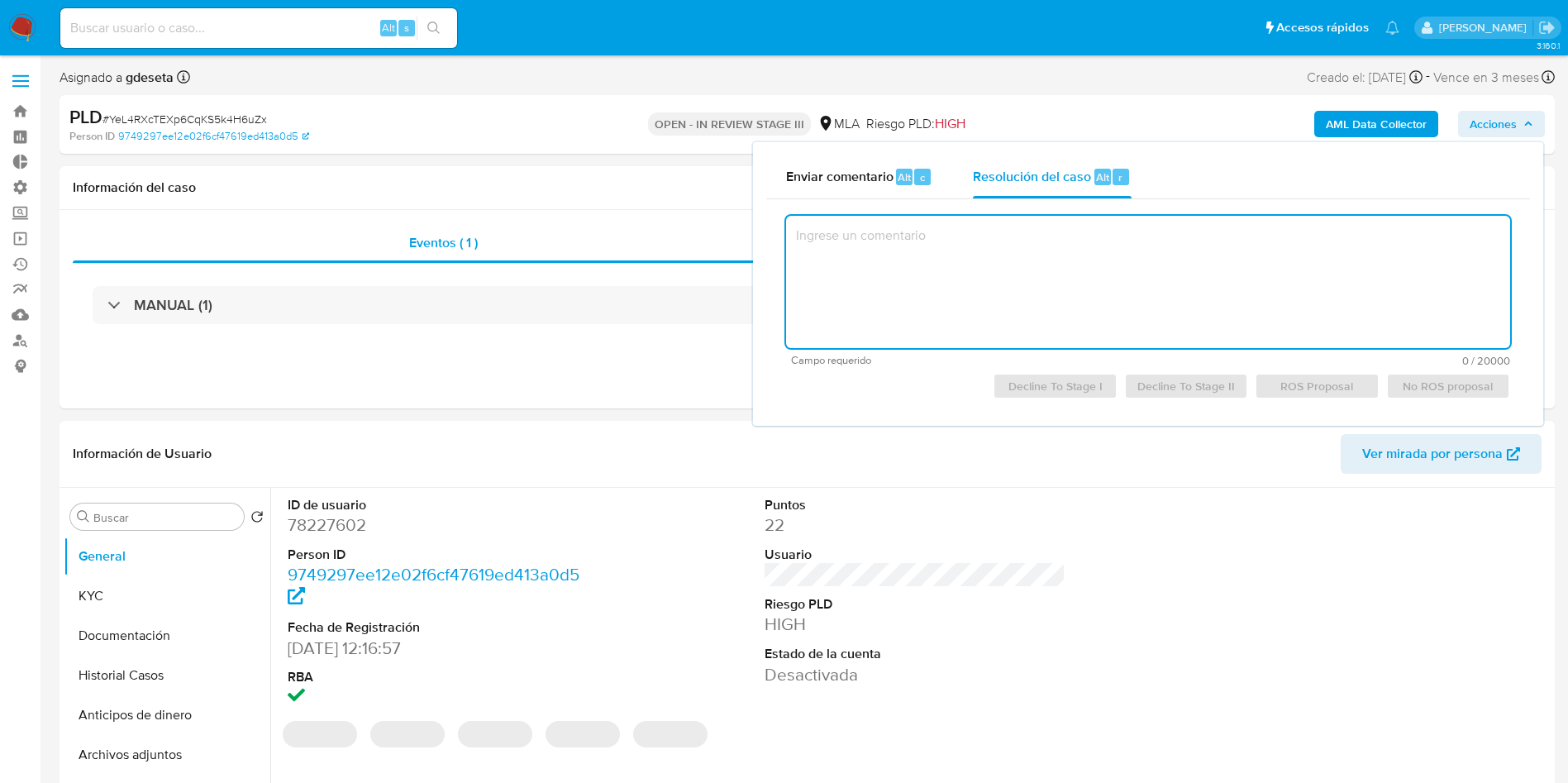
click at [1078, 269] on textarea at bounding box center [1147, 282] width 724 height 132
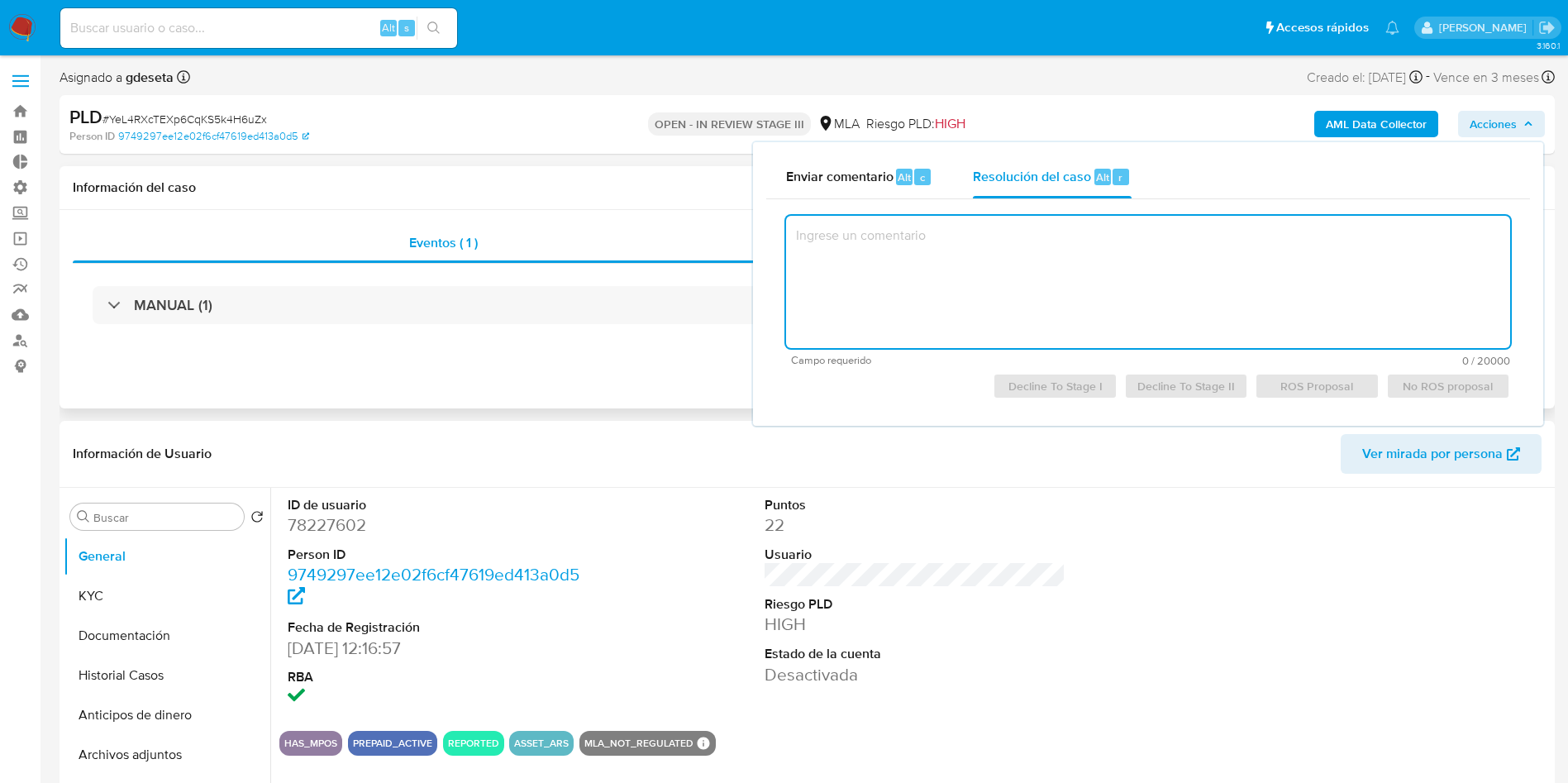
click at [619, 335] on div "MANUAL (1)" at bounding box center [807, 304] width 1469 height 82
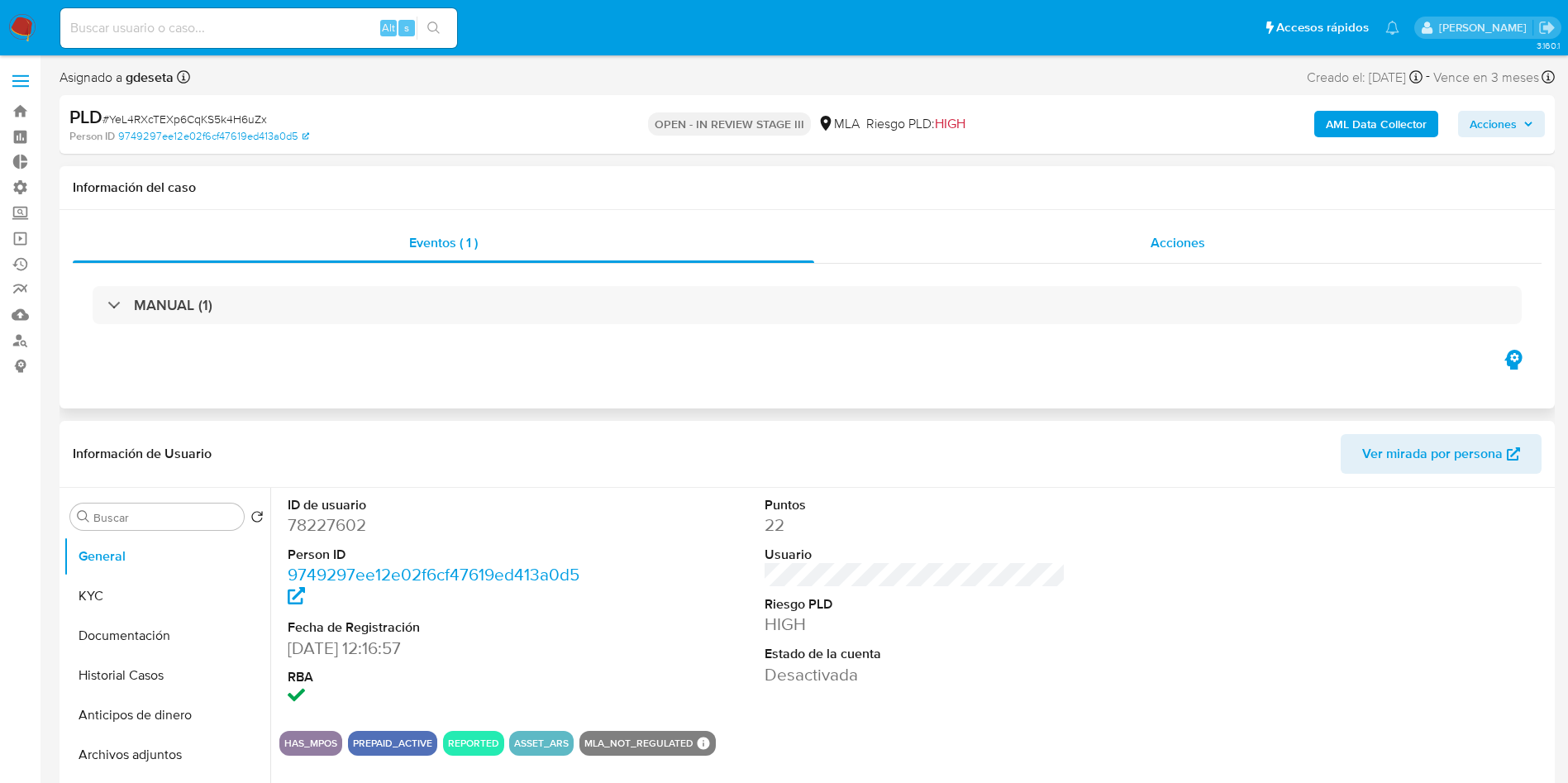
click at [1189, 244] on span "Acciones" at bounding box center [1178, 243] width 54 height 19
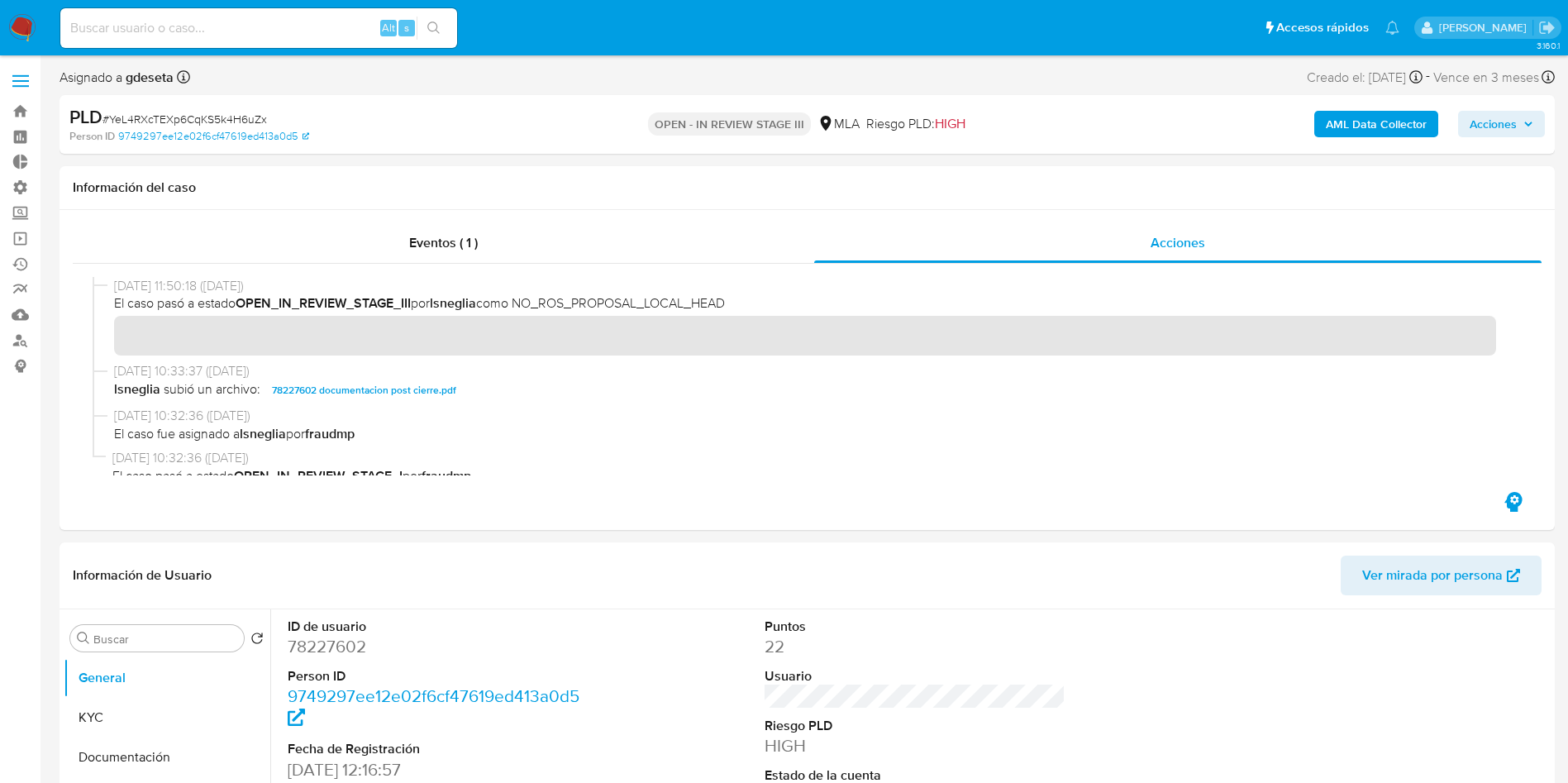
click at [1499, 132] on span "Acciones" at bounding box center [1493, 123] width 47 height 26
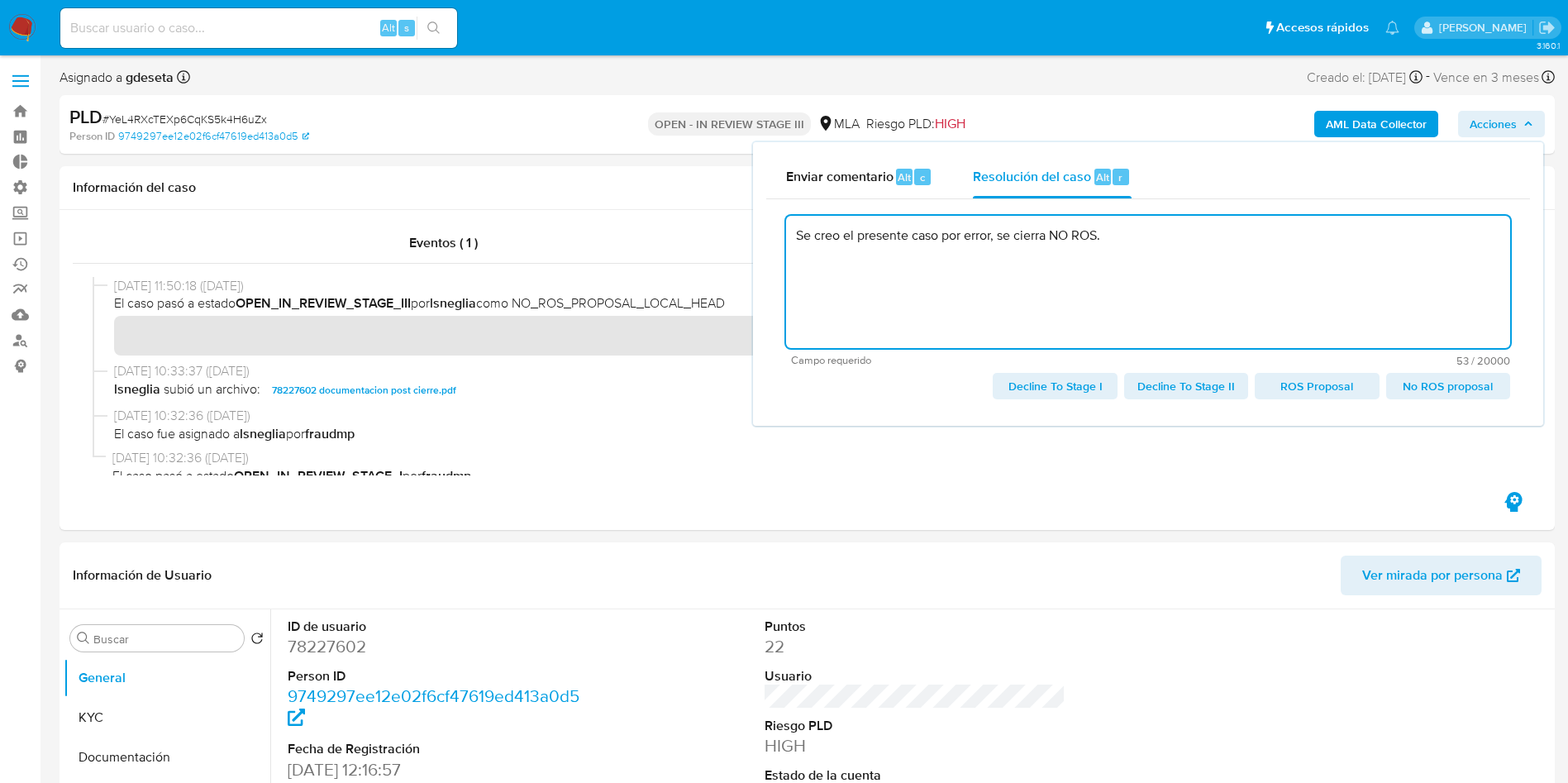
type textarea "Se creo el presente caso por error, se cierra NO ROS."
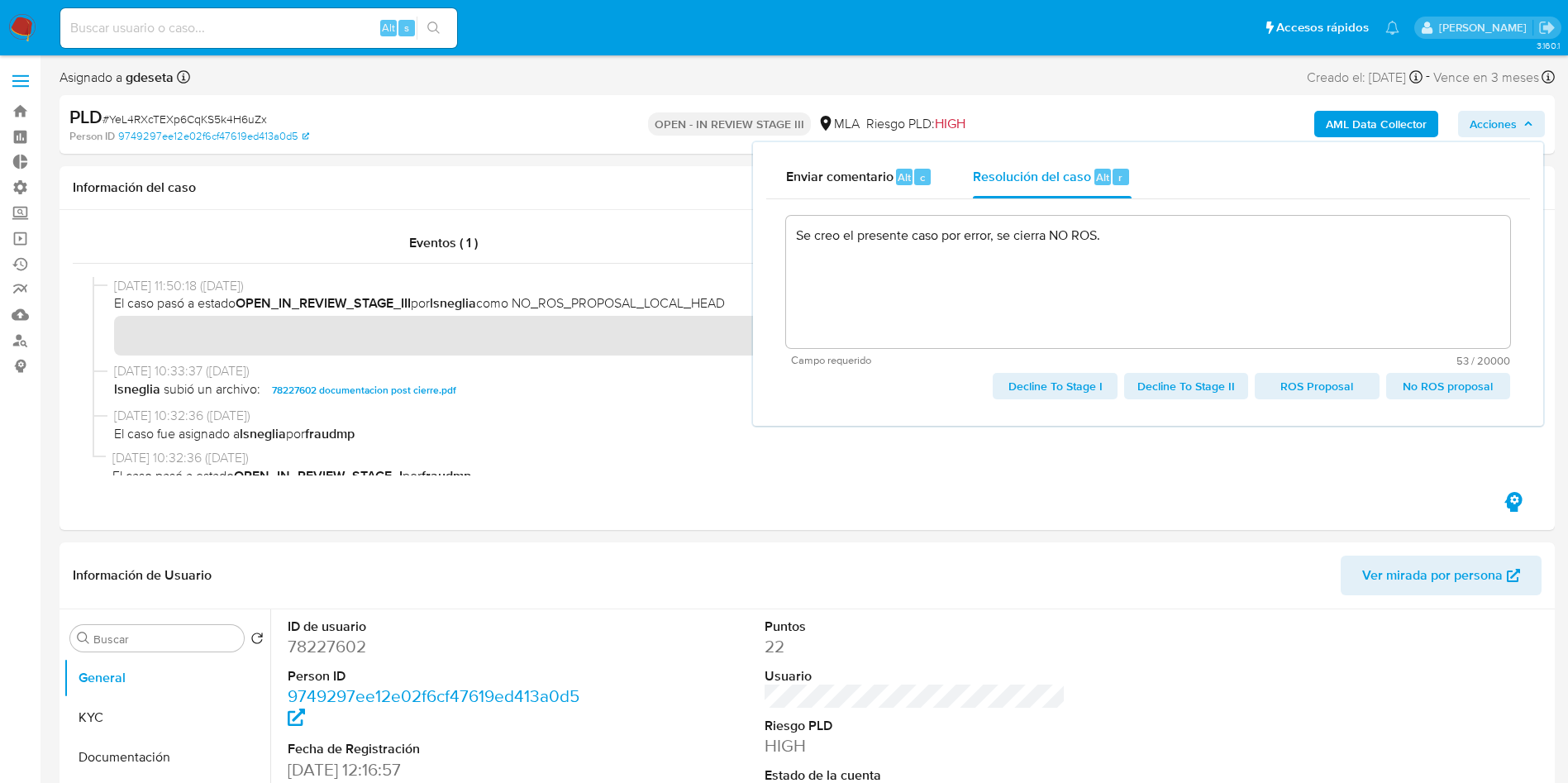
click at [200, 114] on span "# YeL4RXcTEXp6CqKS5k4H6uZx" at bounding box center [185, 118] width 165 height 16
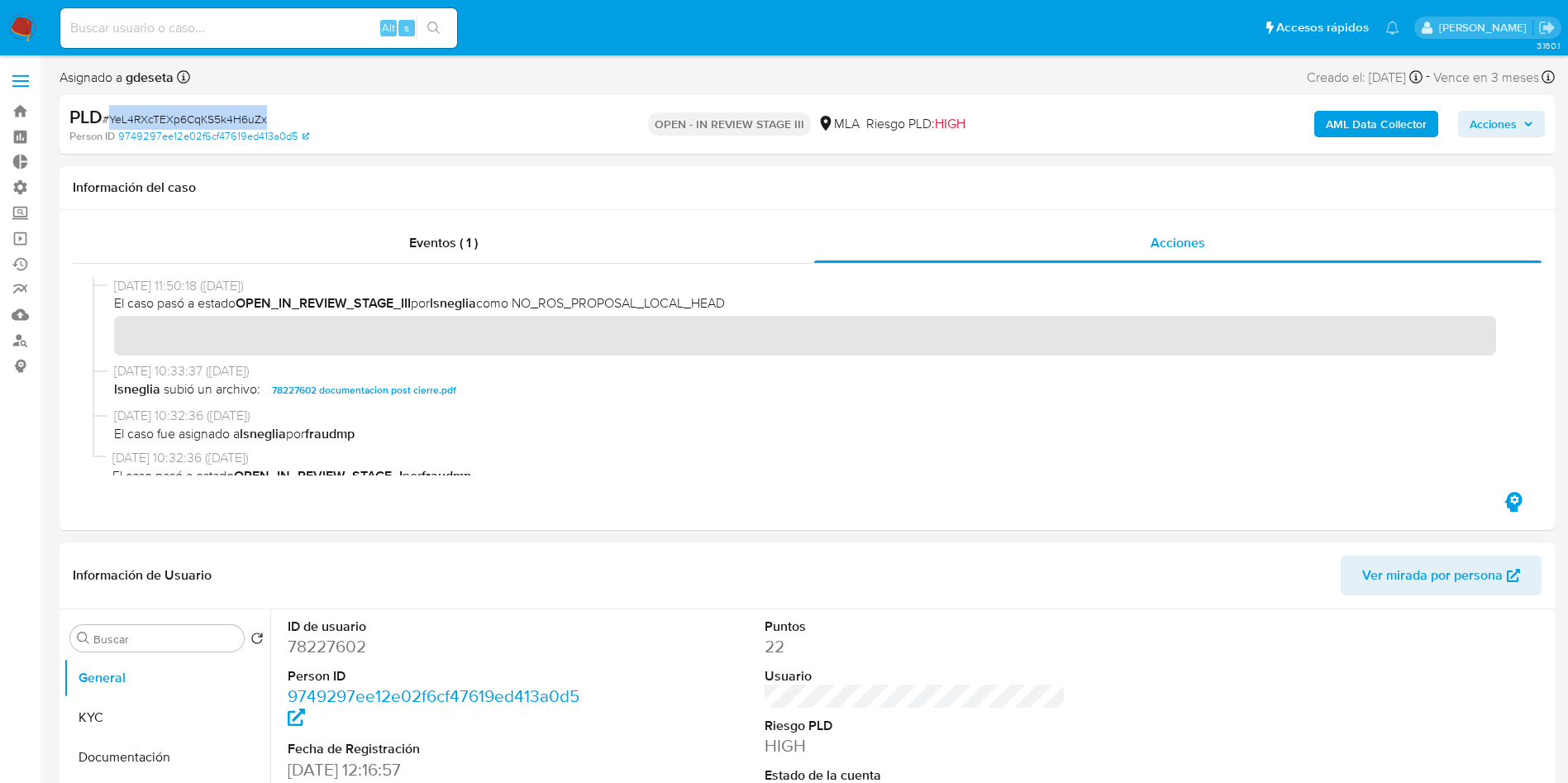
copy span "YeL4RXcTEXp6CqKS5k4H6uZx"
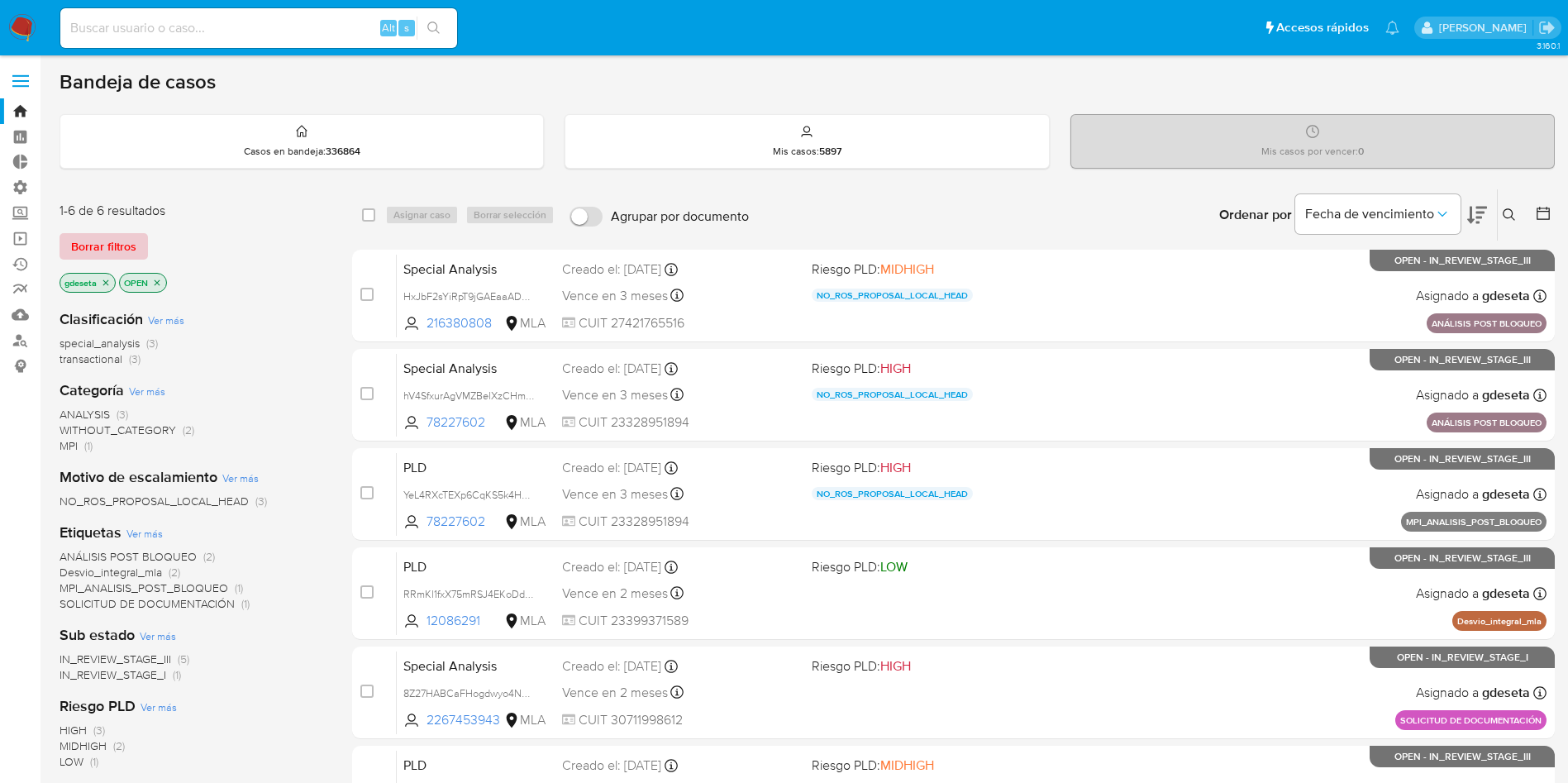
click at [138, 250] on button "Borrar filtros" at bounding box center [103, 246] width 88 height 26
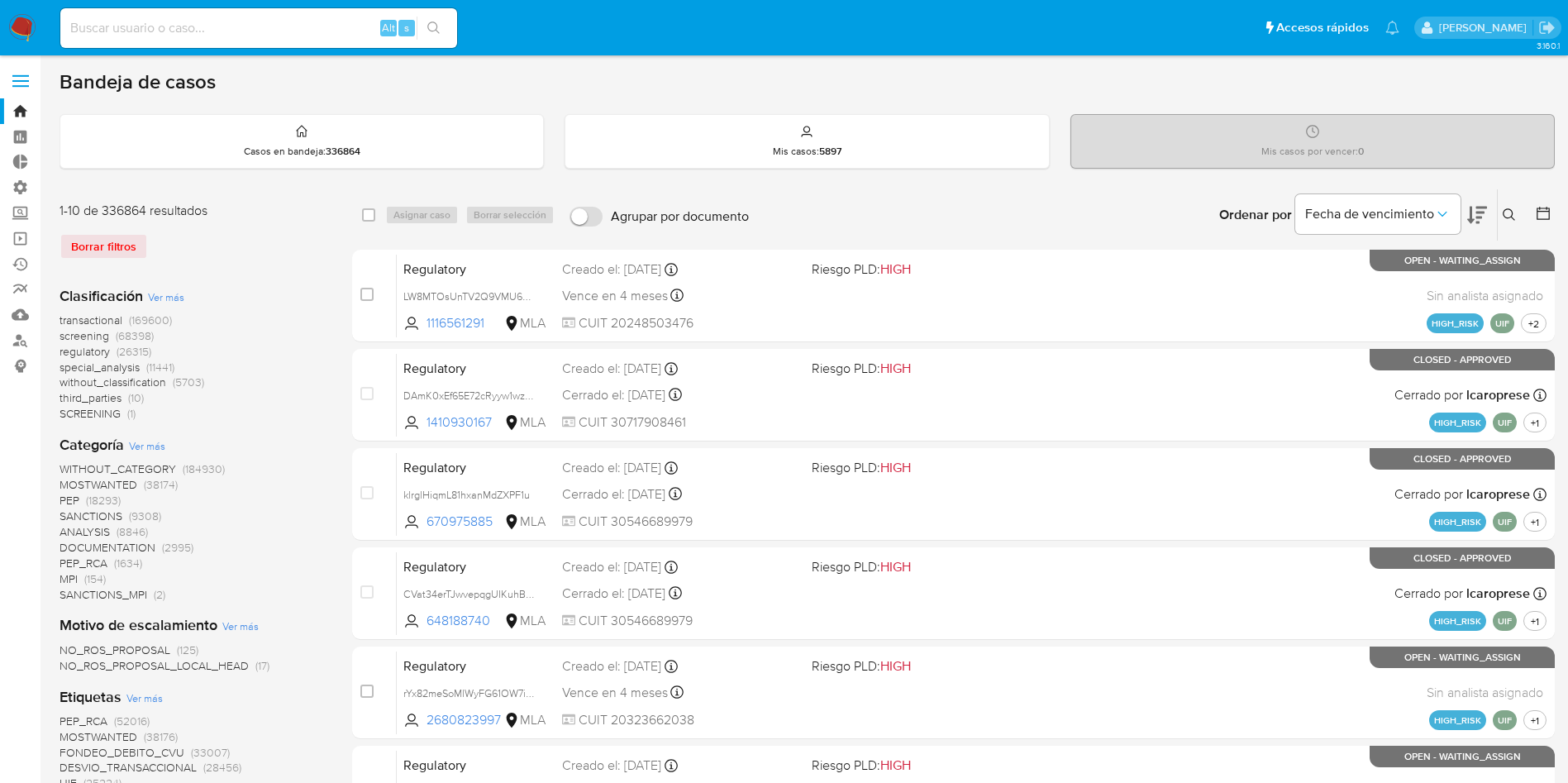
click at [1504, 219] on icon at bounding box center [1510, 215] width 14 height 14
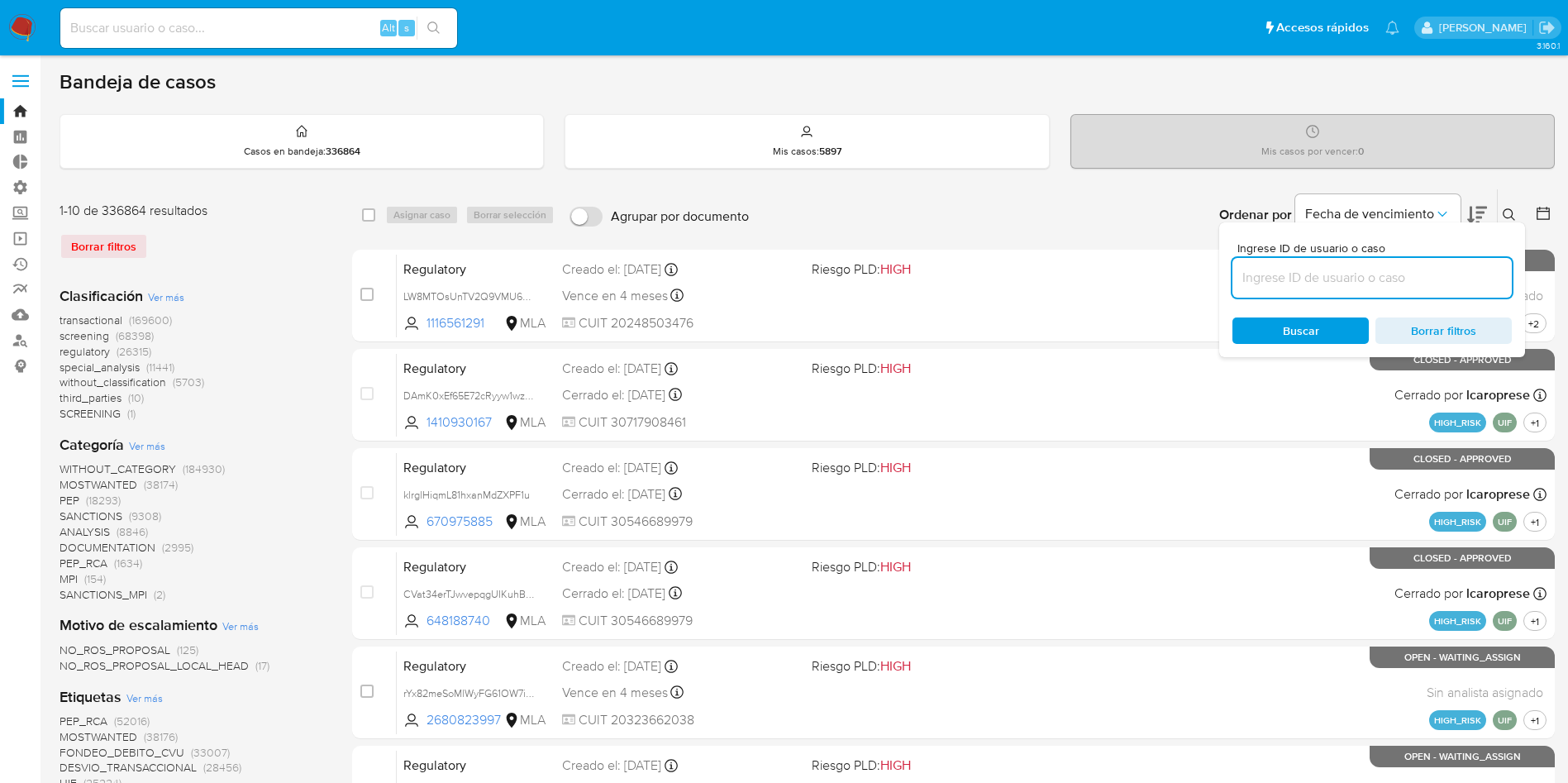
click at [1414, 273] on input at bounding box center [1372, 278] width 279 height 21
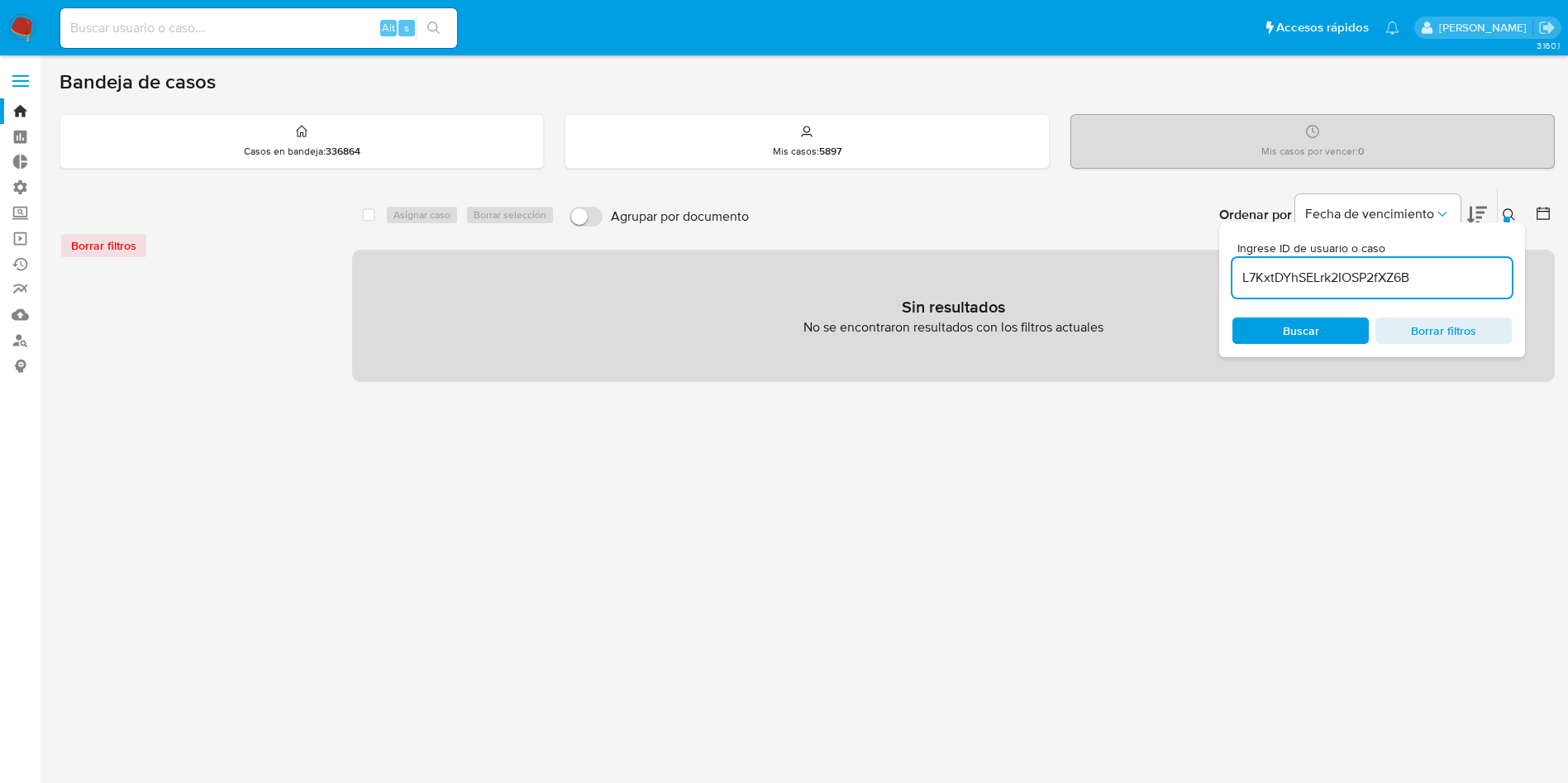
click at [1475, 282] on input "L7KxtDYhSELrk2IOSP2fXZ6B" at bounding box center [1372, 278] width 279 height 21
type input "L7KxtDYhSELrk2IOSP2fXZ6B"
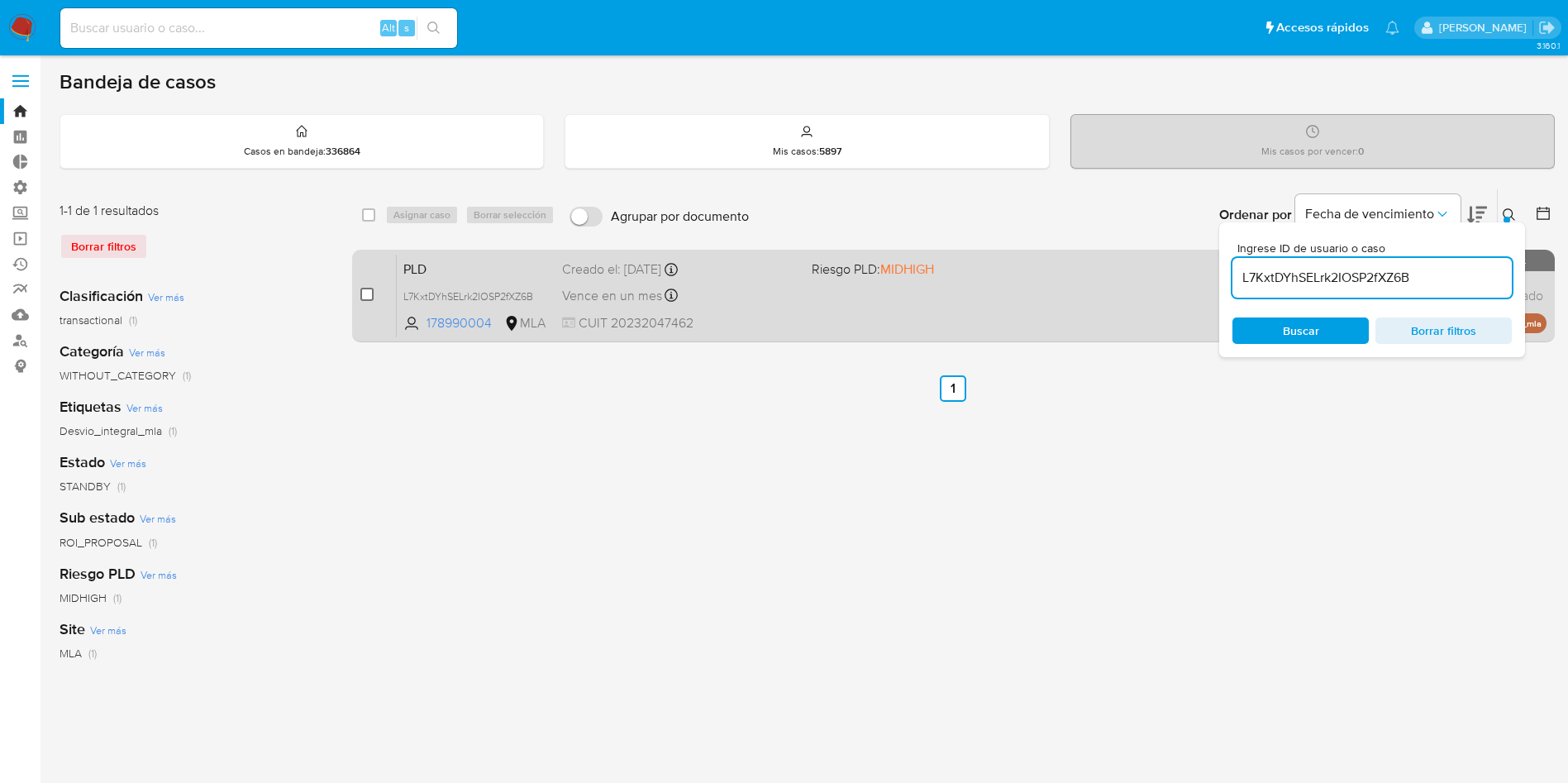
click at [362, 293] on input "checkbox" at bounding box center [367, 295] width 14 height 14
checkbox input "true"
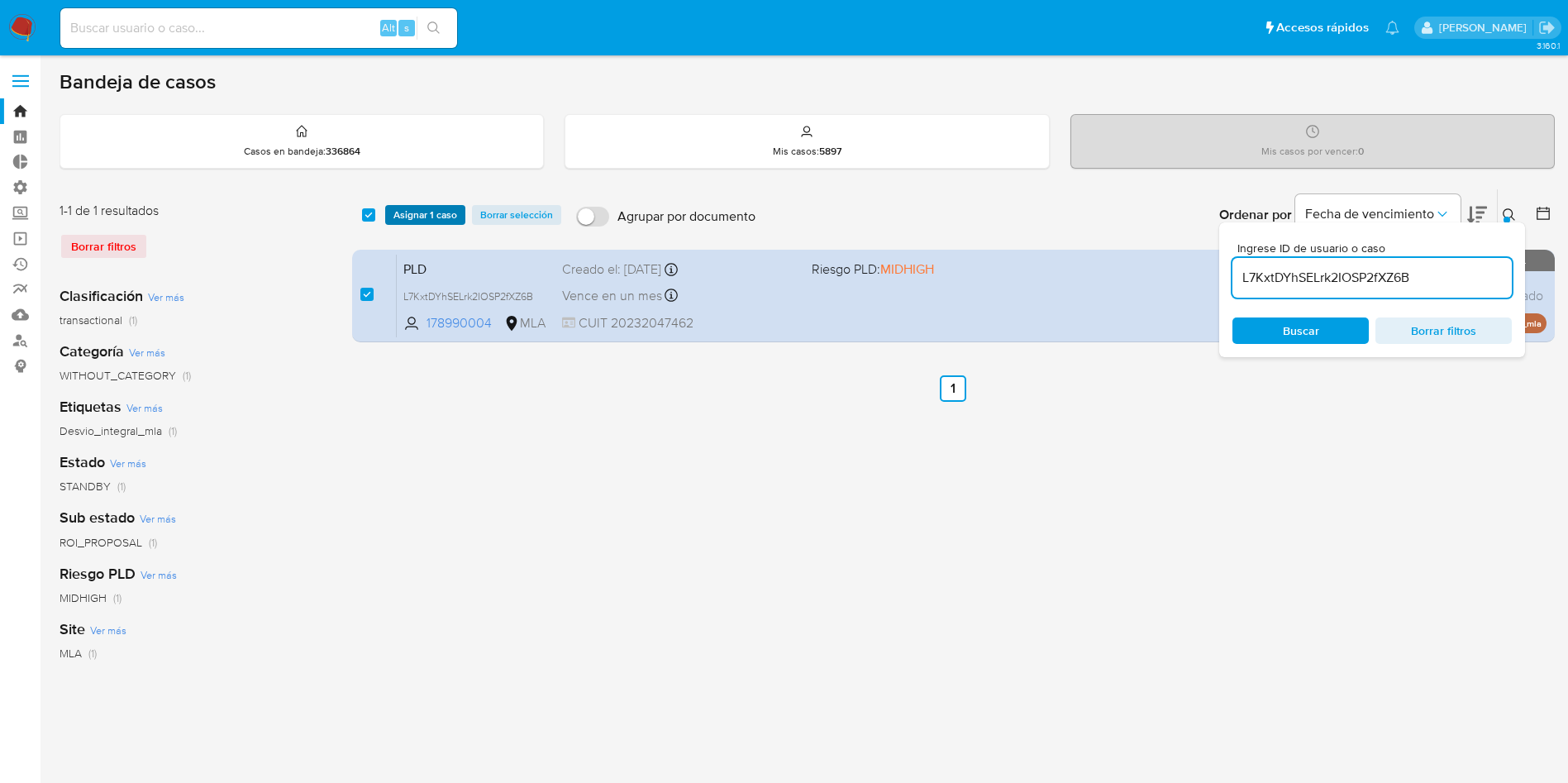
click at [401, 216] on span "Asignar 1 caso" at bounding box center [425, 214] width 64 height 16
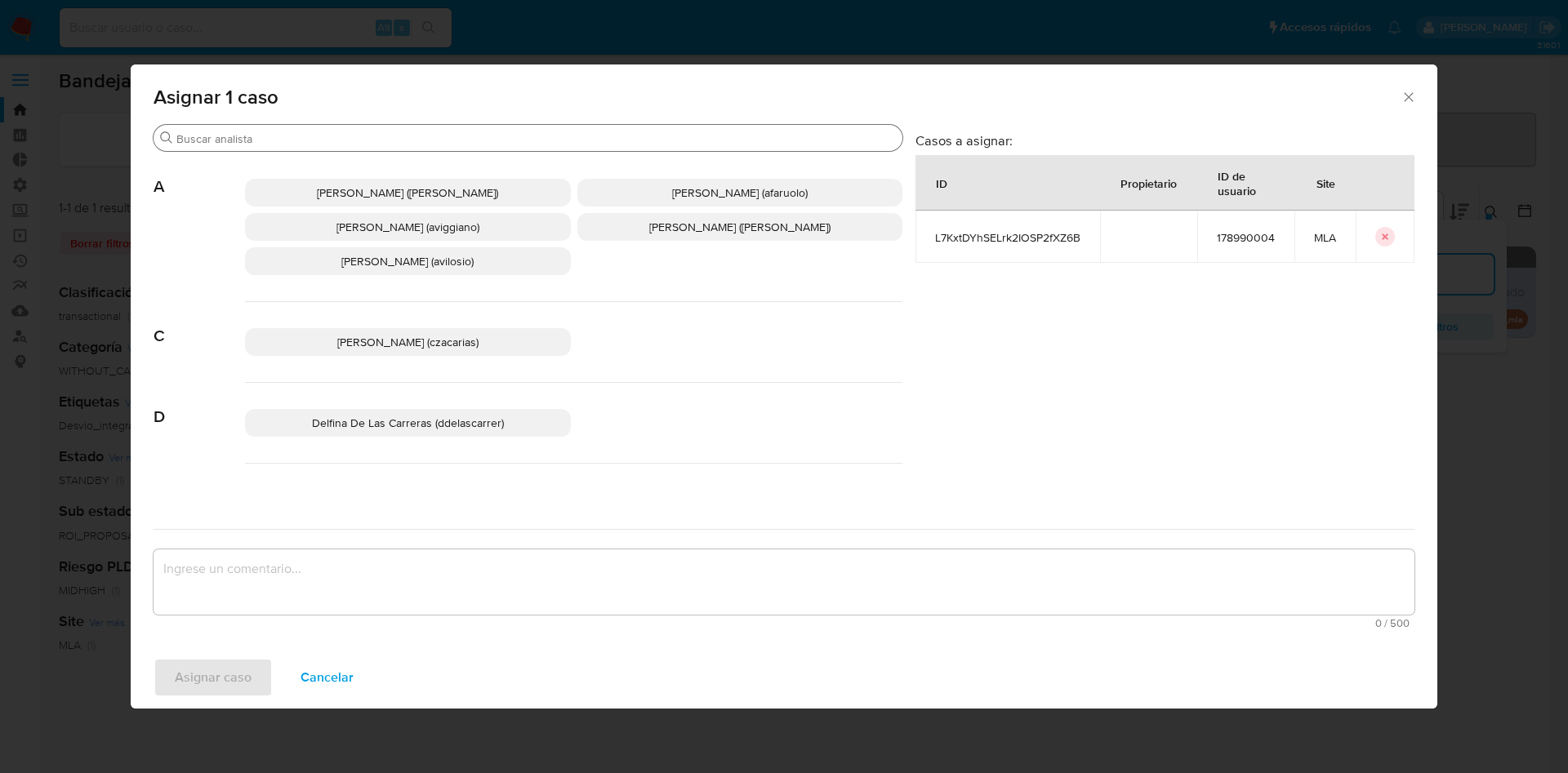
click at [354, 136] on input "Buscar" at bounding box center [536, 138] width 720 height 14
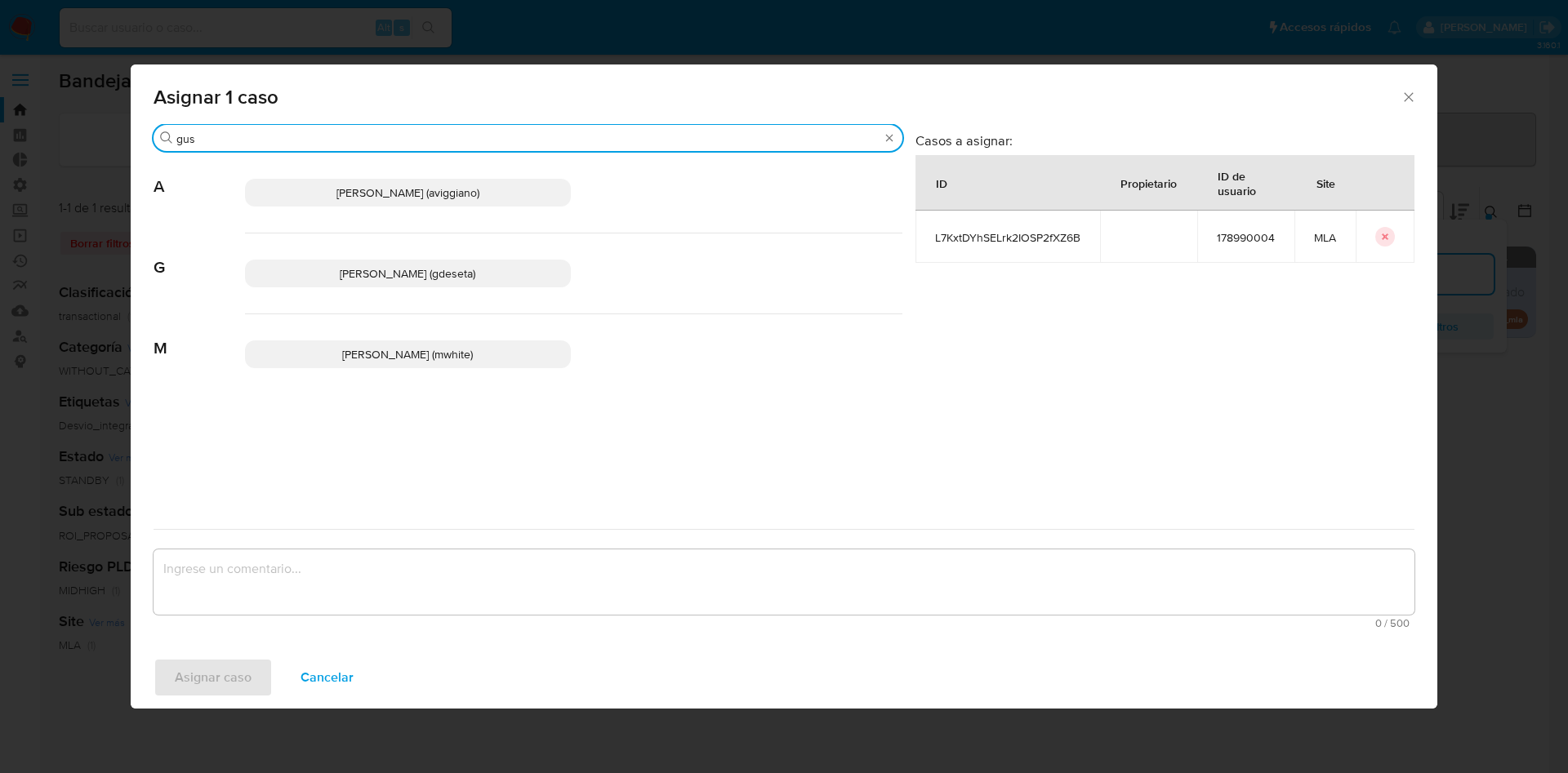
type input "gus"
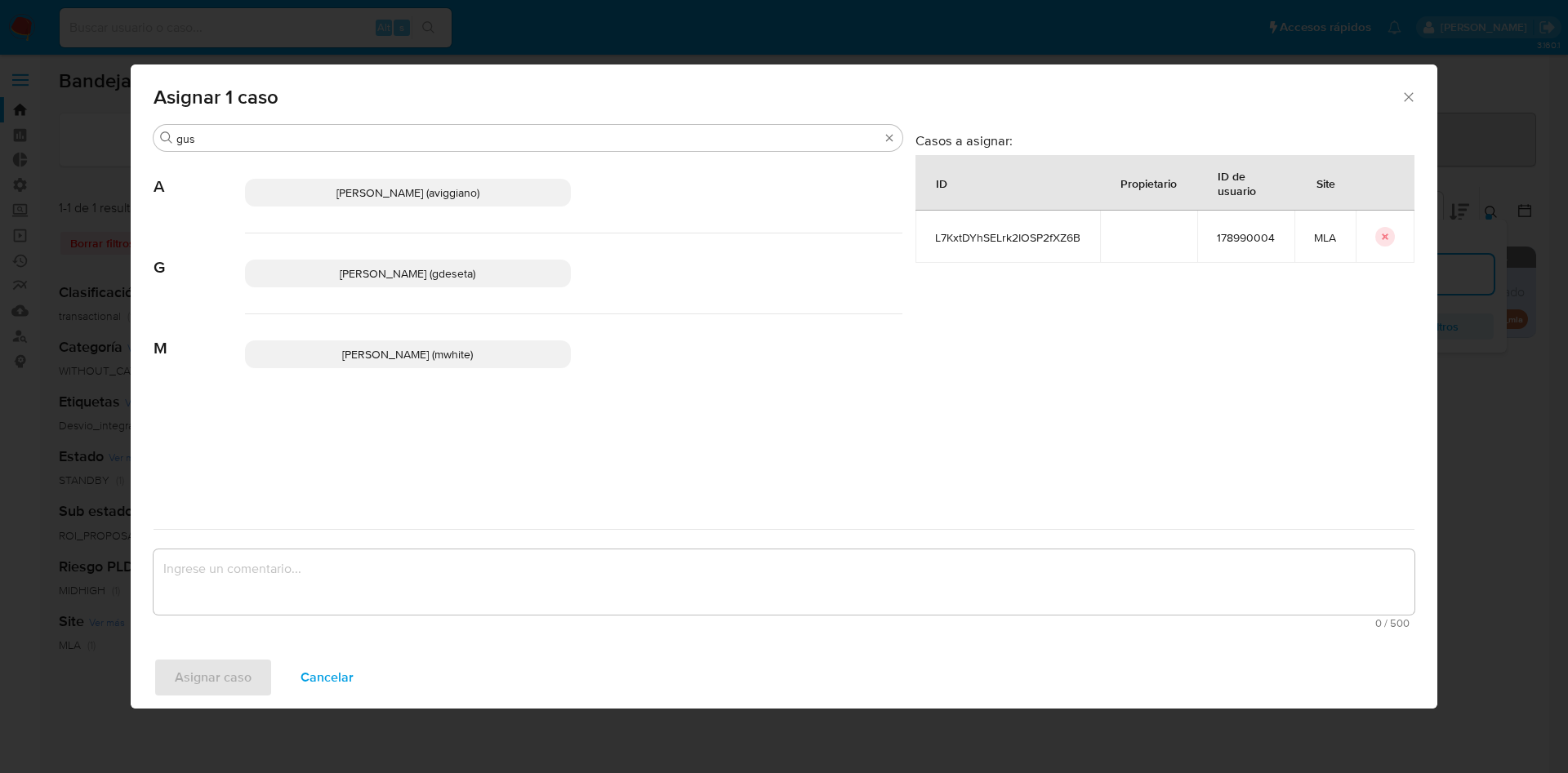
click at [383, 268] on span "Gustavo Andres De Seta (gdeseta)" at bounding box center [408, 273] width 136 height 16
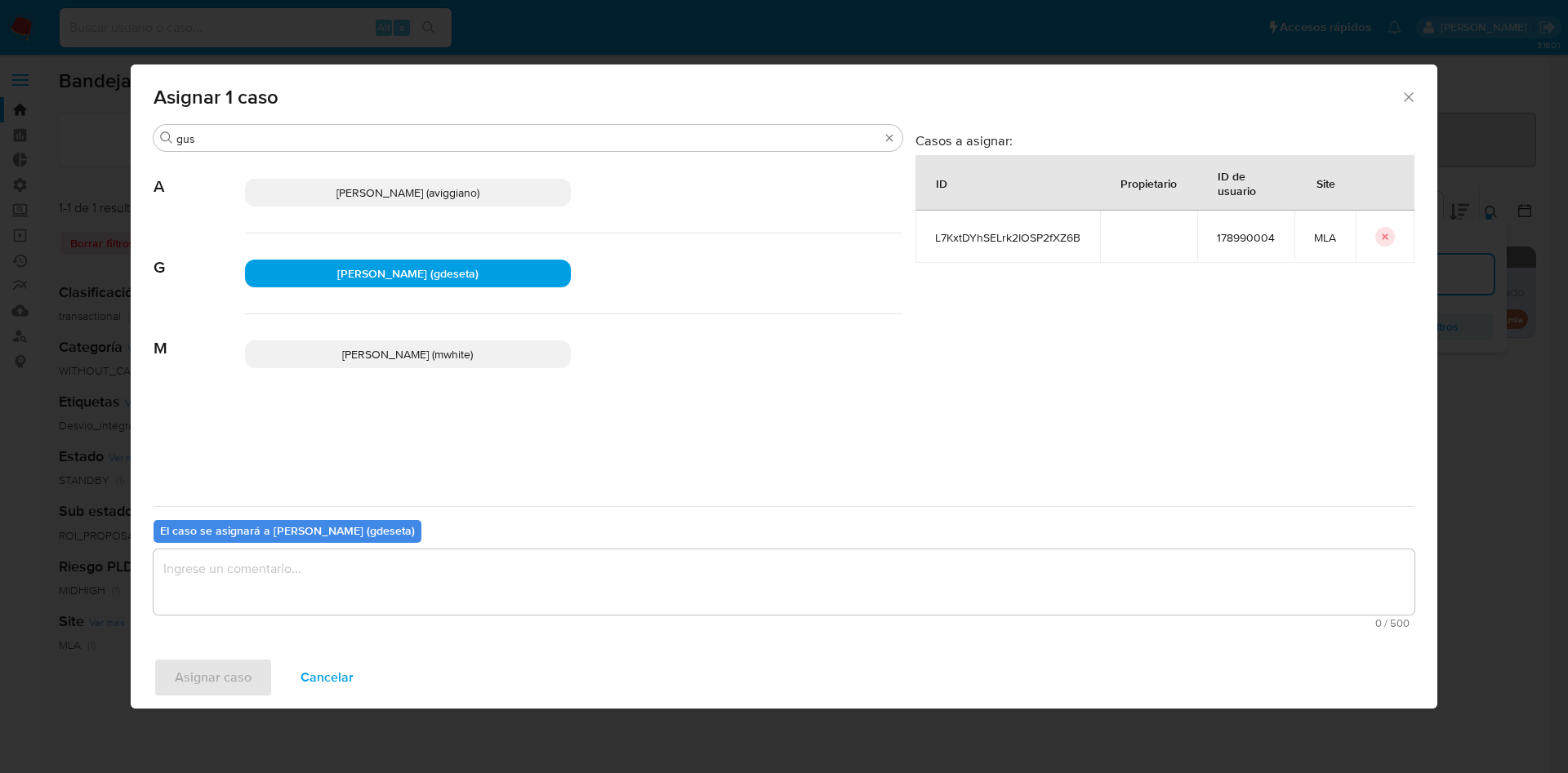
click at [358, 575] on textarea "assign-modal" at bounding box center [783, 582] width 1261 height 65
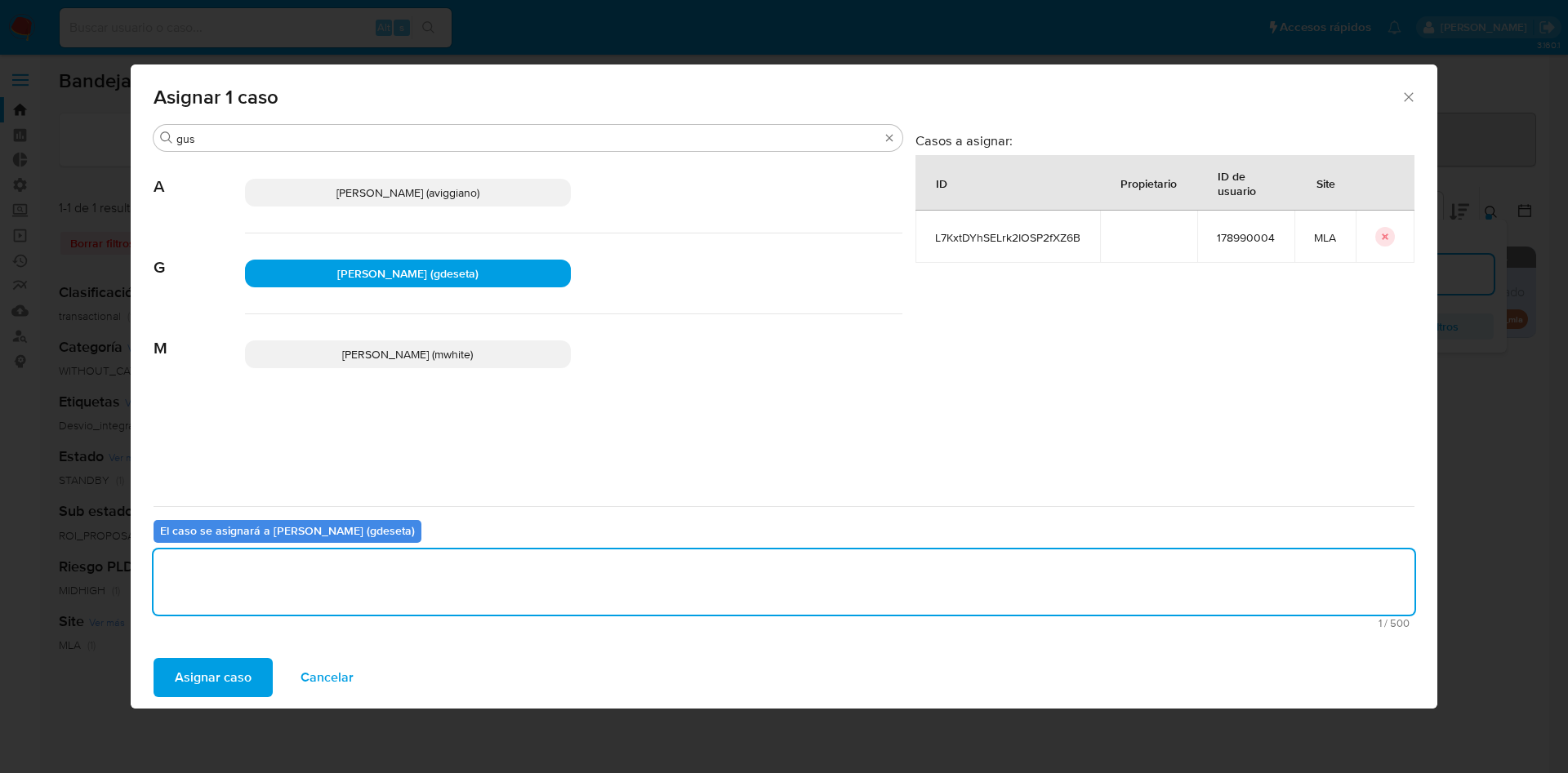
click at [258, 684] on button "Asignar caso" at bounding box center [213, 677] width 120 height 39
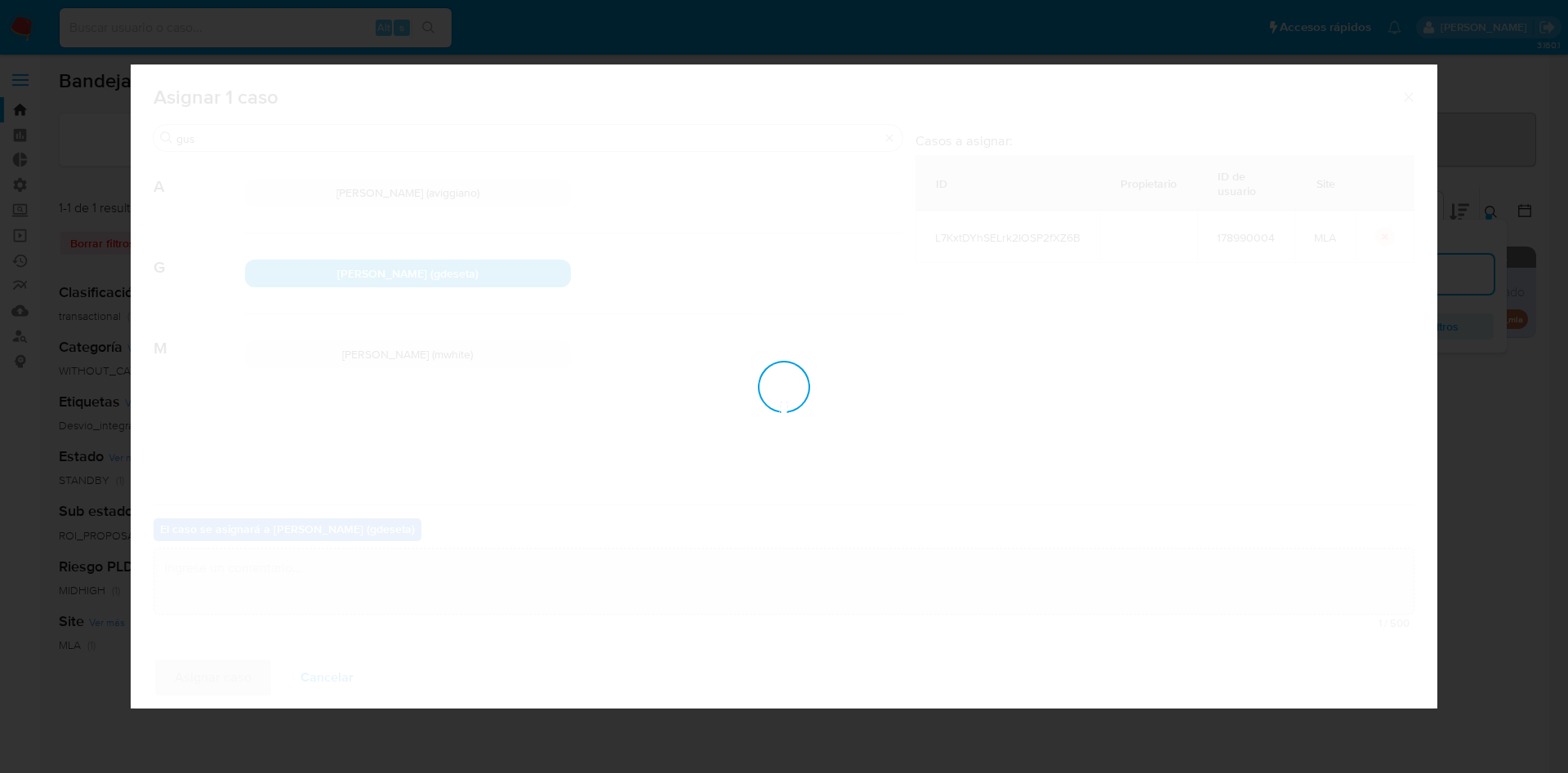
checkbox input "false"
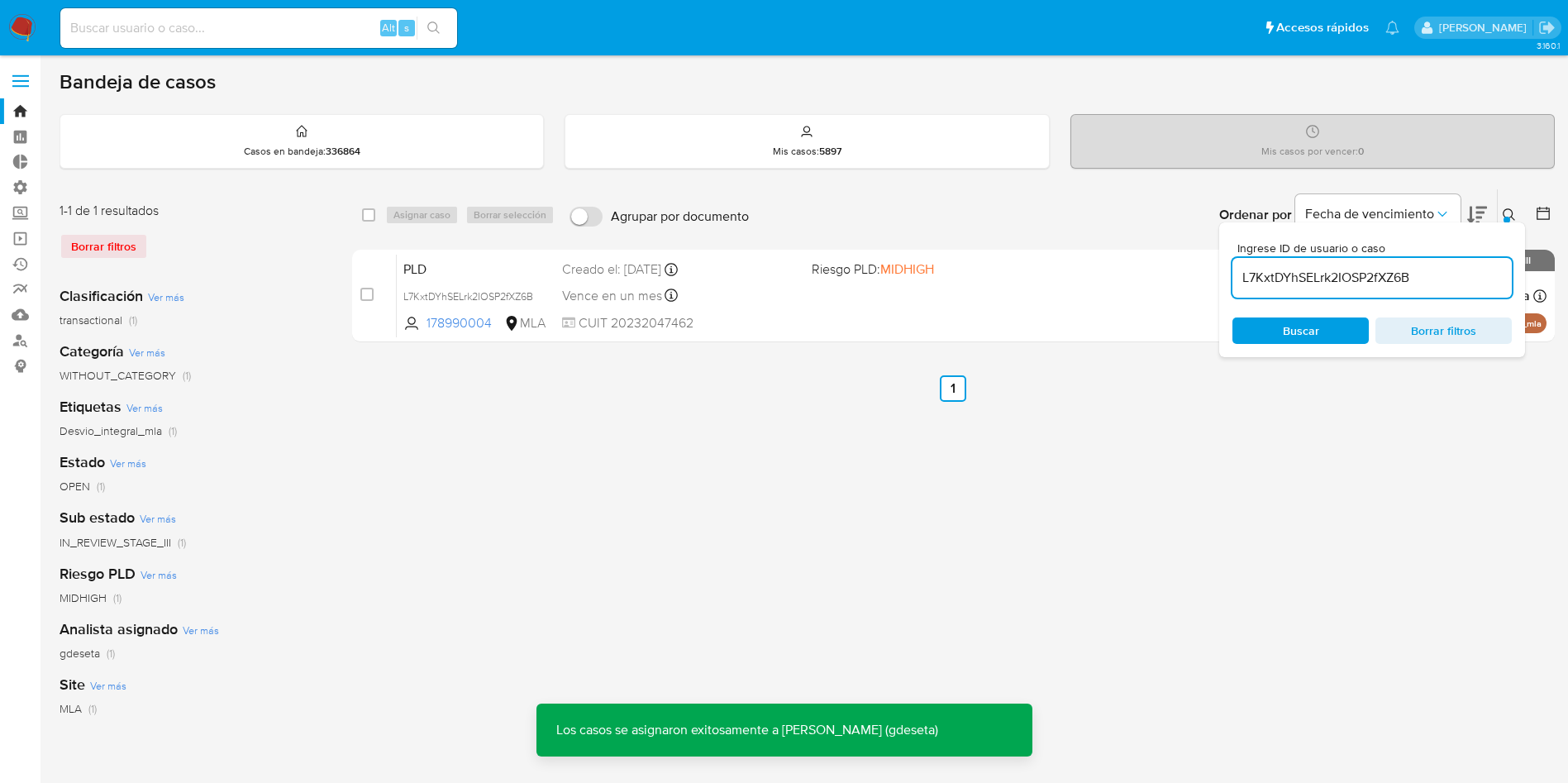
click at [450, 271] on span "PLD" at bounding box center [476, 267] width 145 height 21
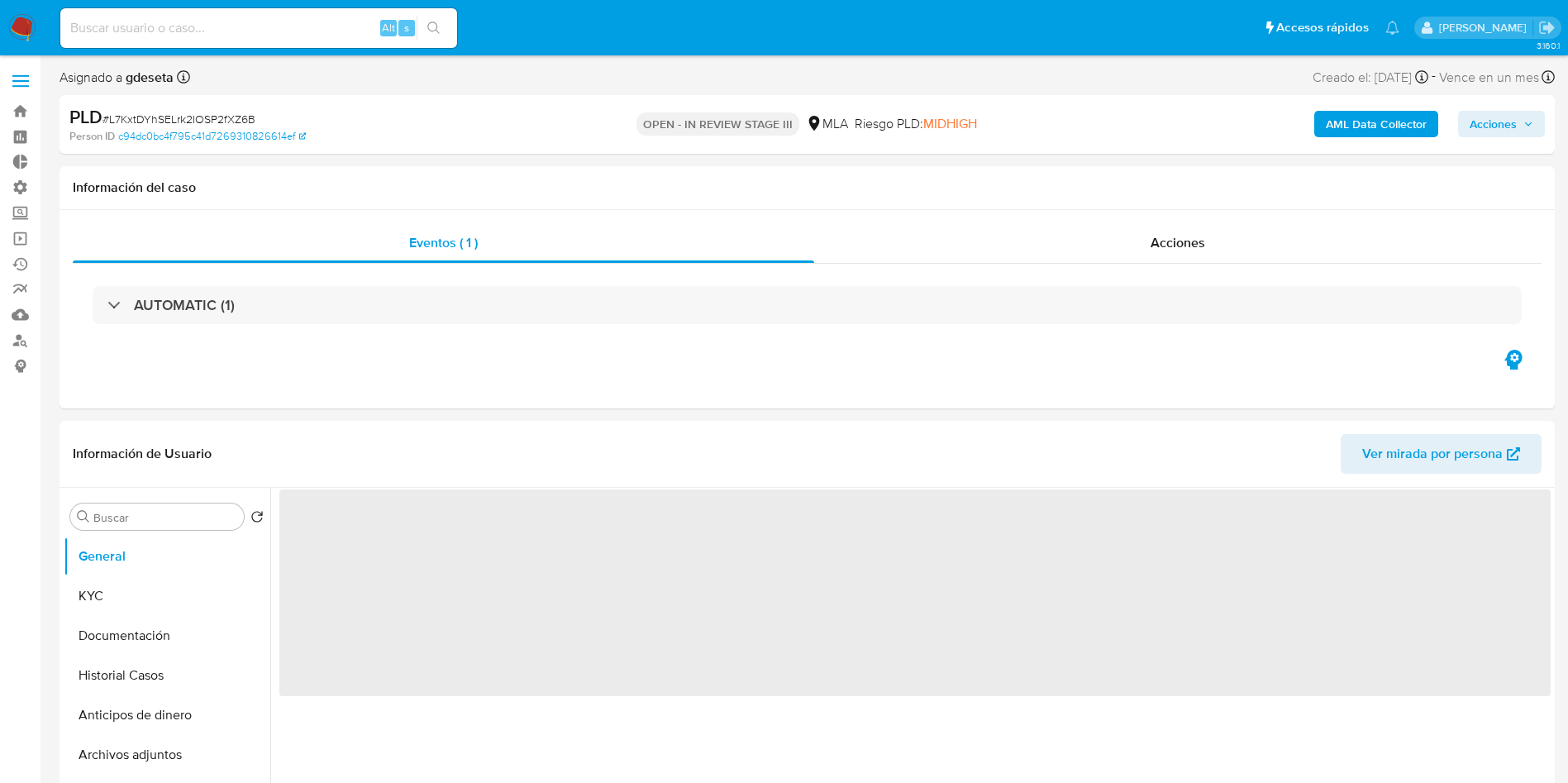
click at [1475, 129] on span "Acciones" at bounding box center [1493, 123] width 47 height 26
select select "10"
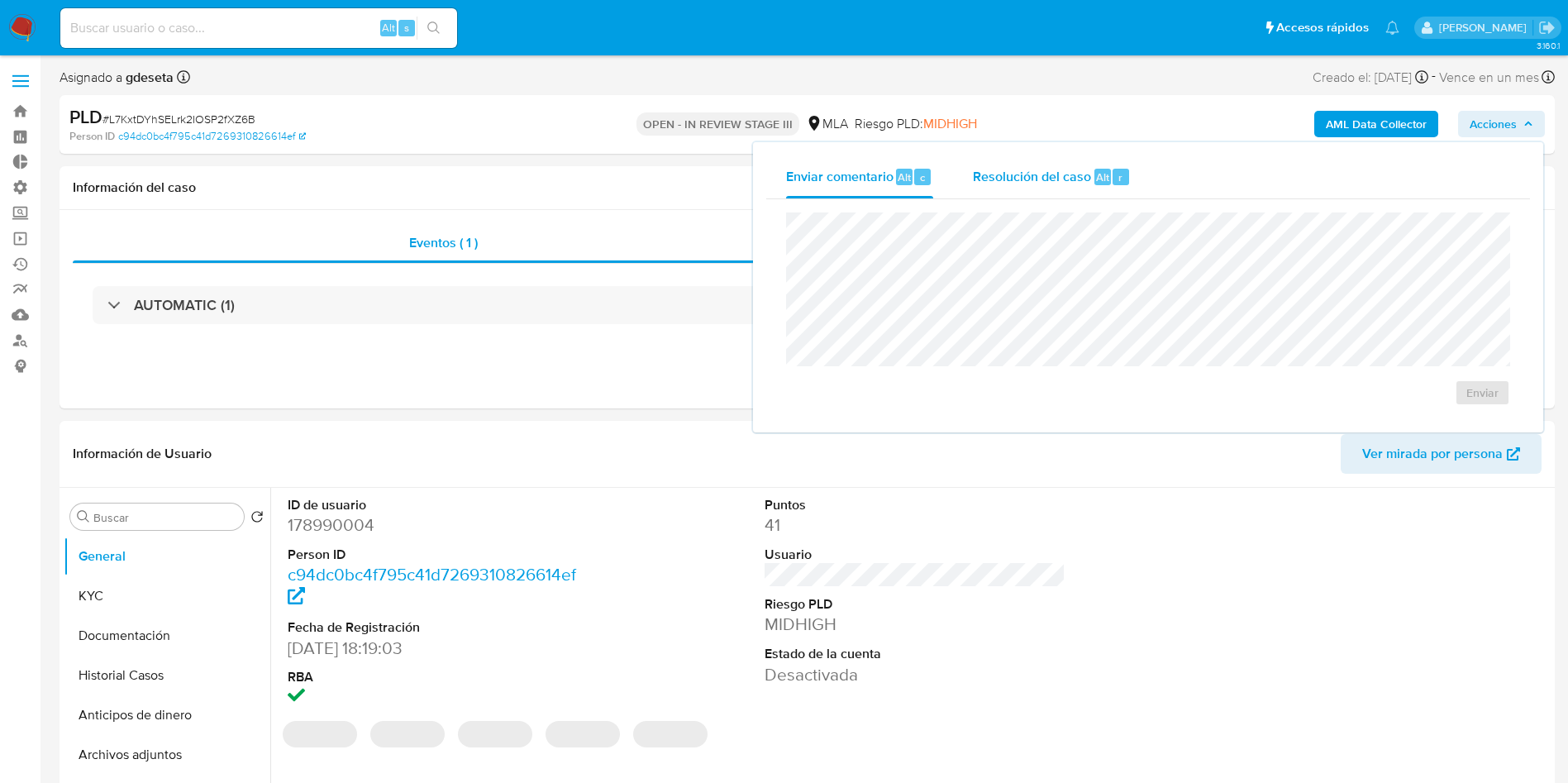
drag, startPoint x: 1000, startPoint y: 183, endPoint x: 1011, endPoint y: 198, distance: 18.6
click at [1000, 181] on span "Resolución del caso" at bounding box center [1032, 176] width 118 height 19
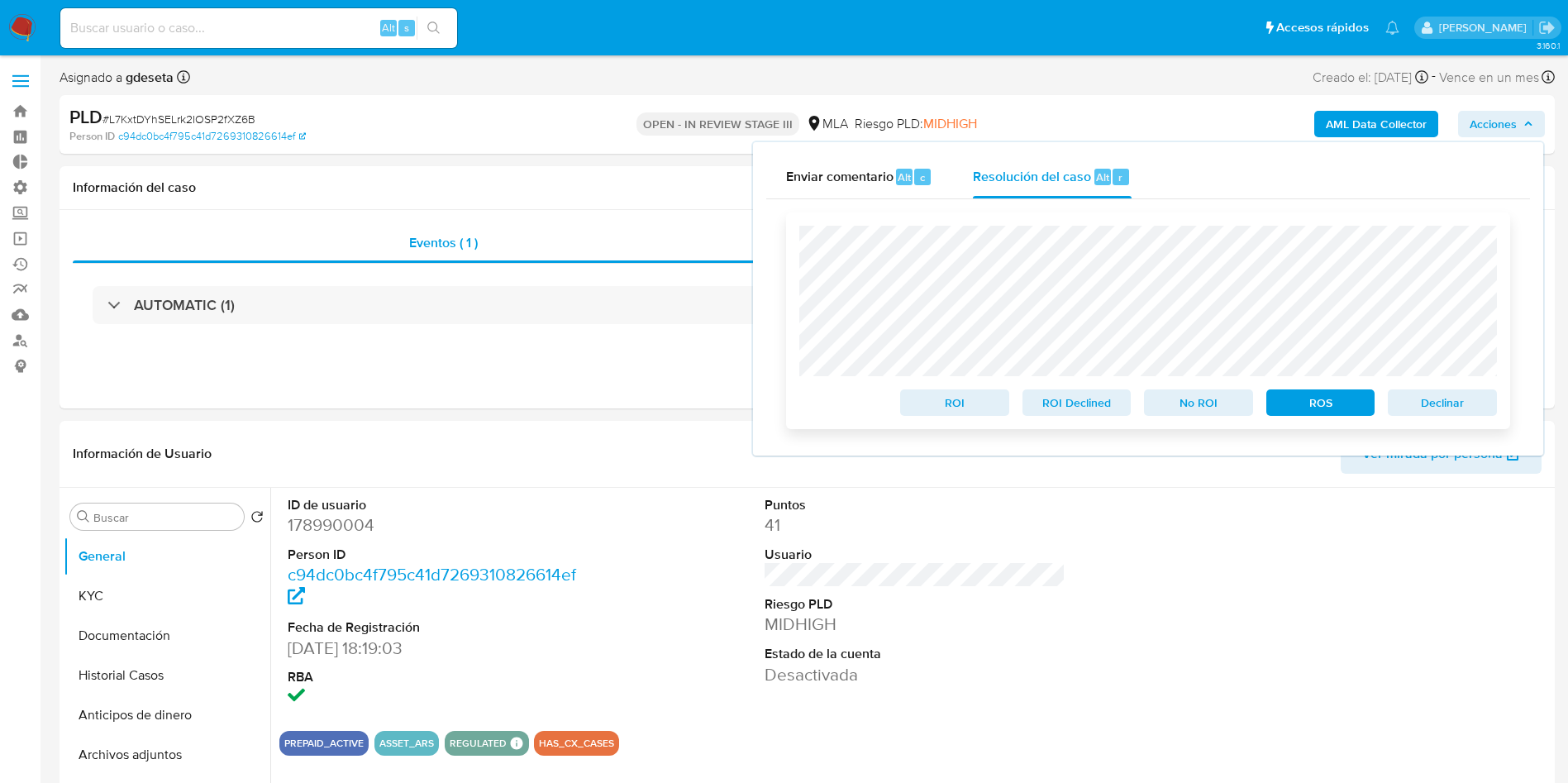
click at [1410, 402] on span "Declinar" at bounding box center [1442, 403] width 86 height 23
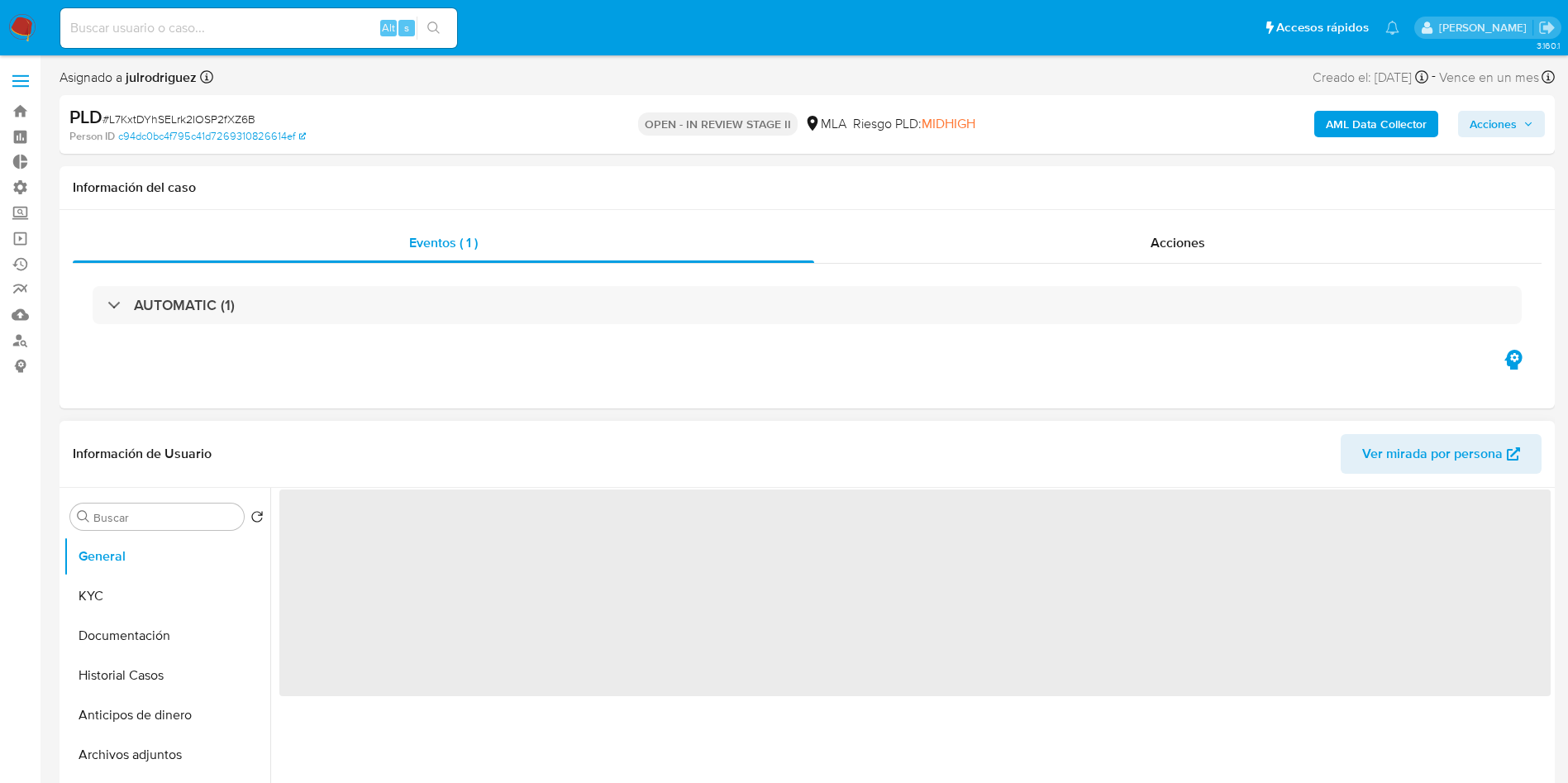
select select "10"
